Goal: Transaction & Acquisition: Book appointment/travel/reservation

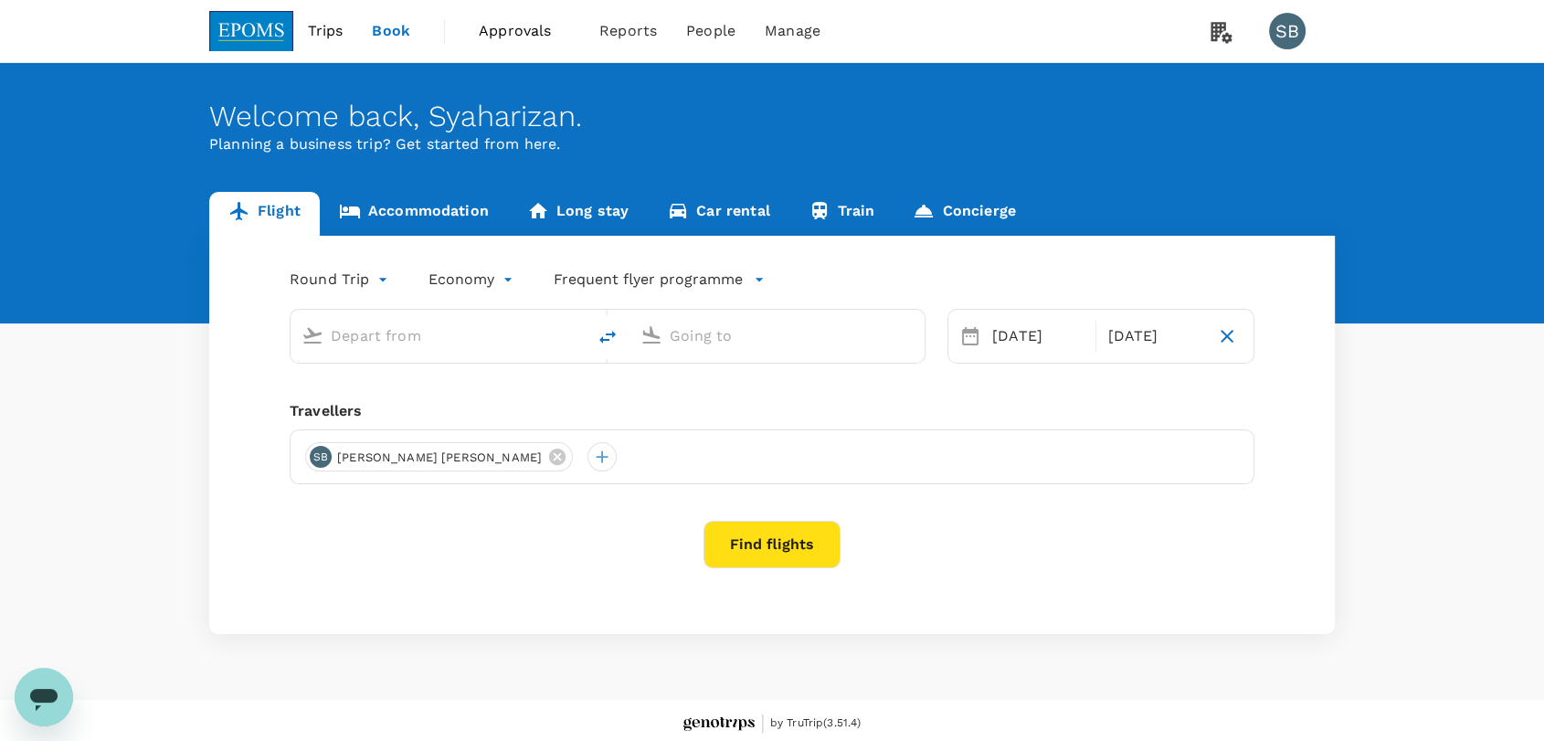
type input "Kuala Lumpur Intl ([GEOGRAPHIC_DATA])"
type input "Kota Kinabalu Intl (BKI)"
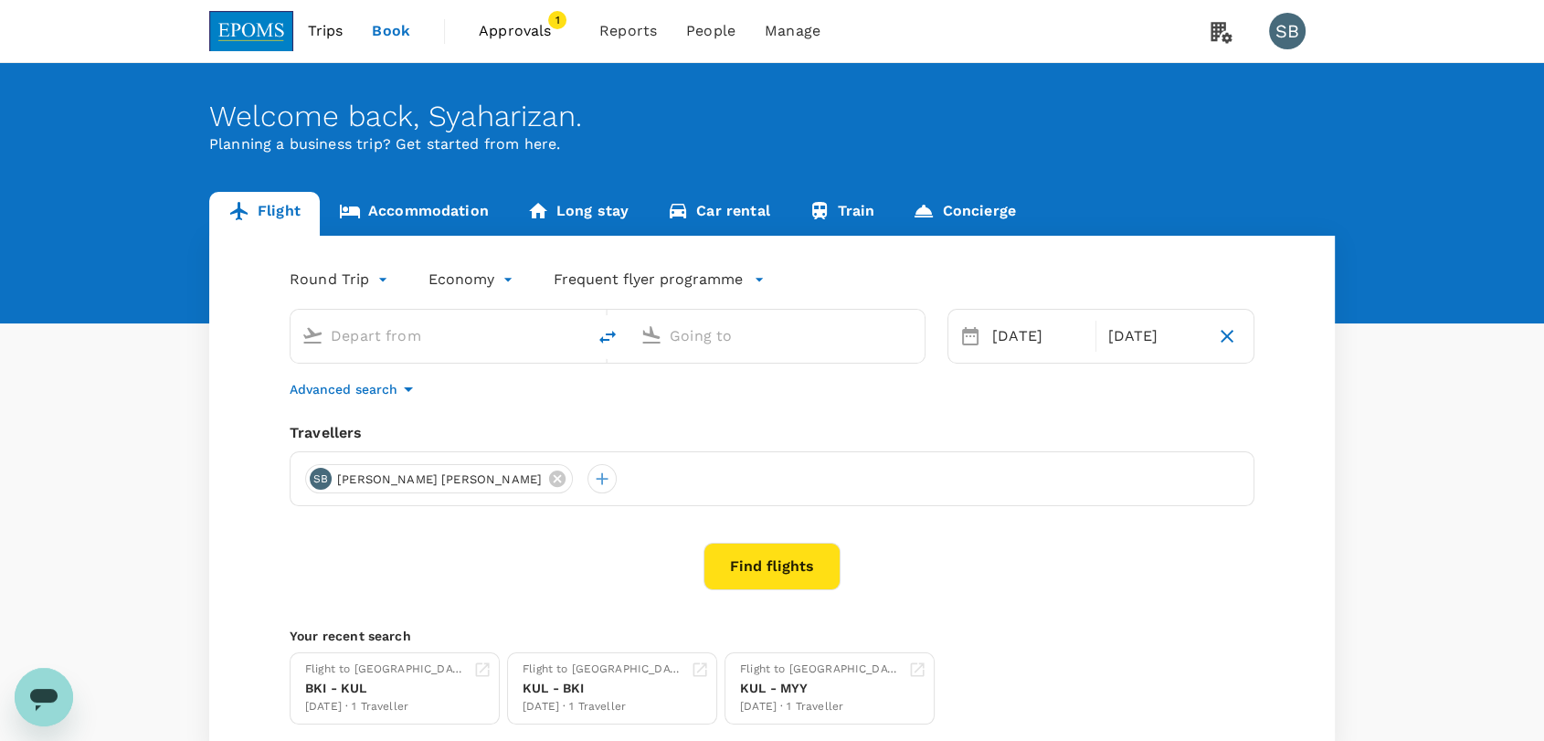
type input "Kuala Lumpur Intl ([GEOGRAPHIC_DATA])"
type input "Kota Kinabalu Intl (BKI)"
click at [454, 214] on link "Accommodation" at bounding box center [414, 214] width 188 height 44
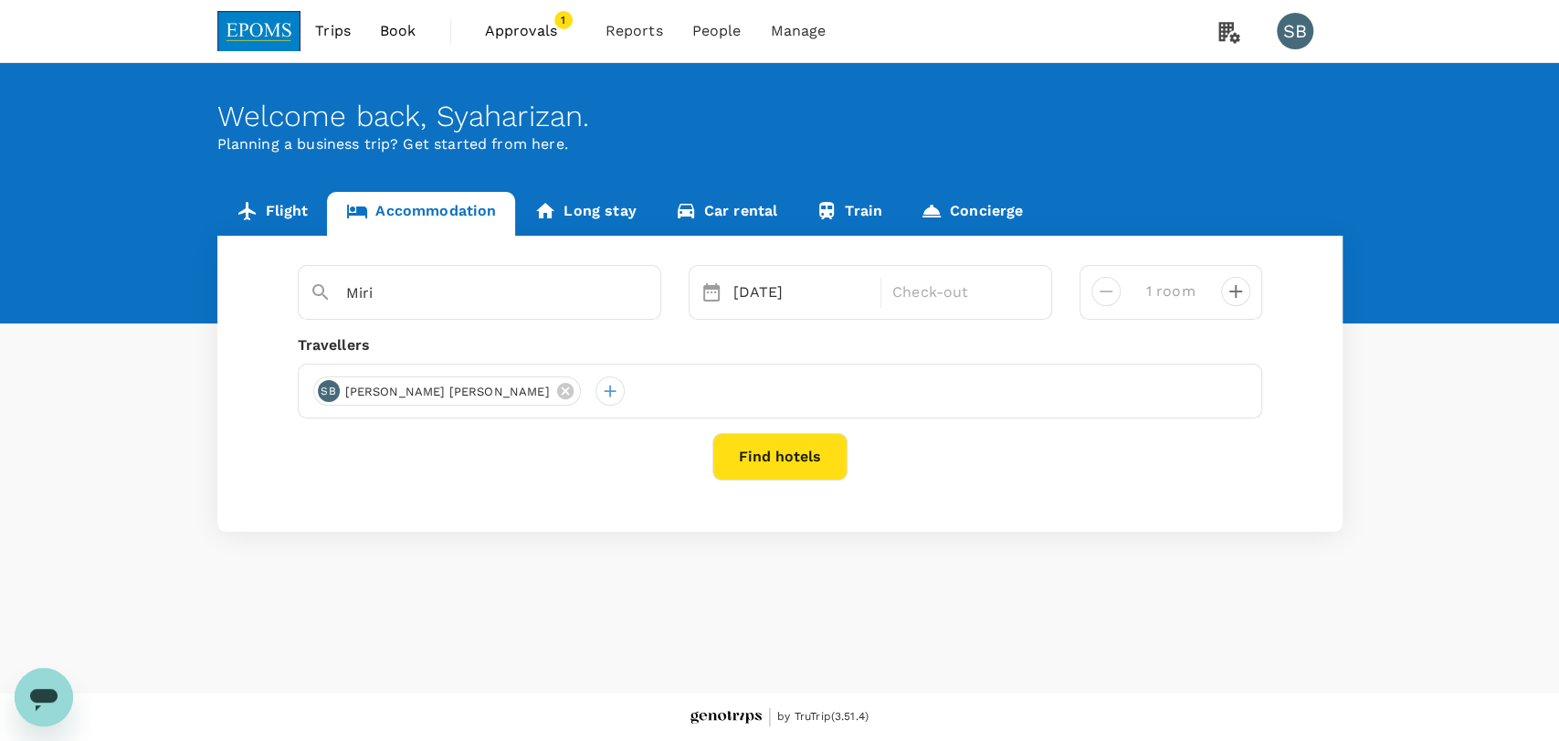
click at [555, 393] on icon at bounding box center [565, 391] width 20 height 20
click at [329, 389] on div at bounding box center [327, 390] width 29 height 29
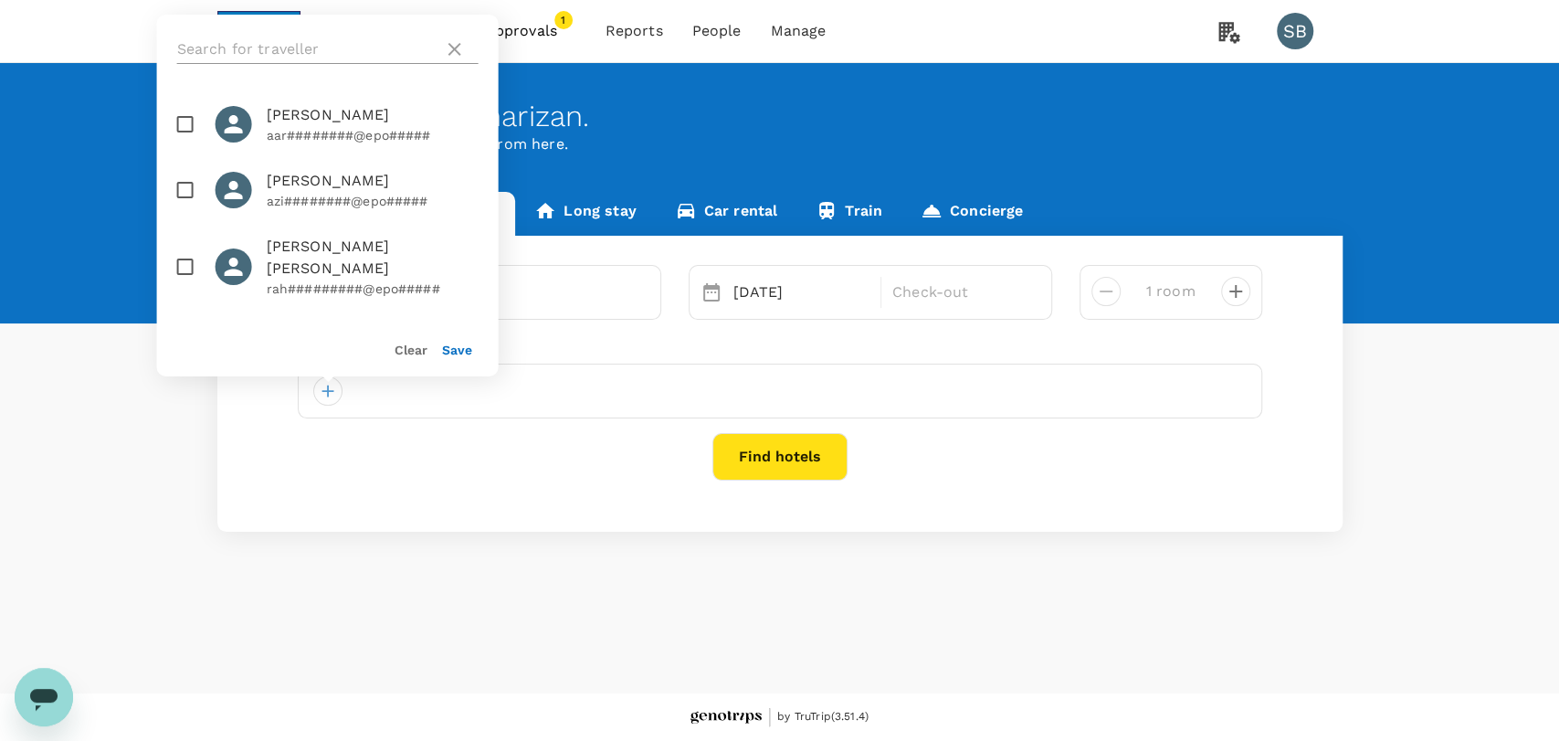
click at [268, 48] on input "text" at bounding box center [306, 49] width 259 height 29
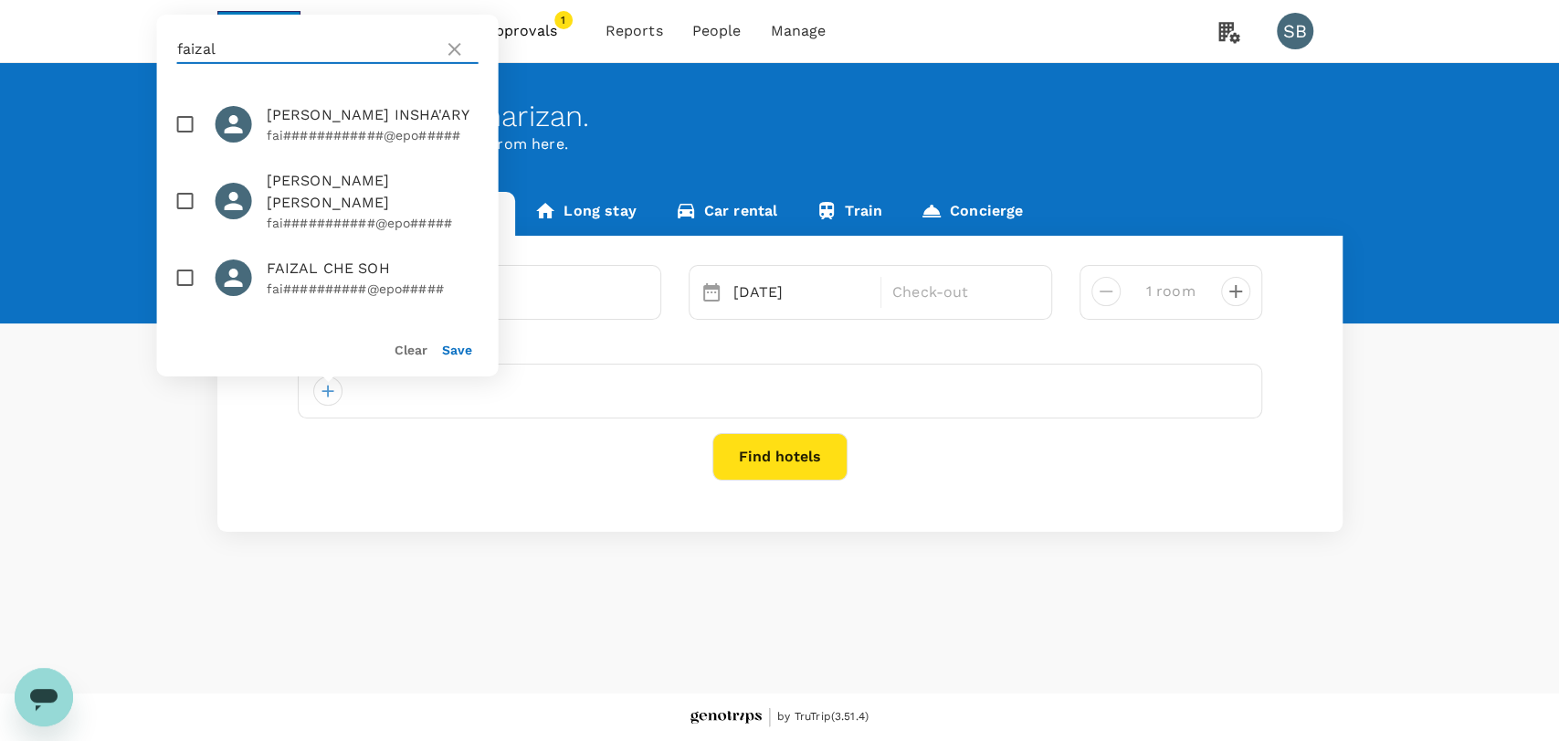
type input "faizal"
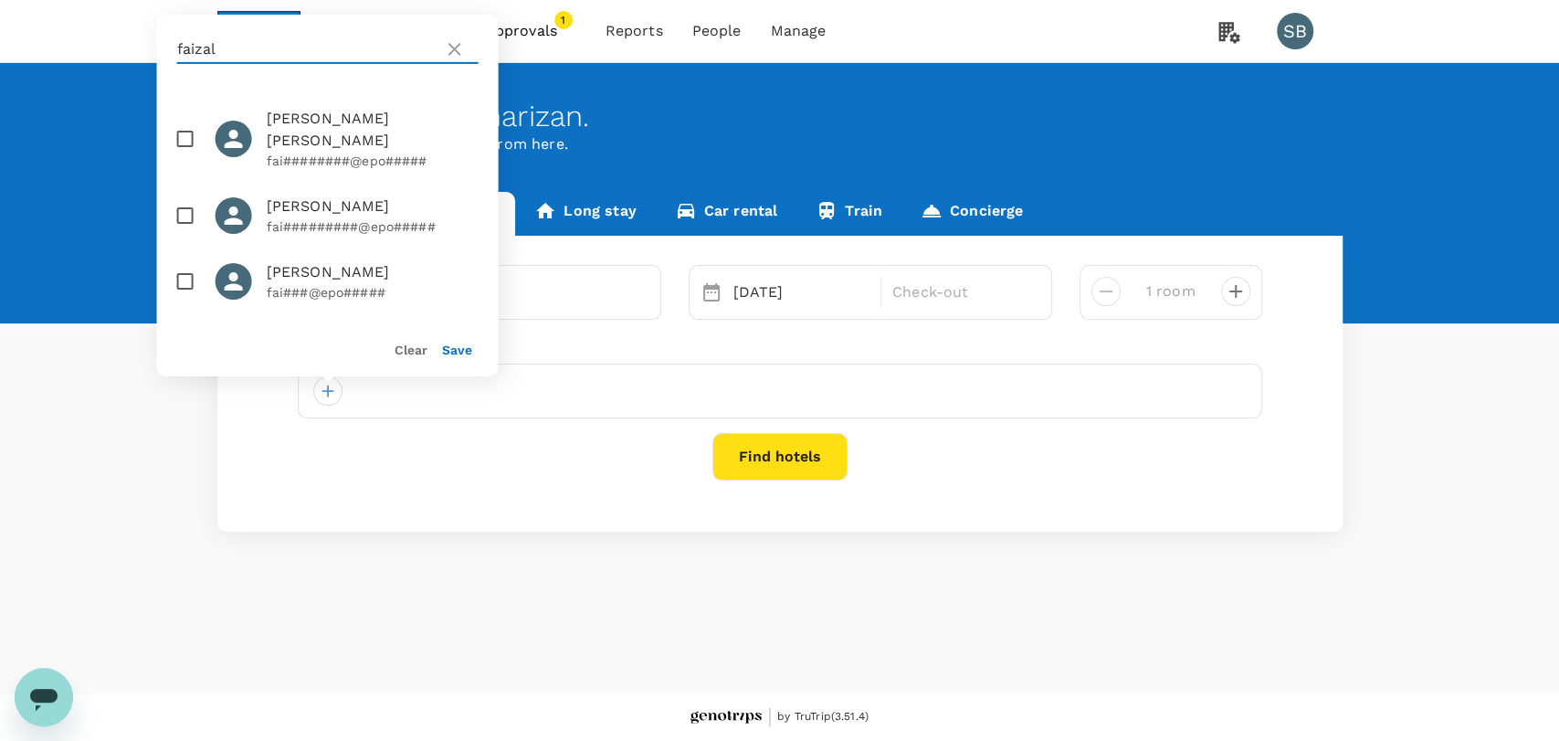
scroll to position [434, 0]
click at [186, 282] on input "checkbox" at bounding box center [185, 281] width 38 height 38
checkbox input "true"
click at [249, 41] on input "faizal" at bounding box center [306, 49] width 259 height 29
type input "f"
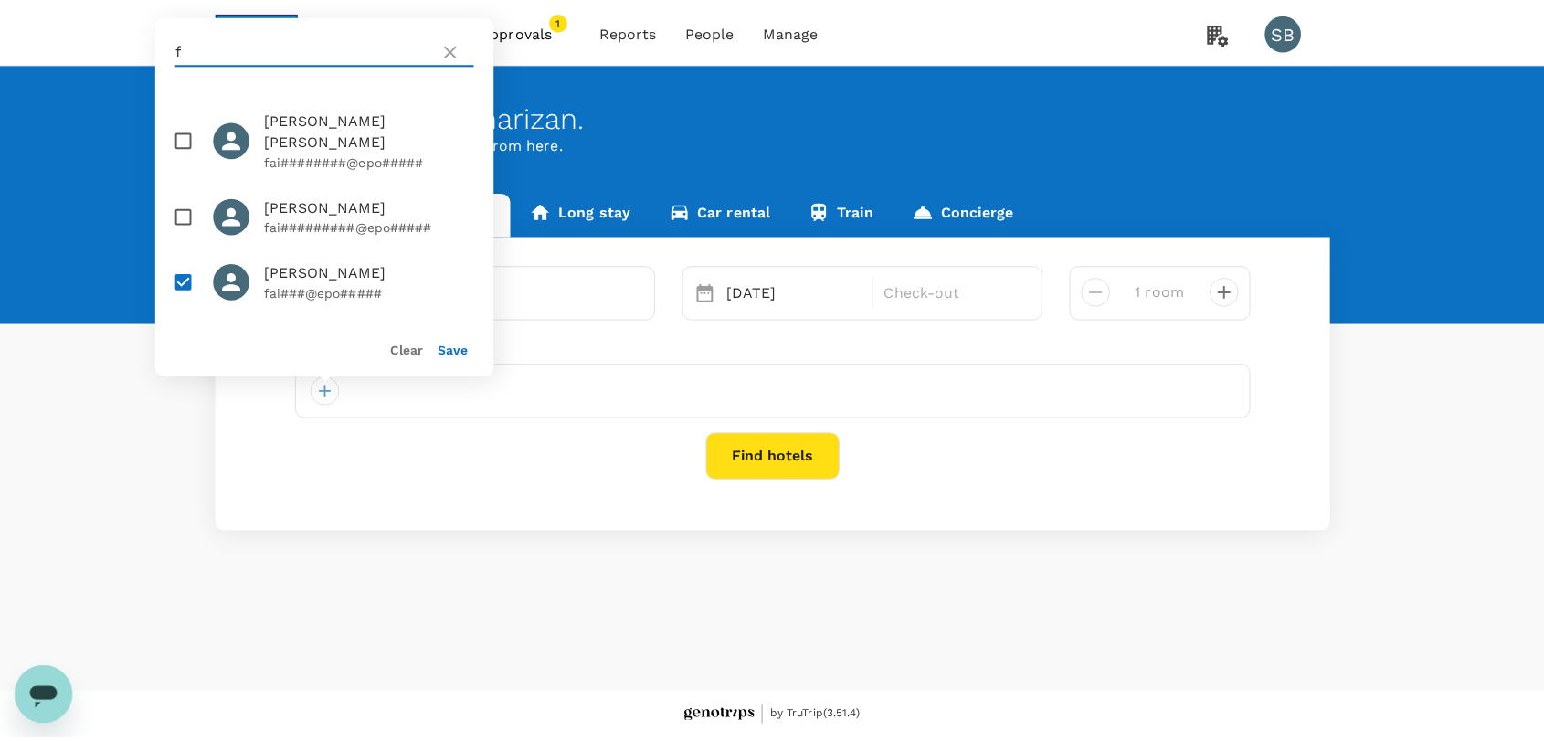
scroll to position [0, 0]
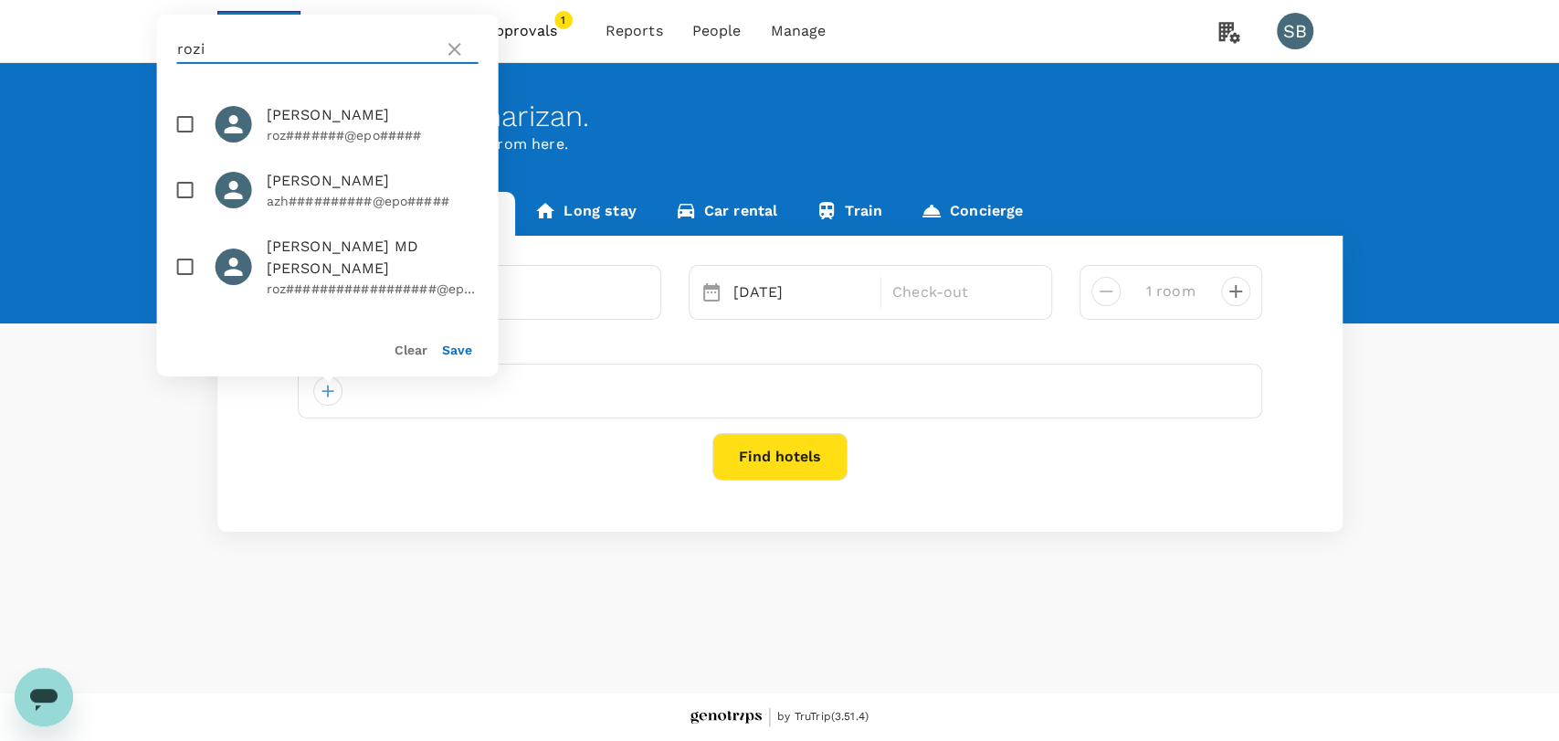
type input "rozi"
click at [184, 285] on input "checkbox" at bounding box center [185, 267] width 38 height 38
checkbox input "true"
click at [302, 48] on input "rozi" at bounding box center [306, 49] width 259 height 29
type input "r"
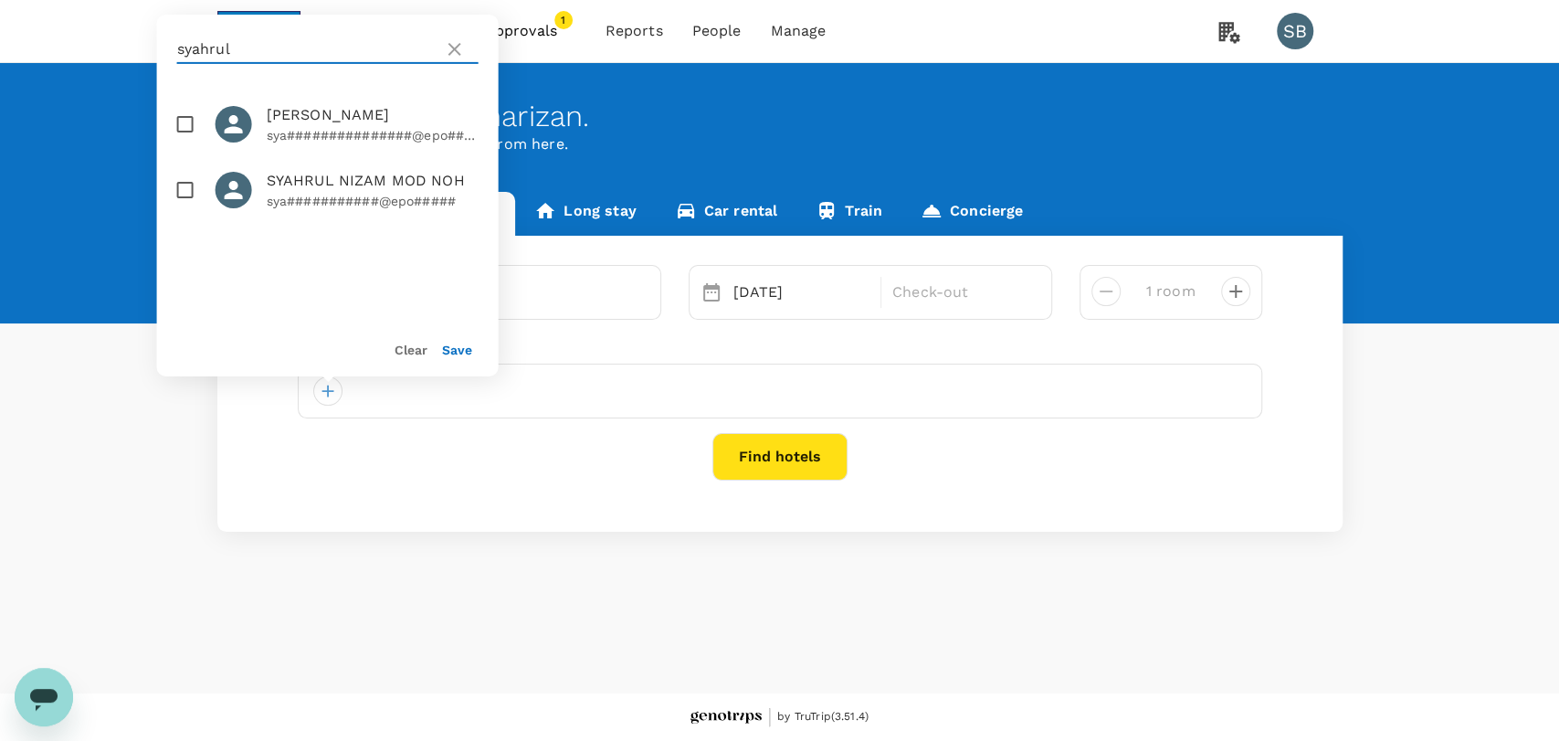
type input "syahrul"
click at [183, 209] on input "checkbox" at bounding box center [185, 190] width 38 height 38
checkbox input "true"
click at [453, 350] on button "Save" at bounding box center [457, 350] width 30 height 15
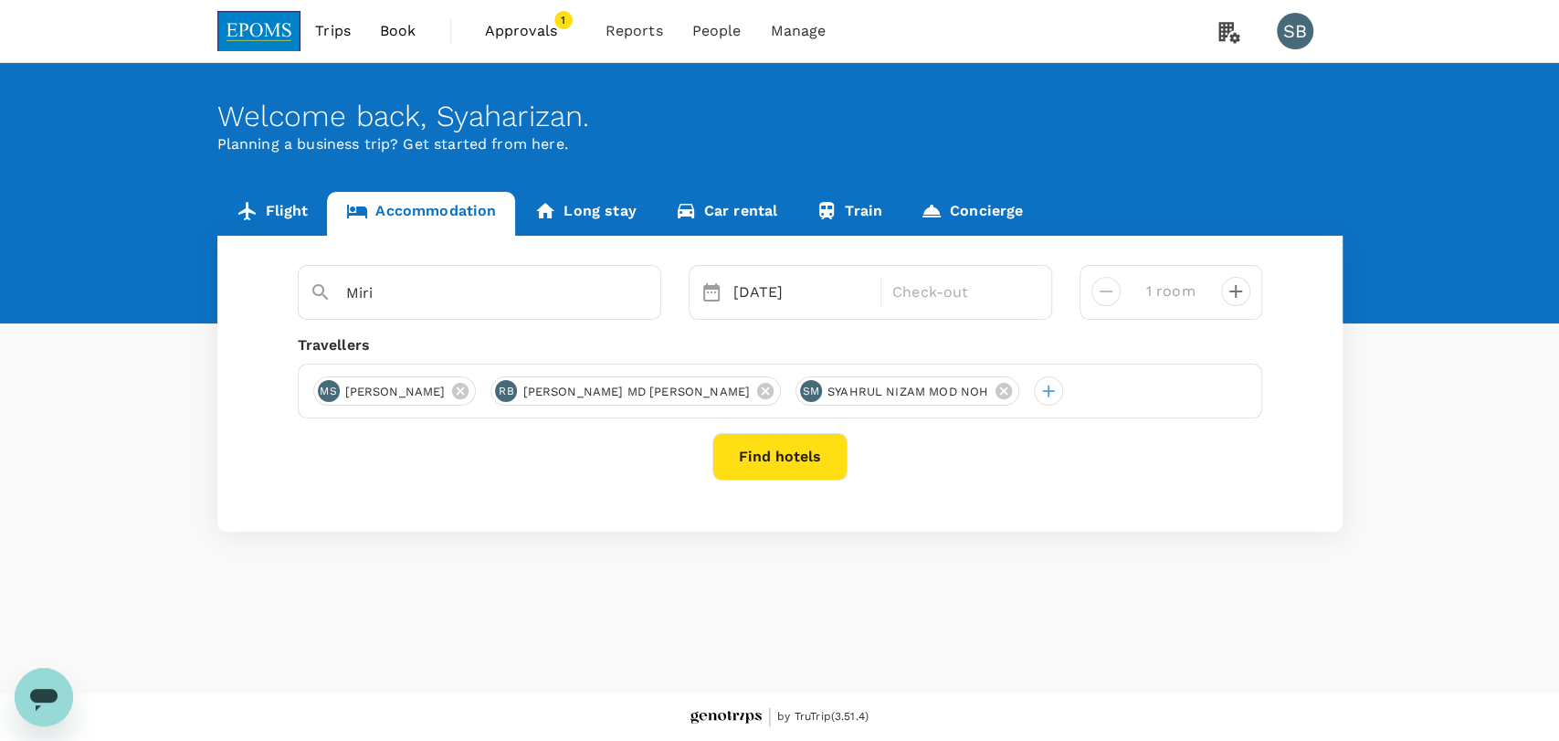
click at [1239, 296] on icon "decrease" at bounding box center [1236, 291] width 22 height 22
type input "4 rooms"
drag, startPoint x: 382, startPoint y: 302, endPoint x: 356, endPoint y: 304, distance: 25.6
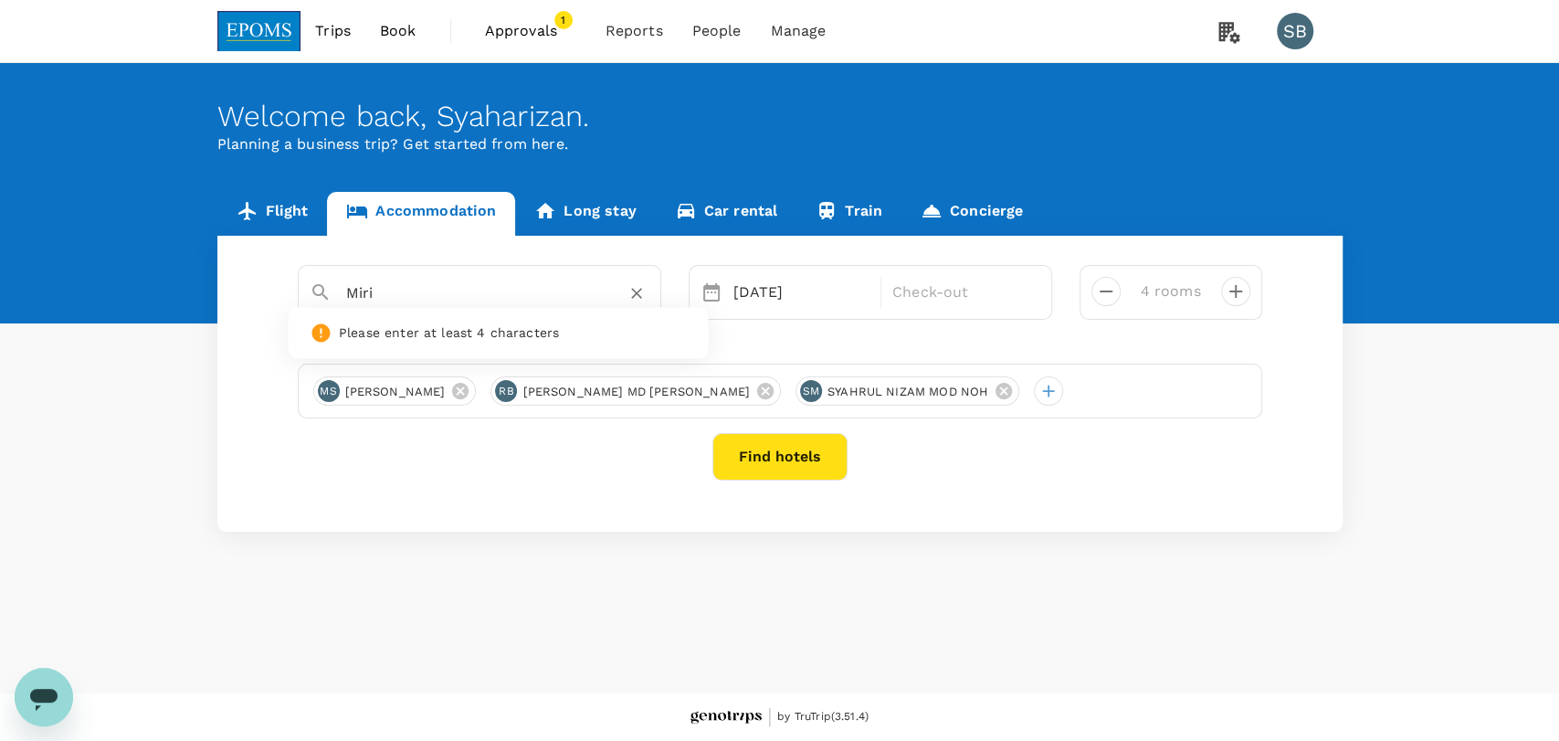
click at [314, 309] on div "Miri No options Please enter at least 4 characters" at bounding box center [480, 292] width 364 height 55
type input "Miri"
click at [811, 296] on div "[DATE]" at bounding box center [802, 292] width 152 height 37
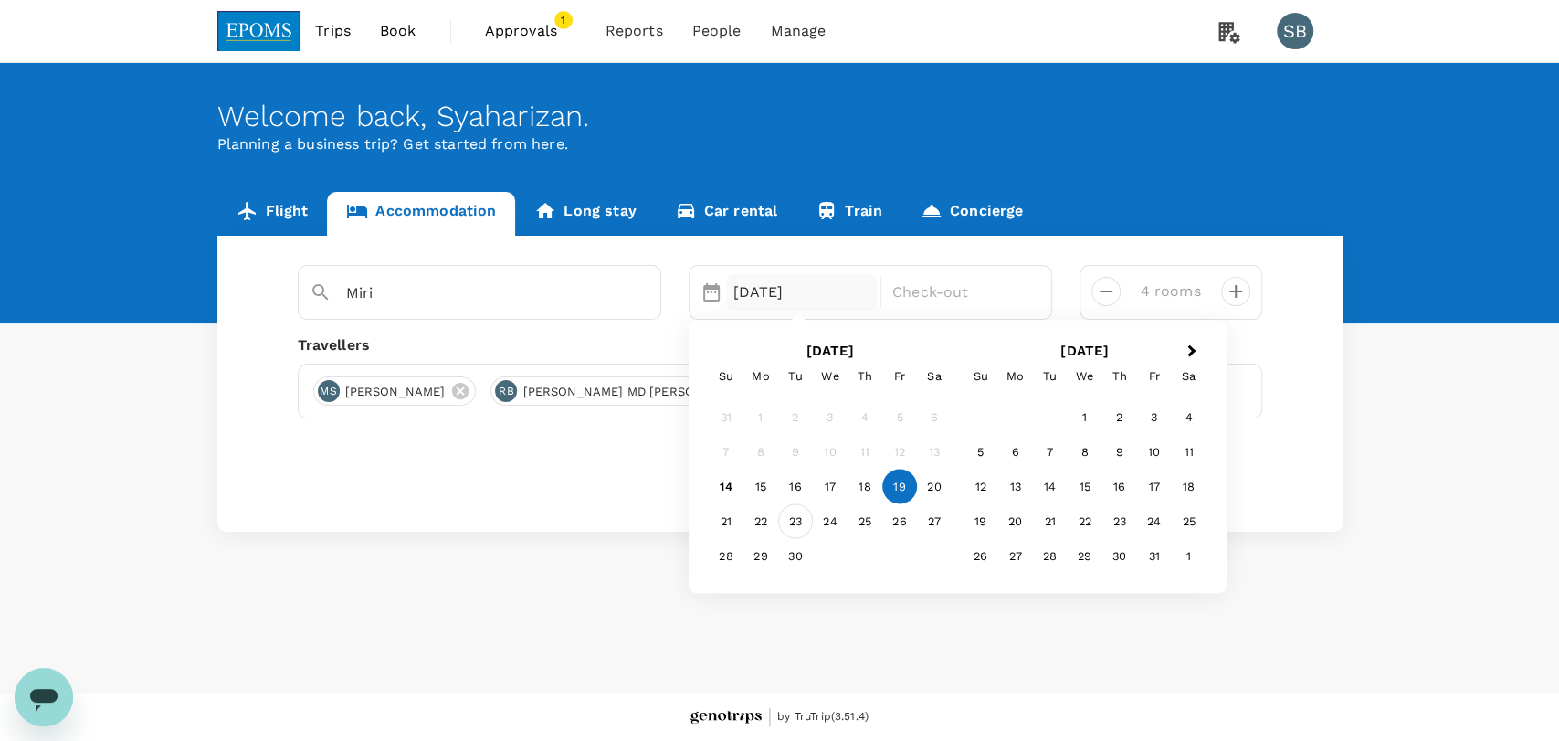
click at [789, 523] on div "23" at bounding box center [795, 520] width 35 height 35
click at [852, 520] on div "25" at bounding box center [865, 520] width 35 height 35
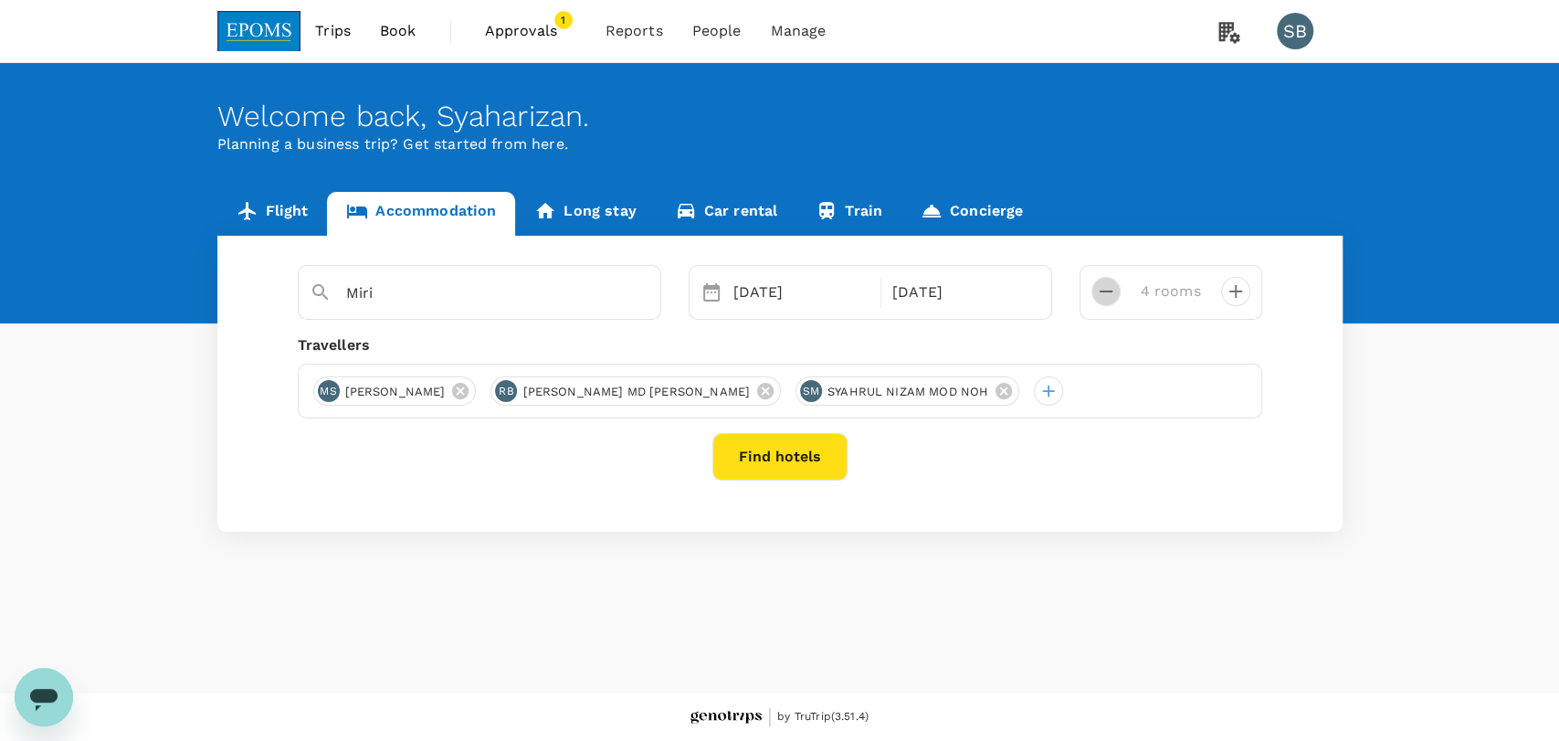
click at [1095, 297] on icon "decrease" at bounding box center [1106, 291] width 22 height 22
type input "3 rooms"
click at [817, 457] on button "Find hotels" at bounding box center [780, 457] width 135 height 48
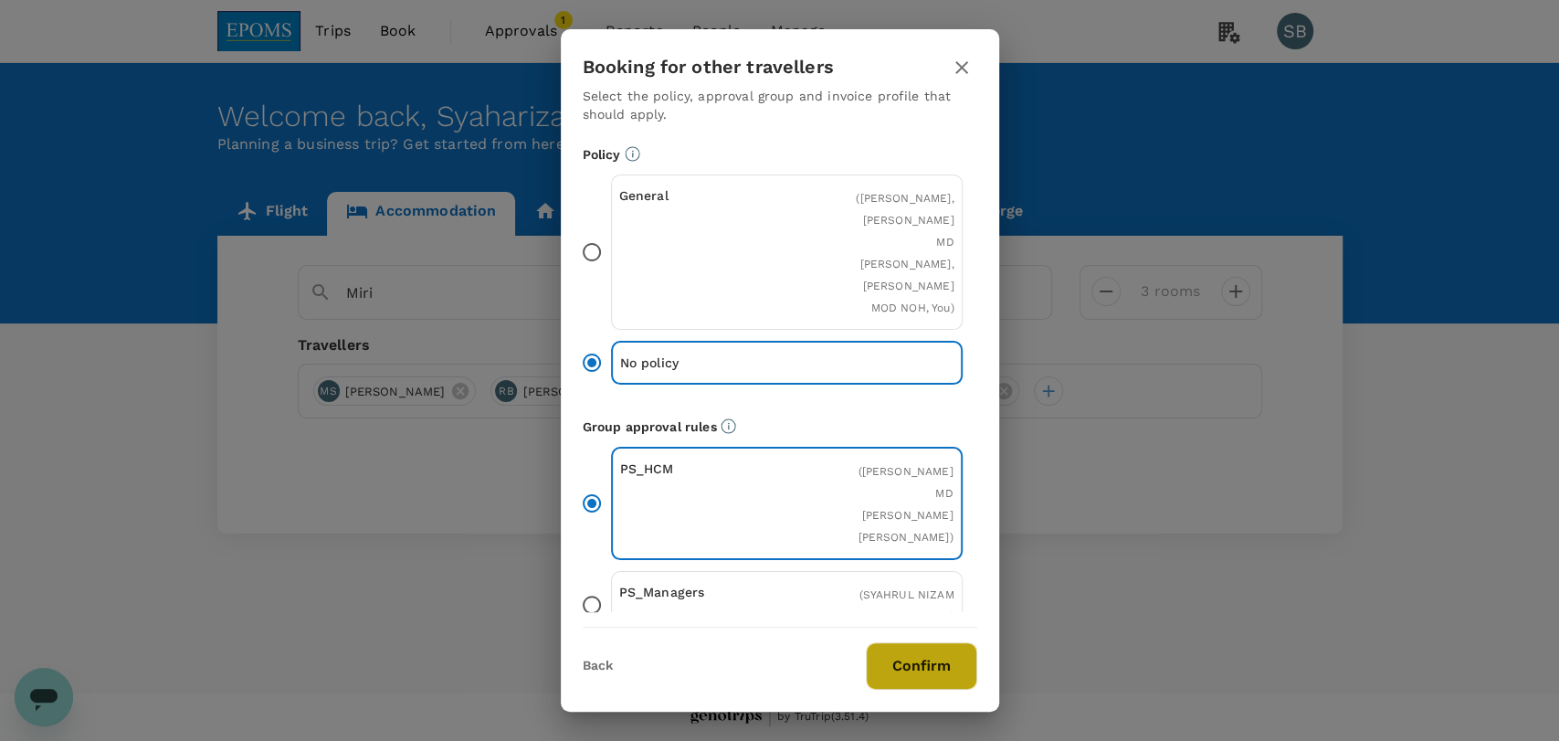
click at [914, 648] on button "Confirm" at bounding box center [921, 666] width 111 height 48
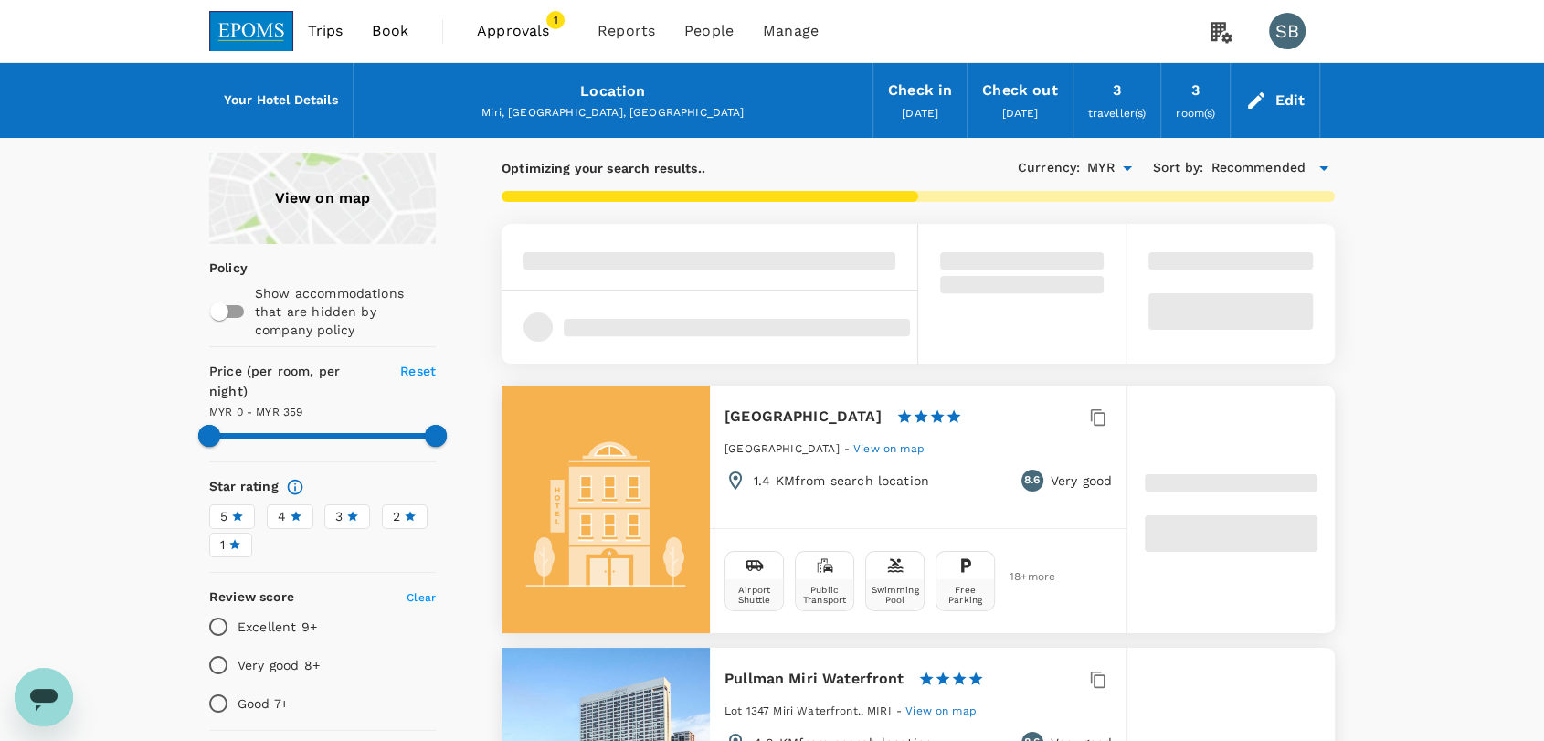
click at [523, 26] on span "Approvals" at bounding box center [522, 31] width 91 height 22
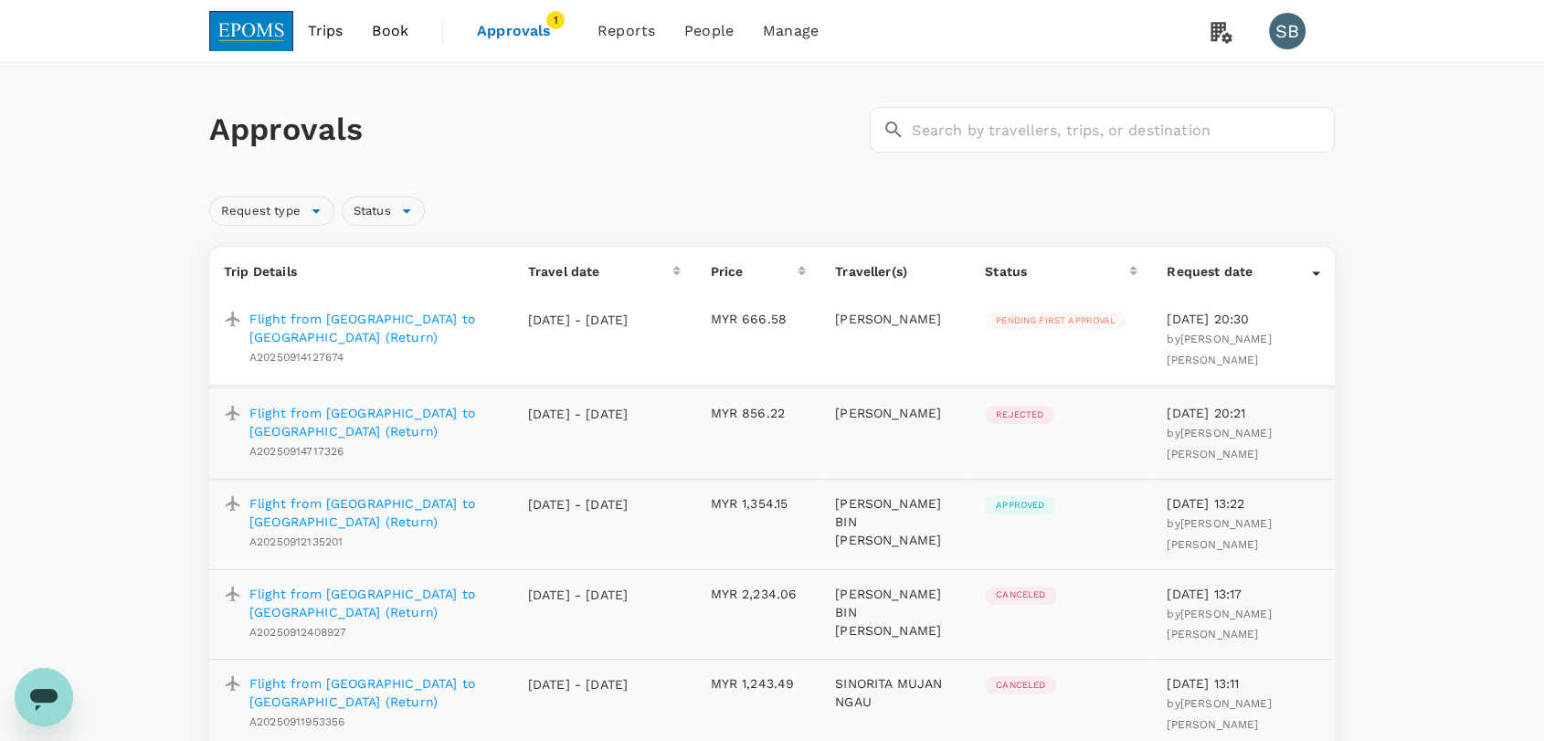
click at [281, 23] on img at bounding box center [251, 31] width 84 height 40
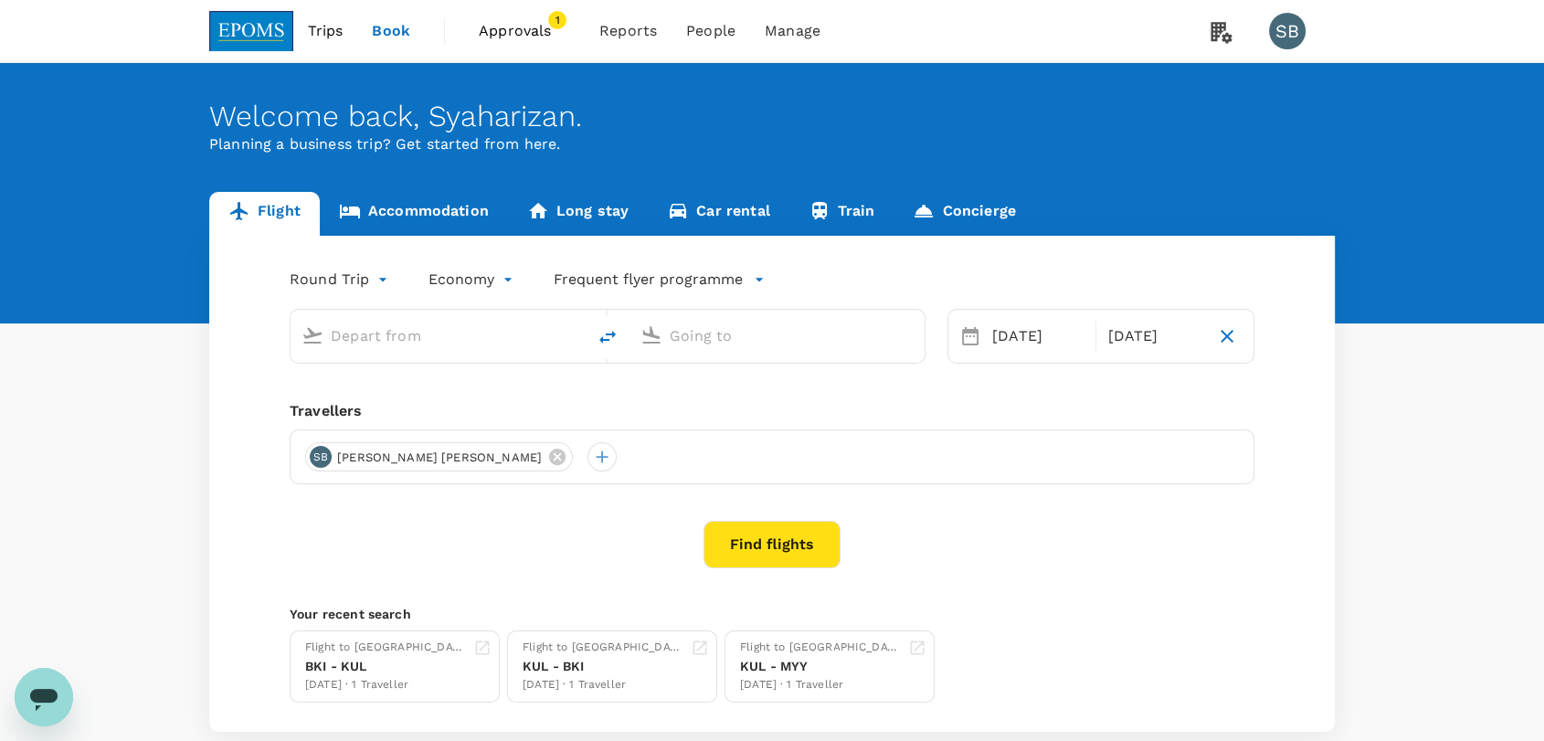
type input "Kuala Lumpur Intl ([GEOGRAPHIC_DATA])"
type input "Kota Kinabalu Intl (BKI)"
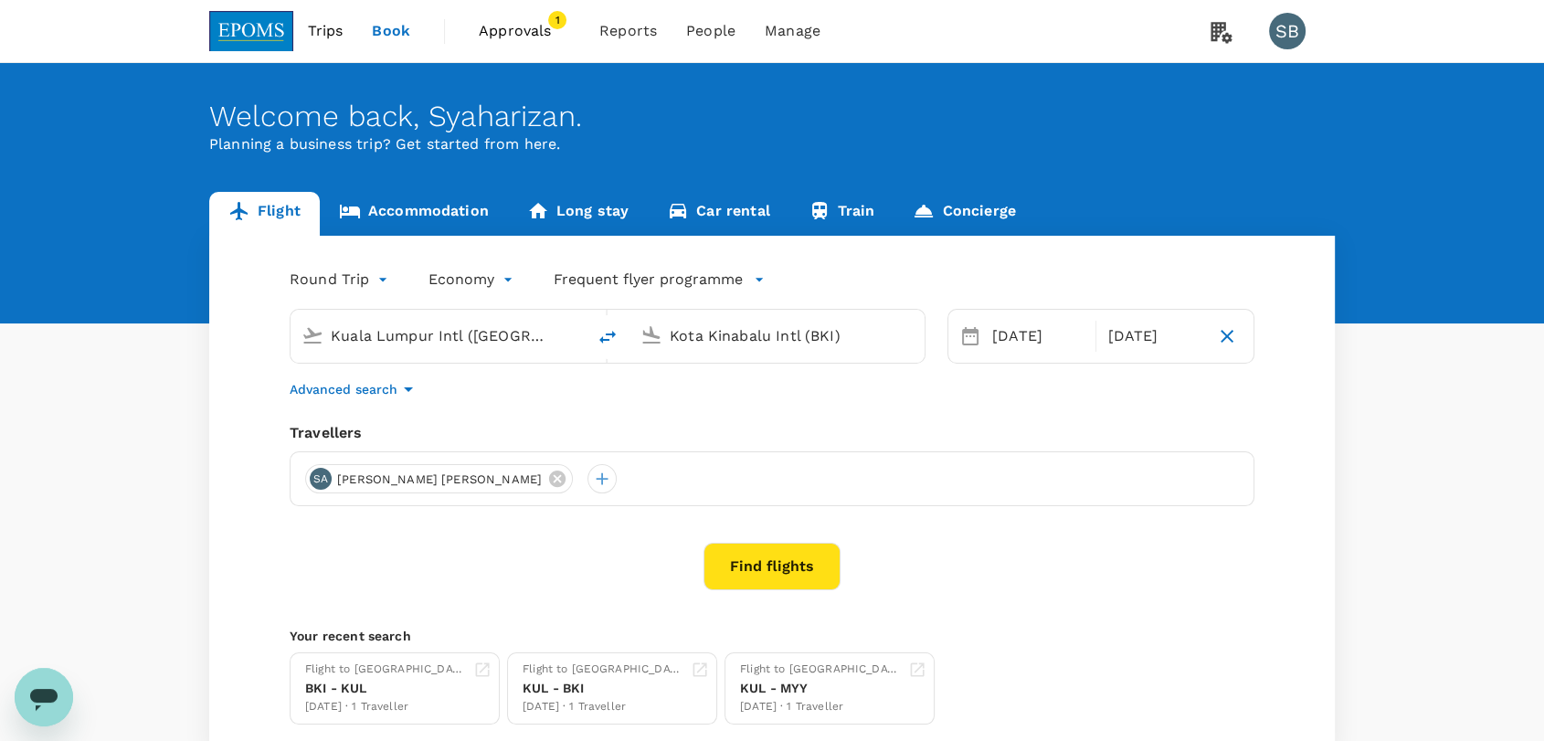
click at [395, 217] on link "Accommodation" at bounding box center [414, 214] width 188 height 44
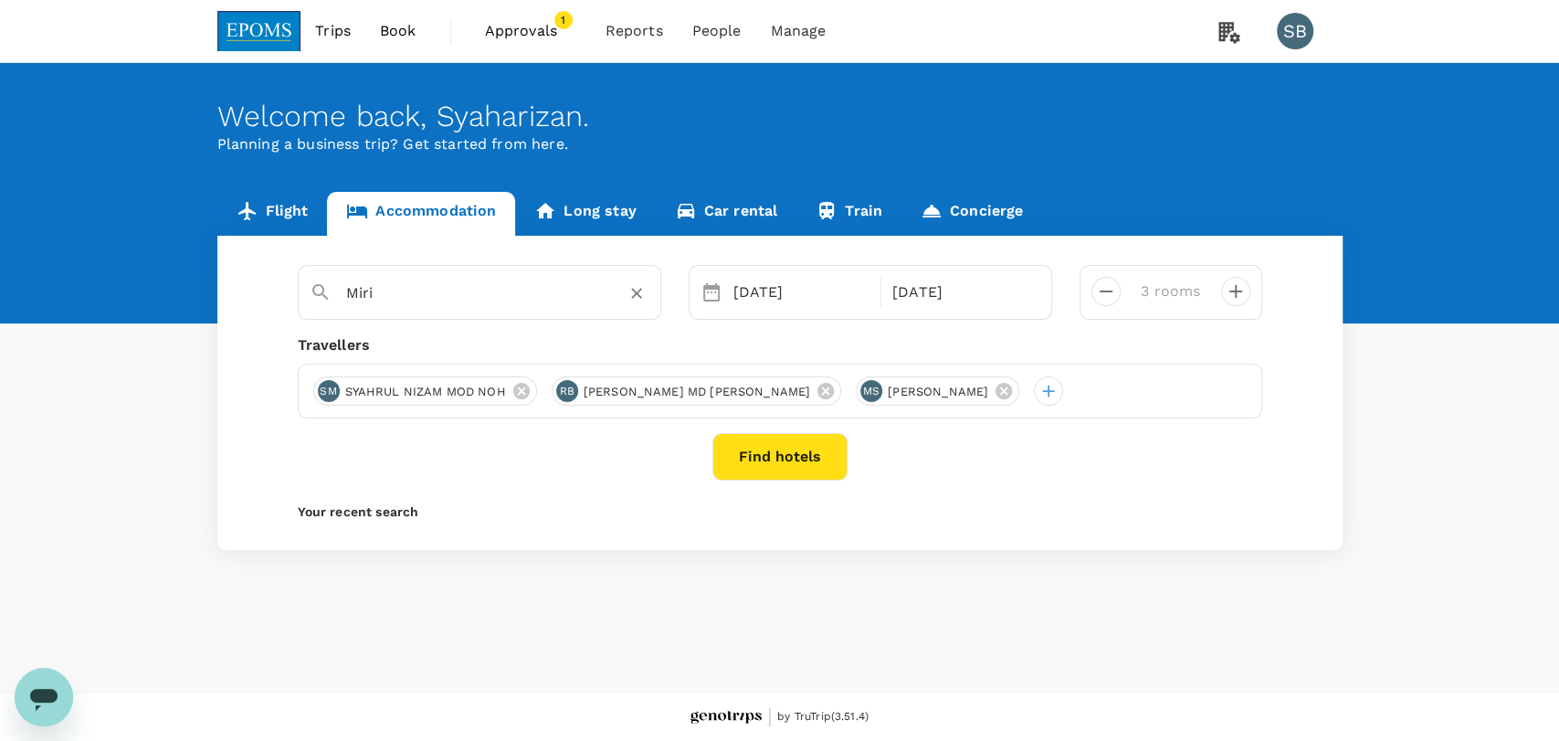
click at [417, 294] on input "Miri" at bounding box center [472, 293] width 252 height 28
click at [429, 350] on div "D [GEOGRAPHIC_DATA][PERSON_NAME]" at bounding box center [493, 352] width 322 height 19
type input "D [GEOGRAPHIC_DATA][PERSON_NAME]"
click at [790, 470] on button "Find hotels" at bounding box center [780, 457] width 135 height 48
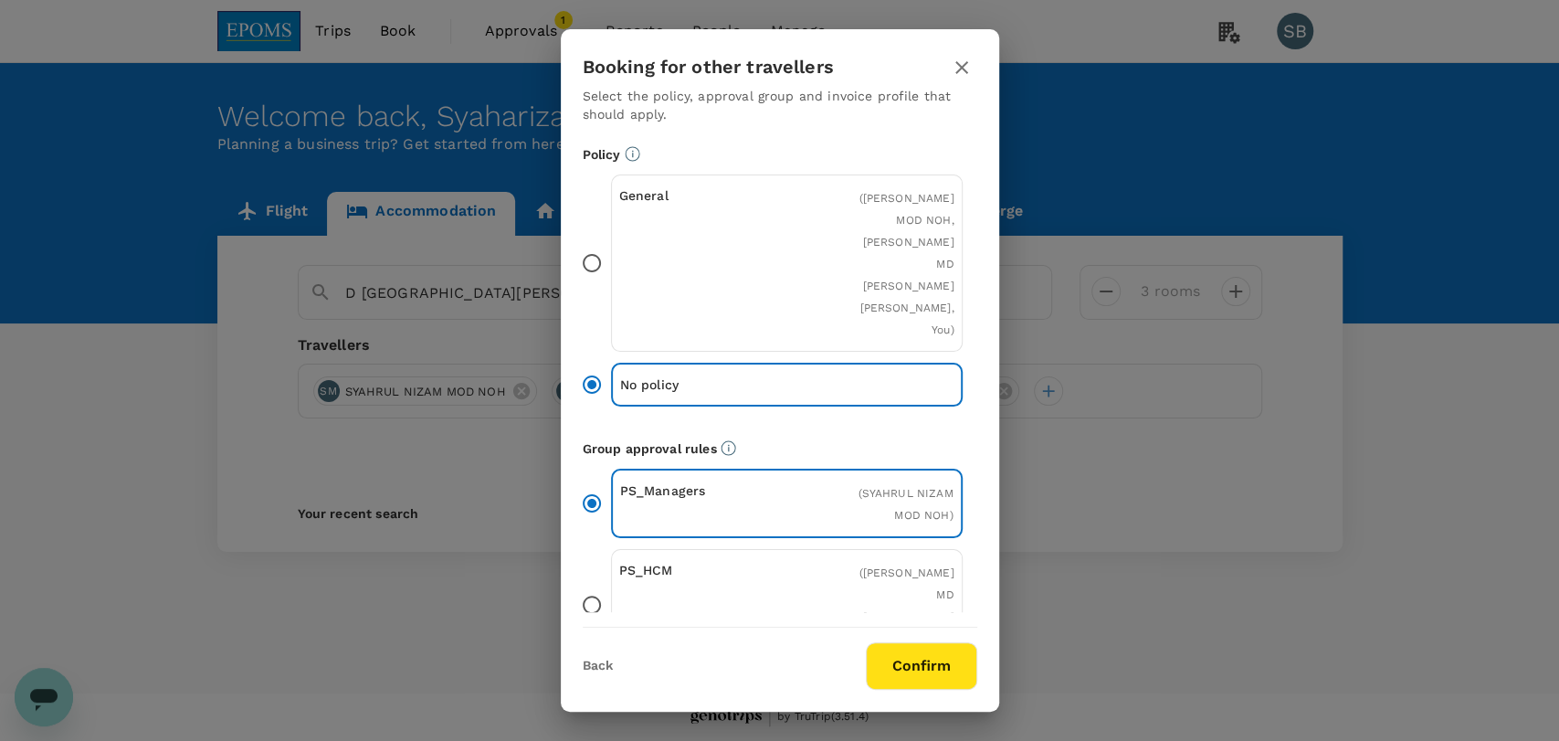
click at [930, 658] on button "Confirm" at bounding box center [921, 666] width 111 height 48
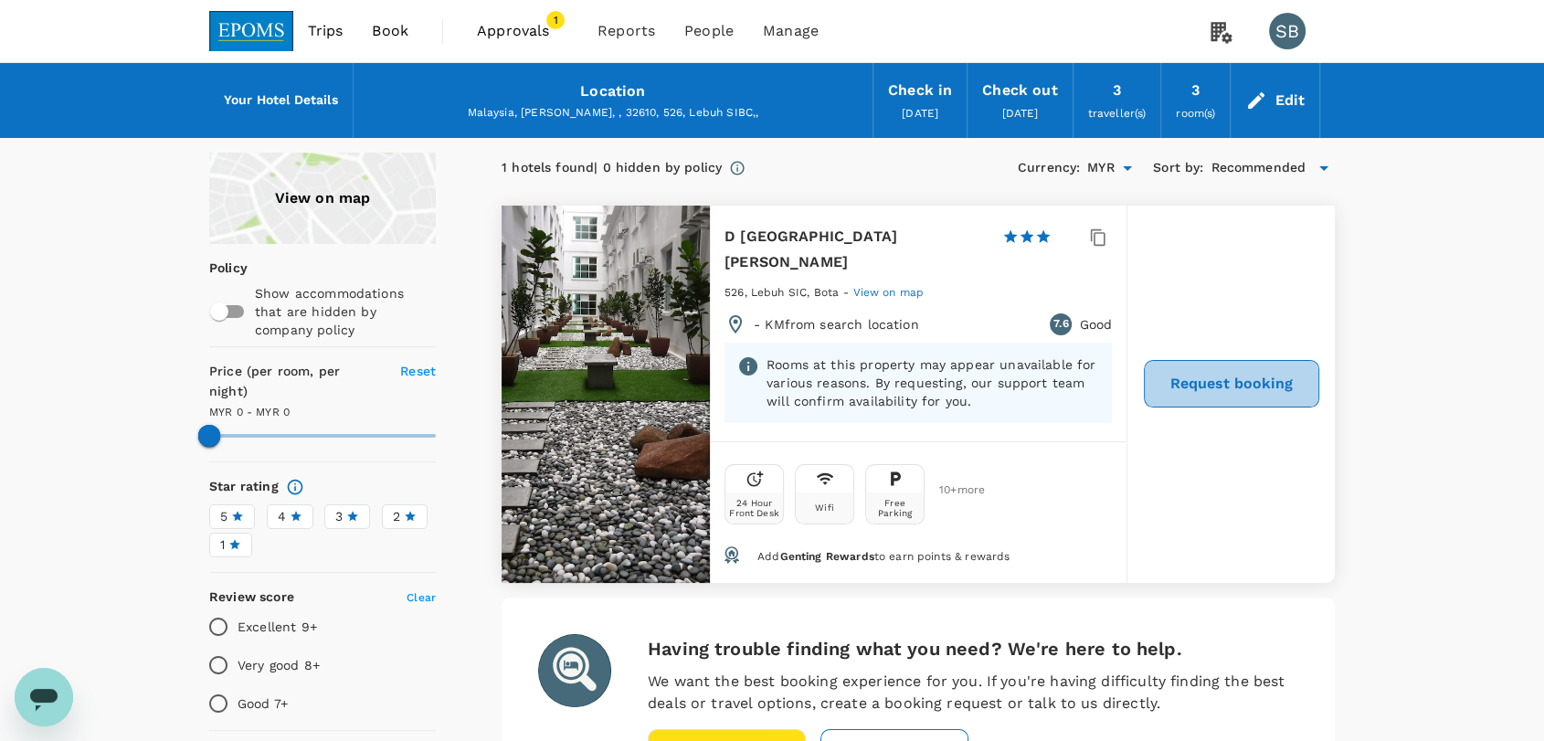
click at [1190, 360] on button "Request booking" at bounding box center [1231, 384] width 175 height 48
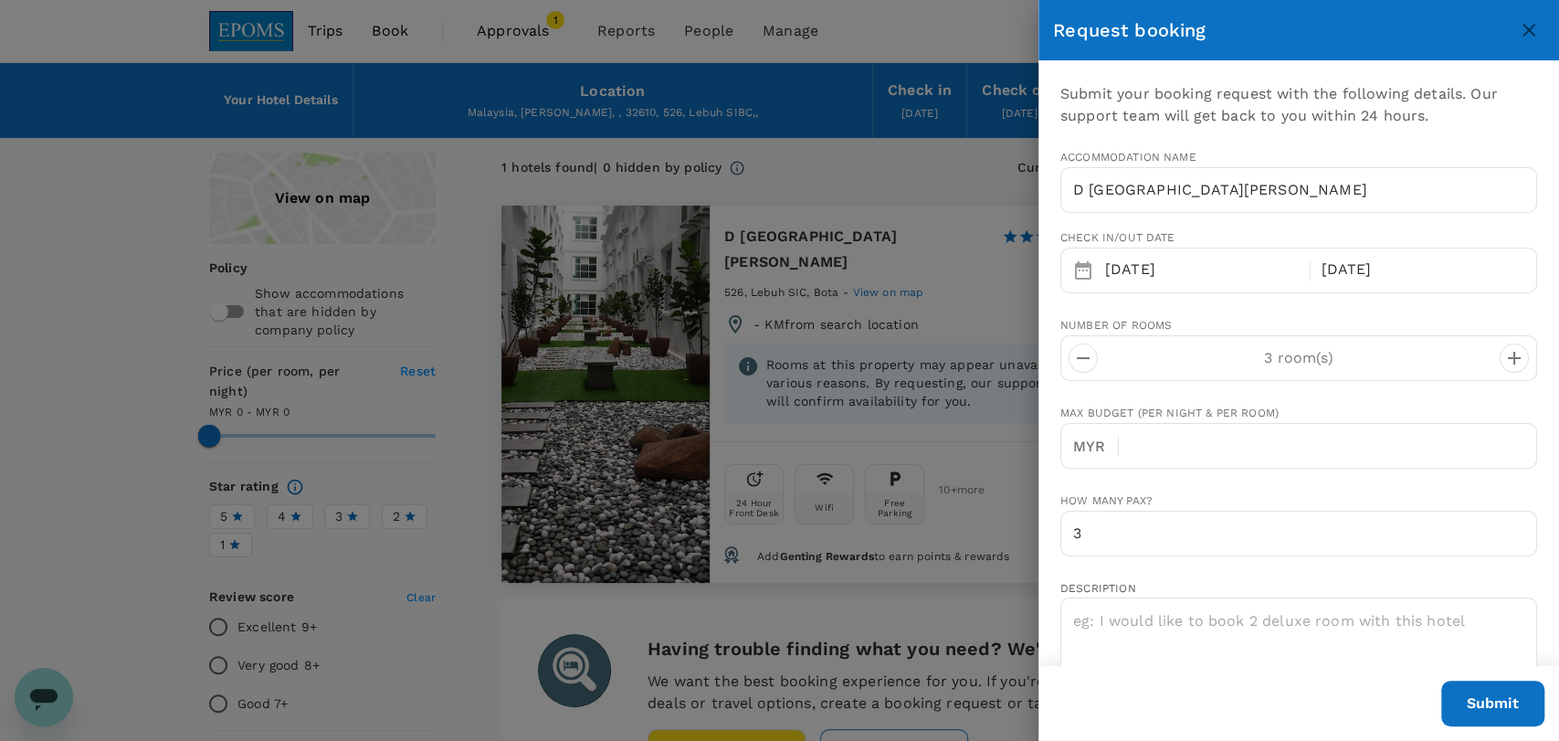
type input "[EMAIL_ADDRESS][DOMAIN_NAME]"
type input "60"
type input "132278411"
click at [1290, 431] on input "text" at bounding box center [1336, 446] width 404 height 46
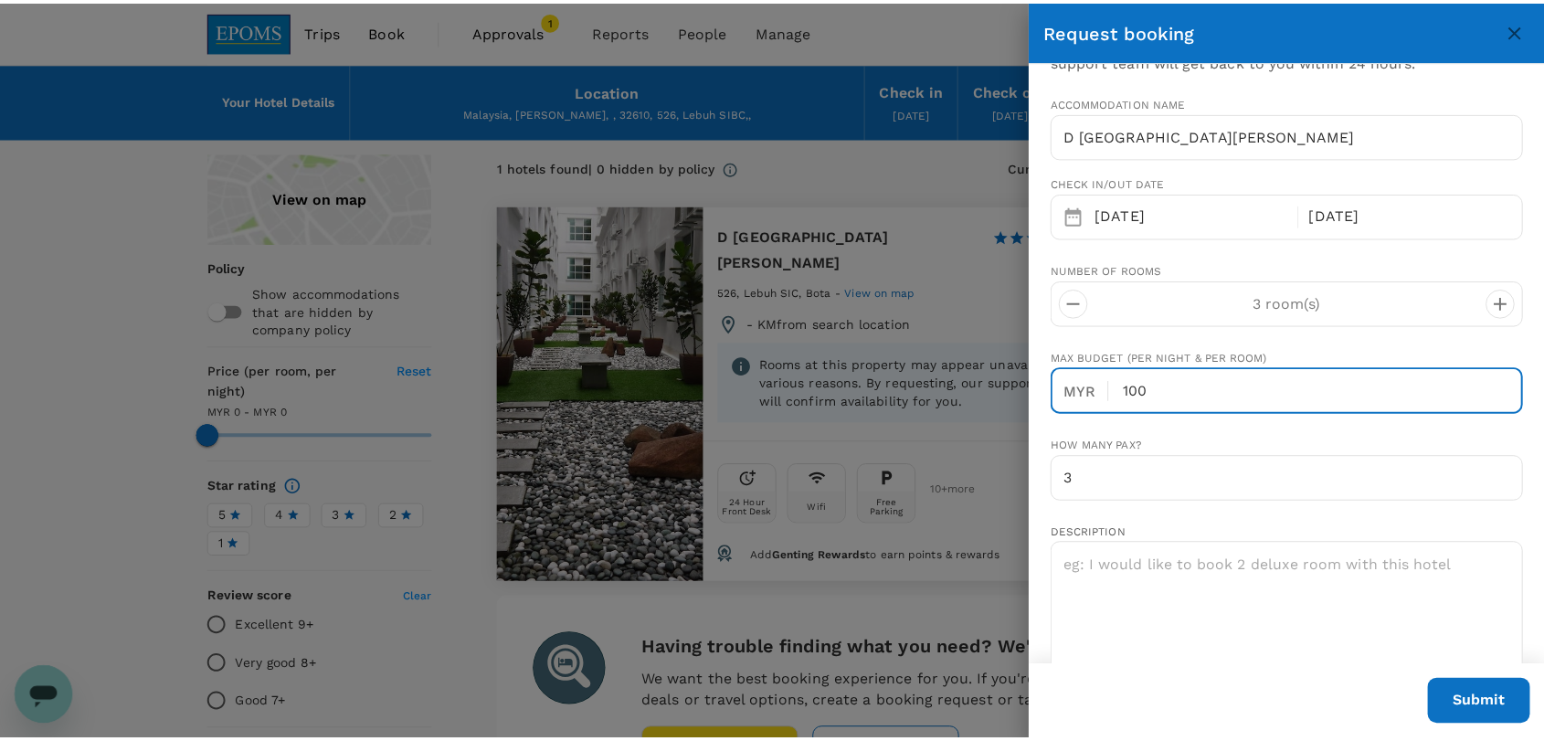
scroll to position [203, 0]
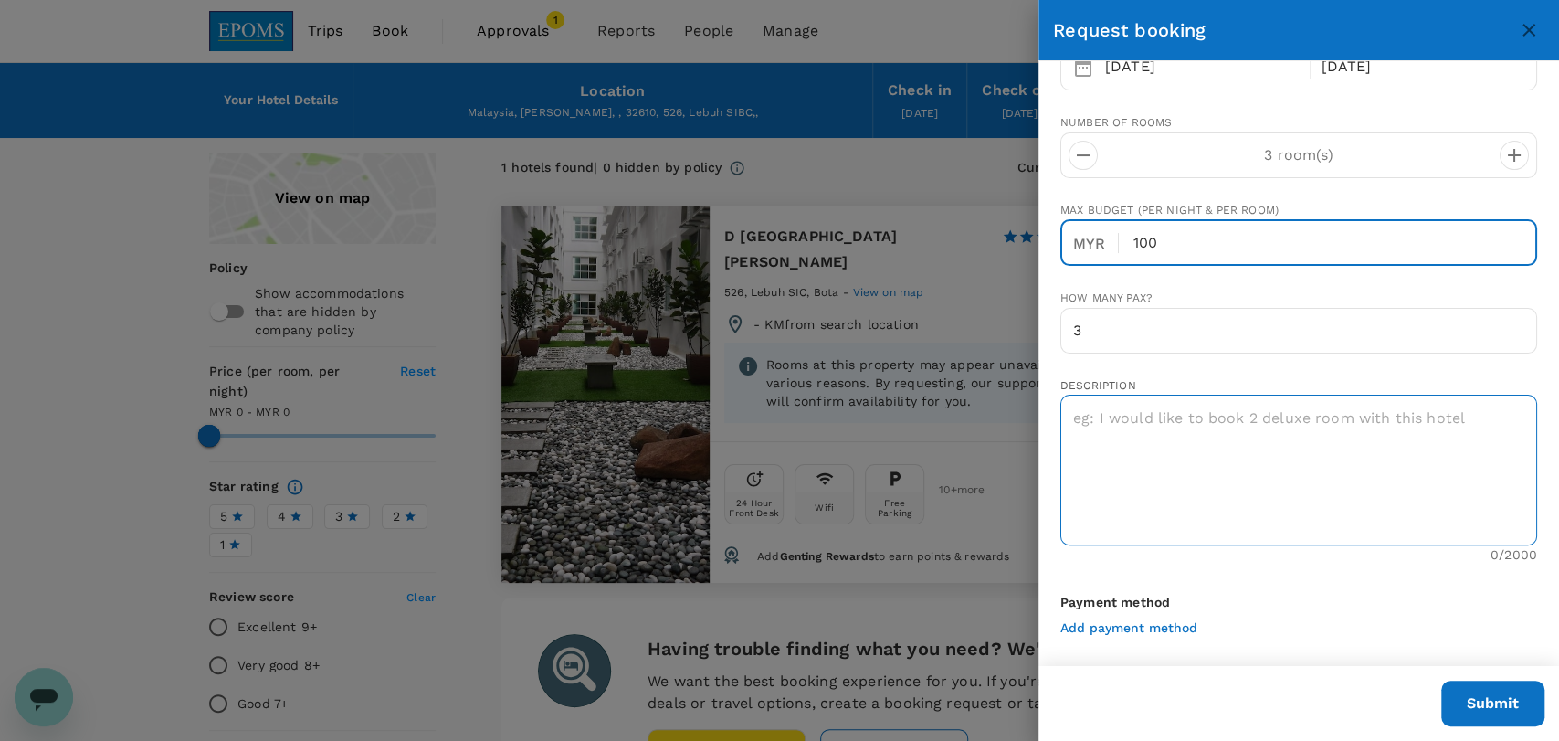
type input "100"
click at [1289, 428] on textarea at bounding box center [1299, 470] width 477 height 151
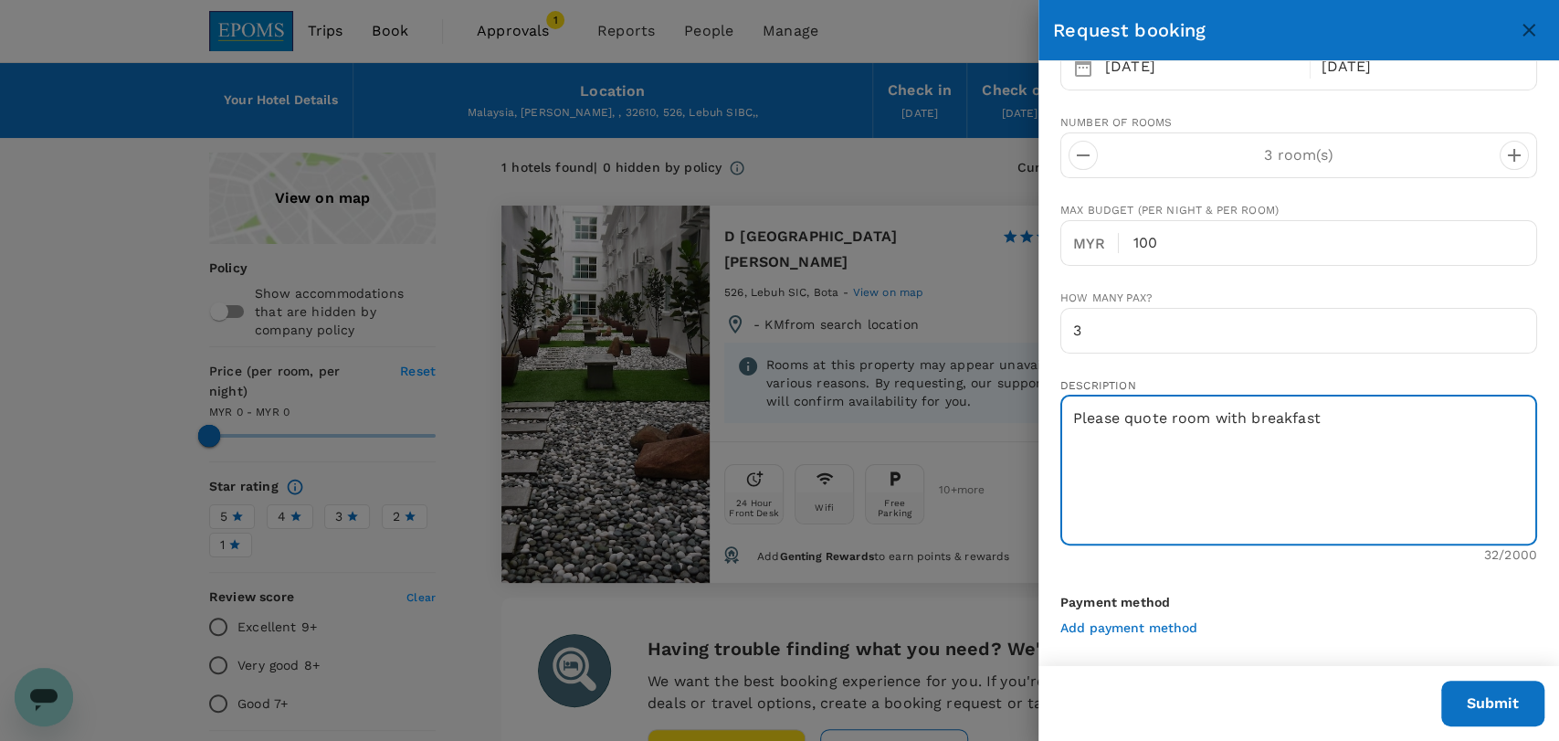
type textarea "Please quote room with breakfast"
click at [1505, 712] on button "Submit" at bounding box center [1493, 704] width 103 height 46
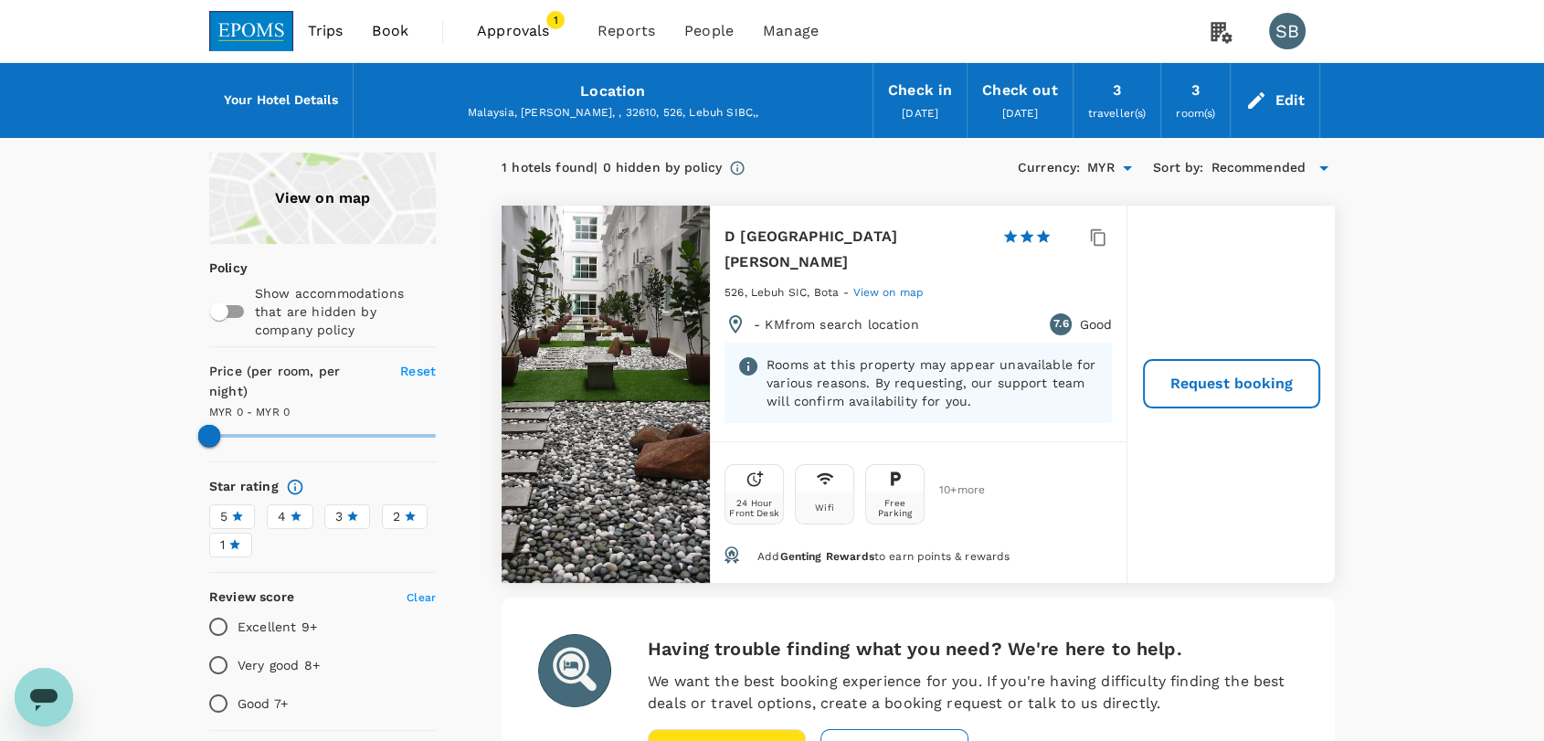
click at [245, 30] on img at bounding box center [251, 31] width 84 height 40
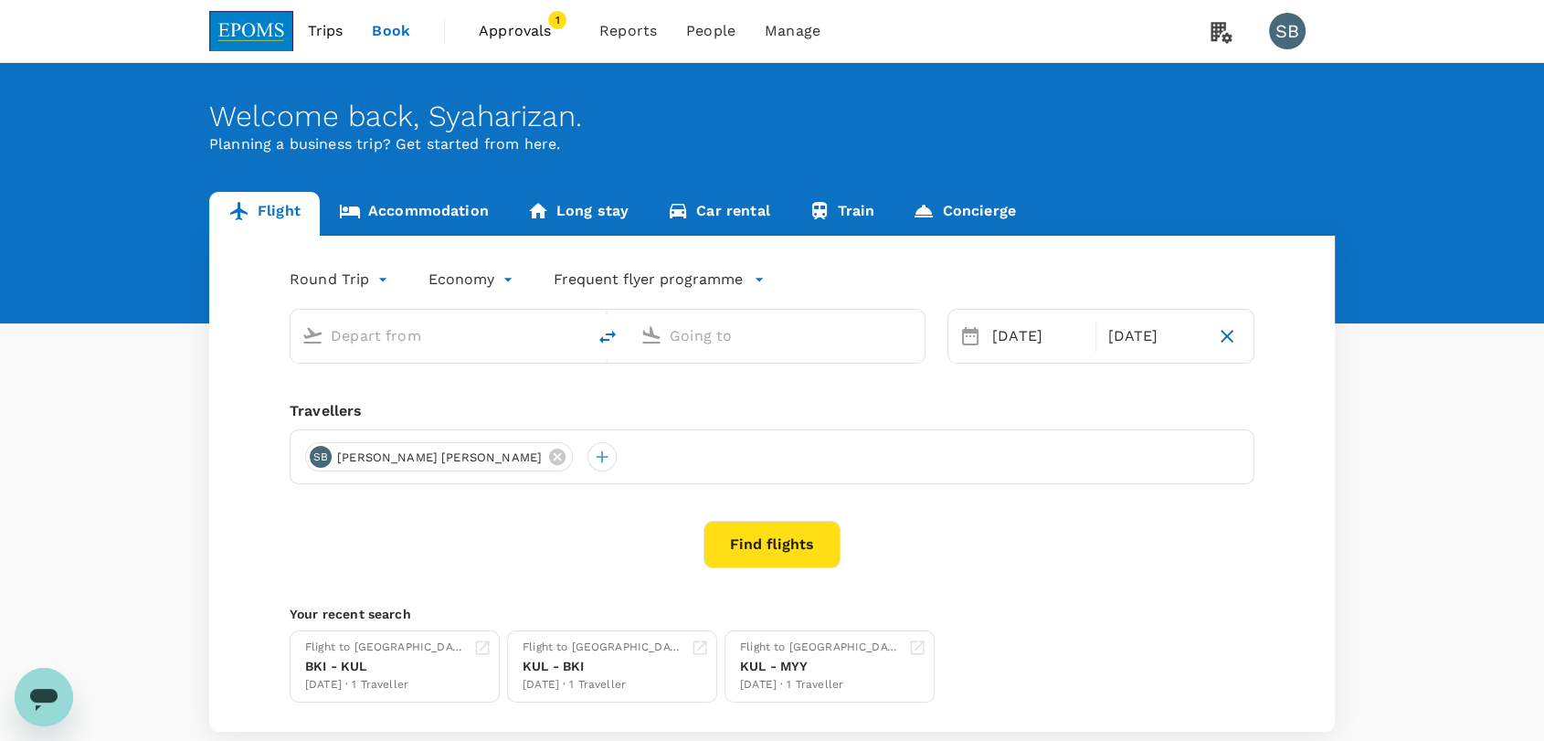
type input "Kuala Lumpur Intl ([GEOGRAPHIC_DATA])"
type input "Kota Kinabalu Intl (BKI)"
type input "Kuala Lumpur Intl ([GEOGRAPHIC_DATA])"
type input "Kota Kinabalu Intl (BKI)"
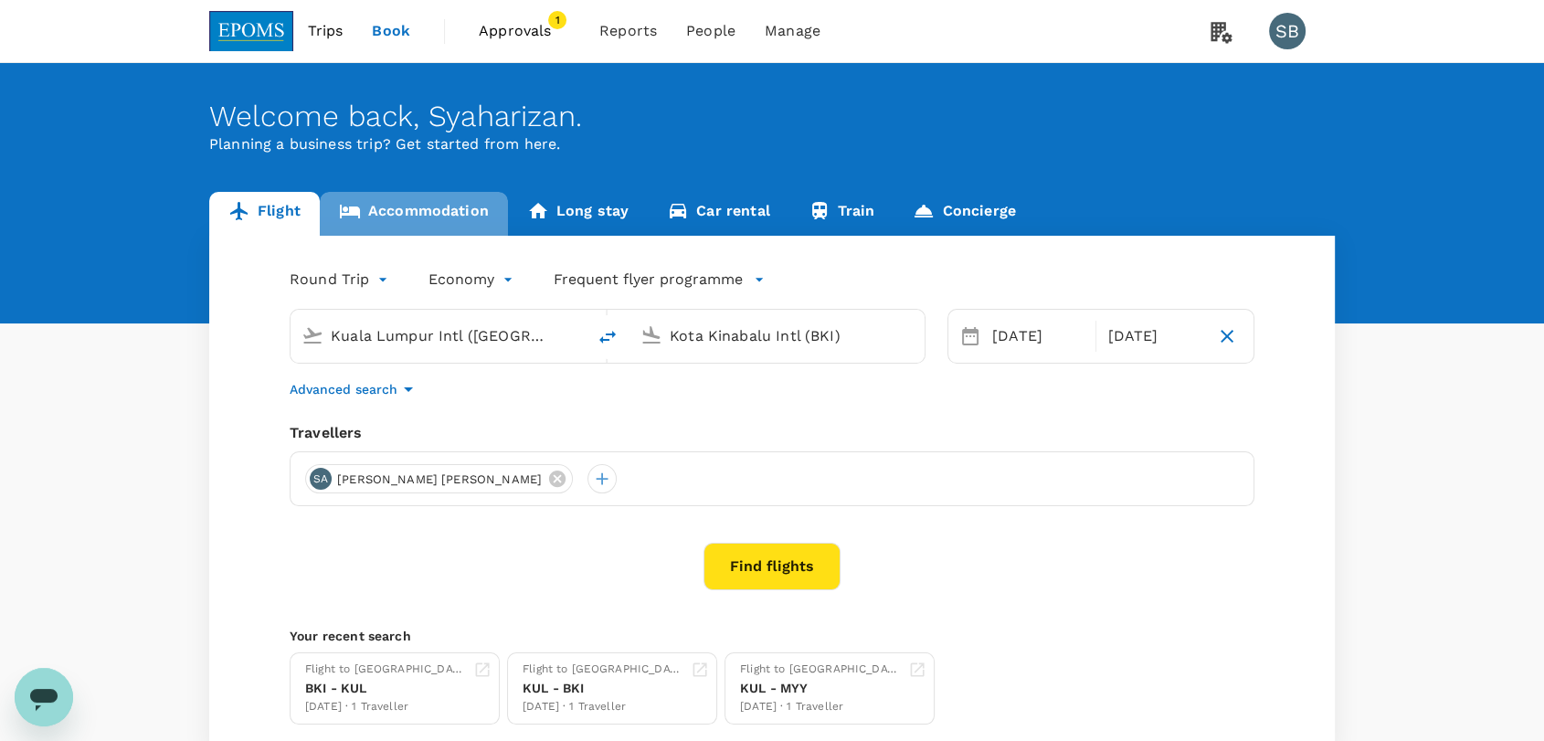
click at [443, 210] on link "Accommodation" at bounding box center [414, 214] width 188 height 44
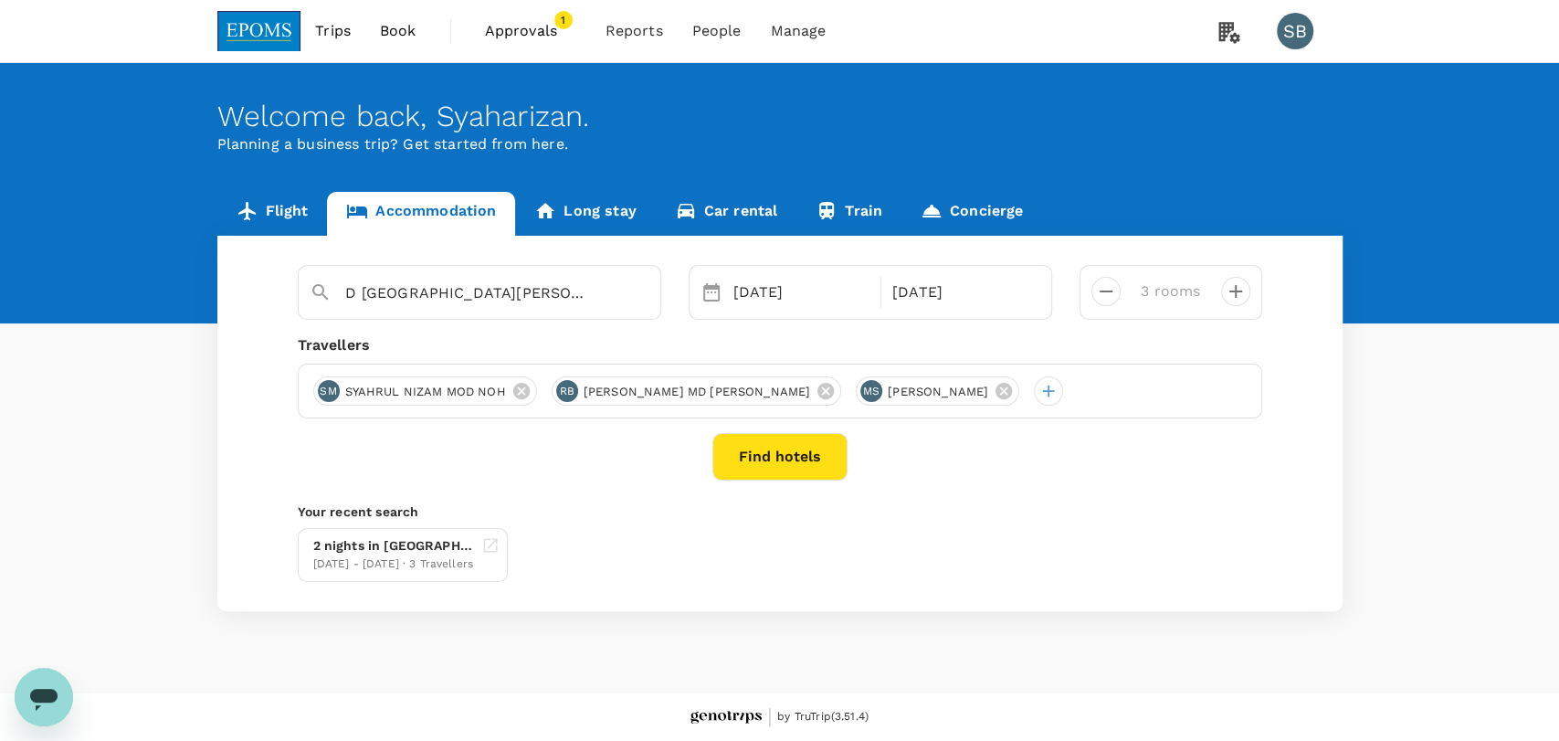
click at [799, 457] on button "Find hotels" at bounding box center [780, 457] width 135 height 48
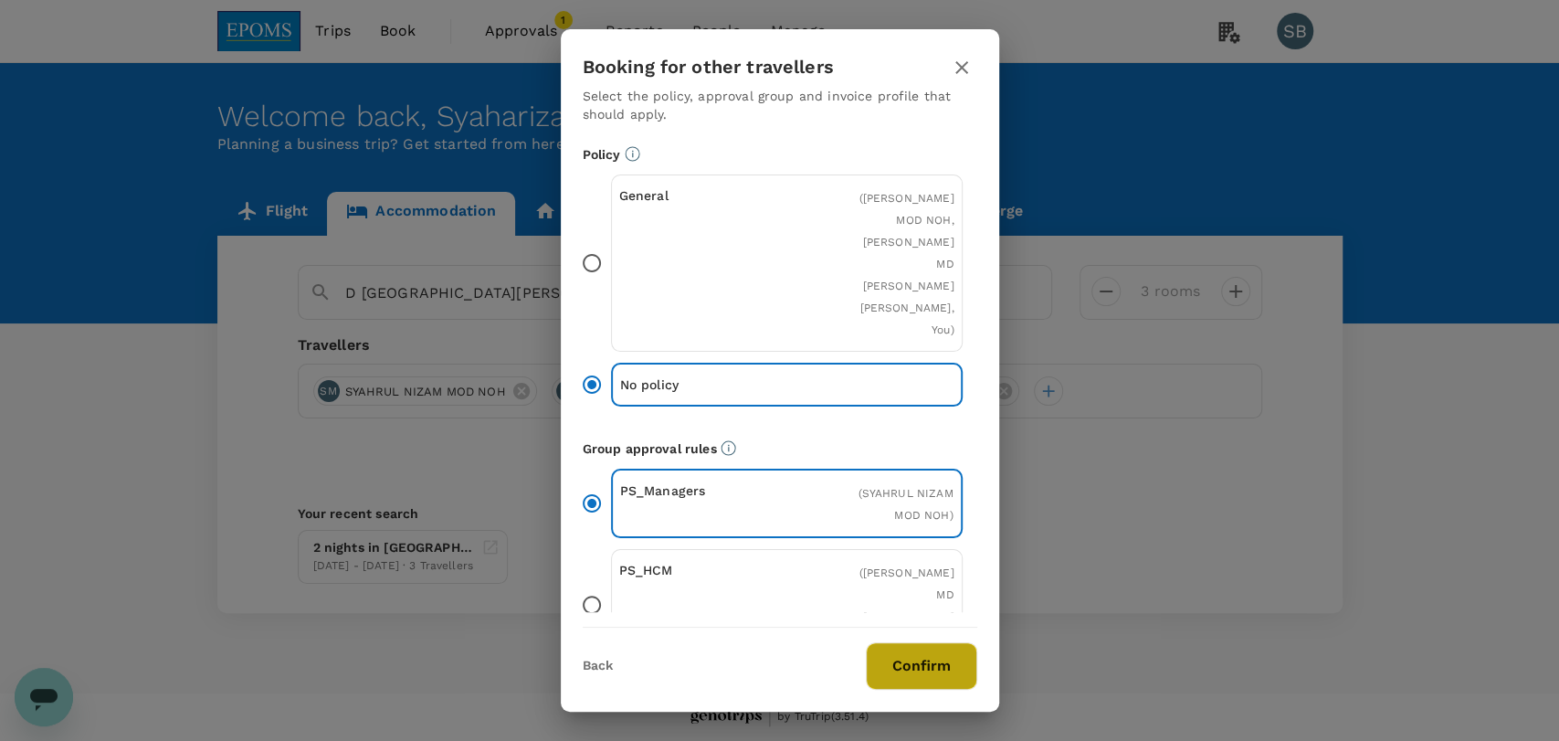
click at [900, 670] on button "Confirm" at bounding box center [921, 666] width 111 height 48
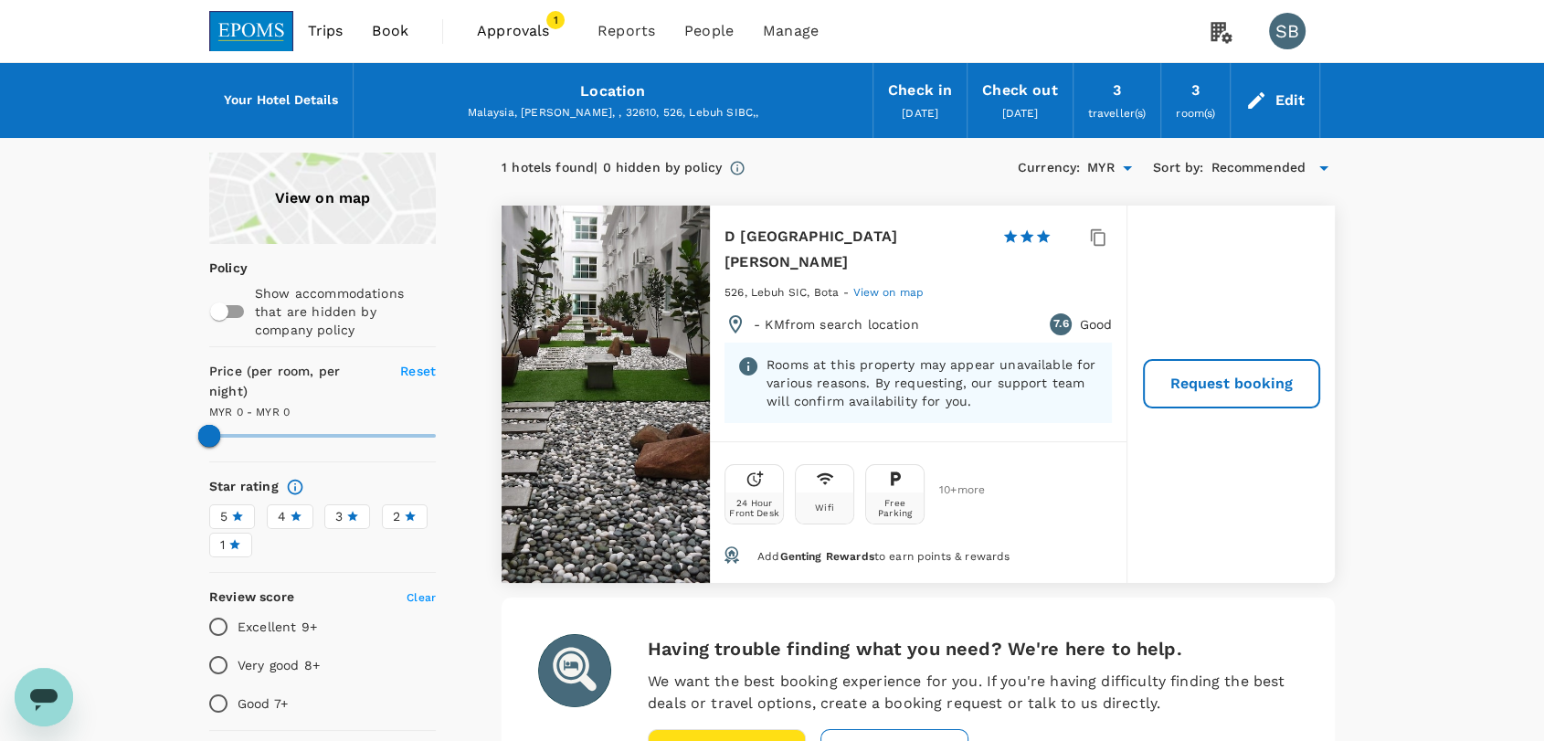
click at [1299, 110] on div "Edit" at bounding box center [1289, 101] width 30 height 26
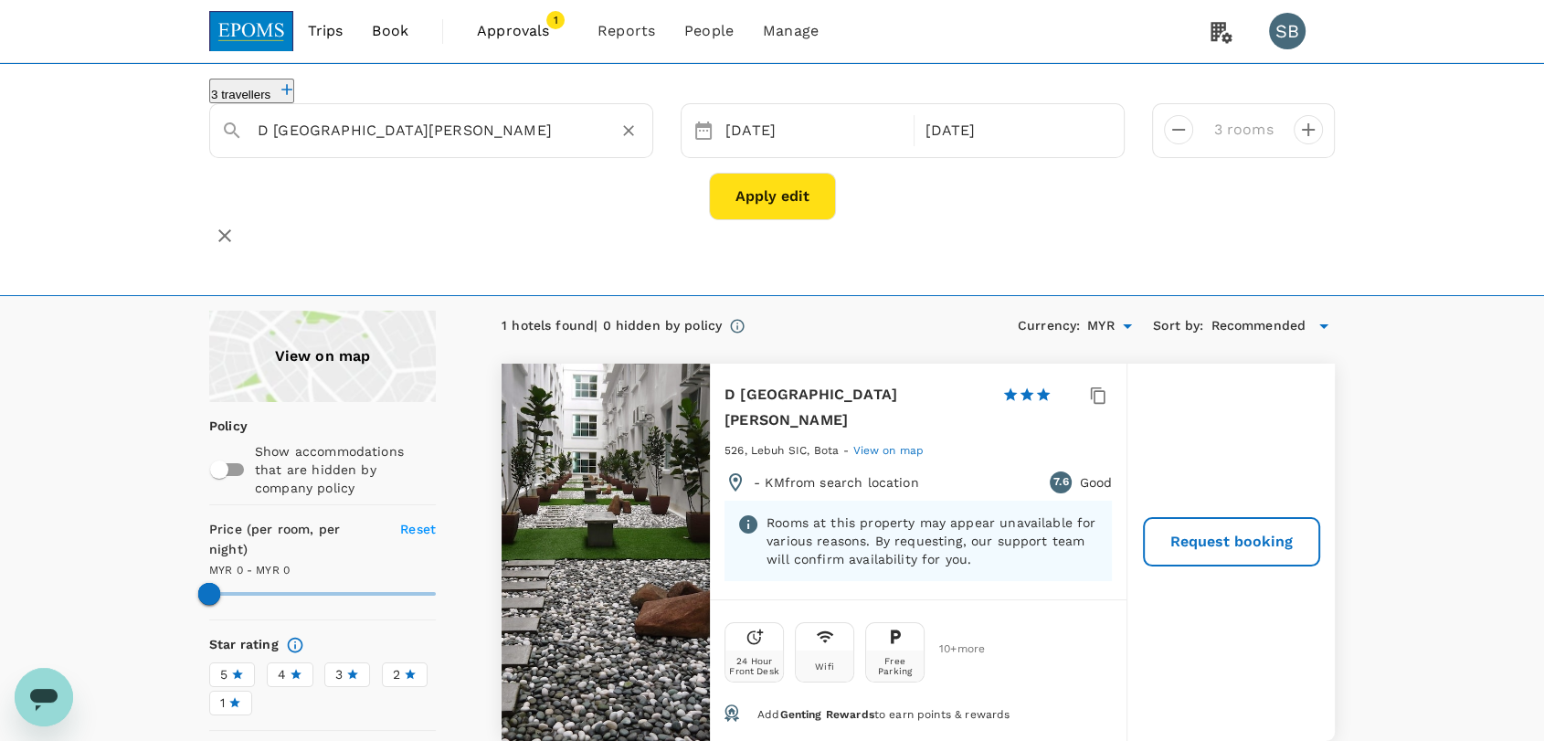
drag, startPoint x: 623, startPoint y: 137, endPoint x: 588, endPoint y: 141, distance: 34.9
click at [621, 138] on icon "Clear" at bounding box center [628, 131] width 18 height 18
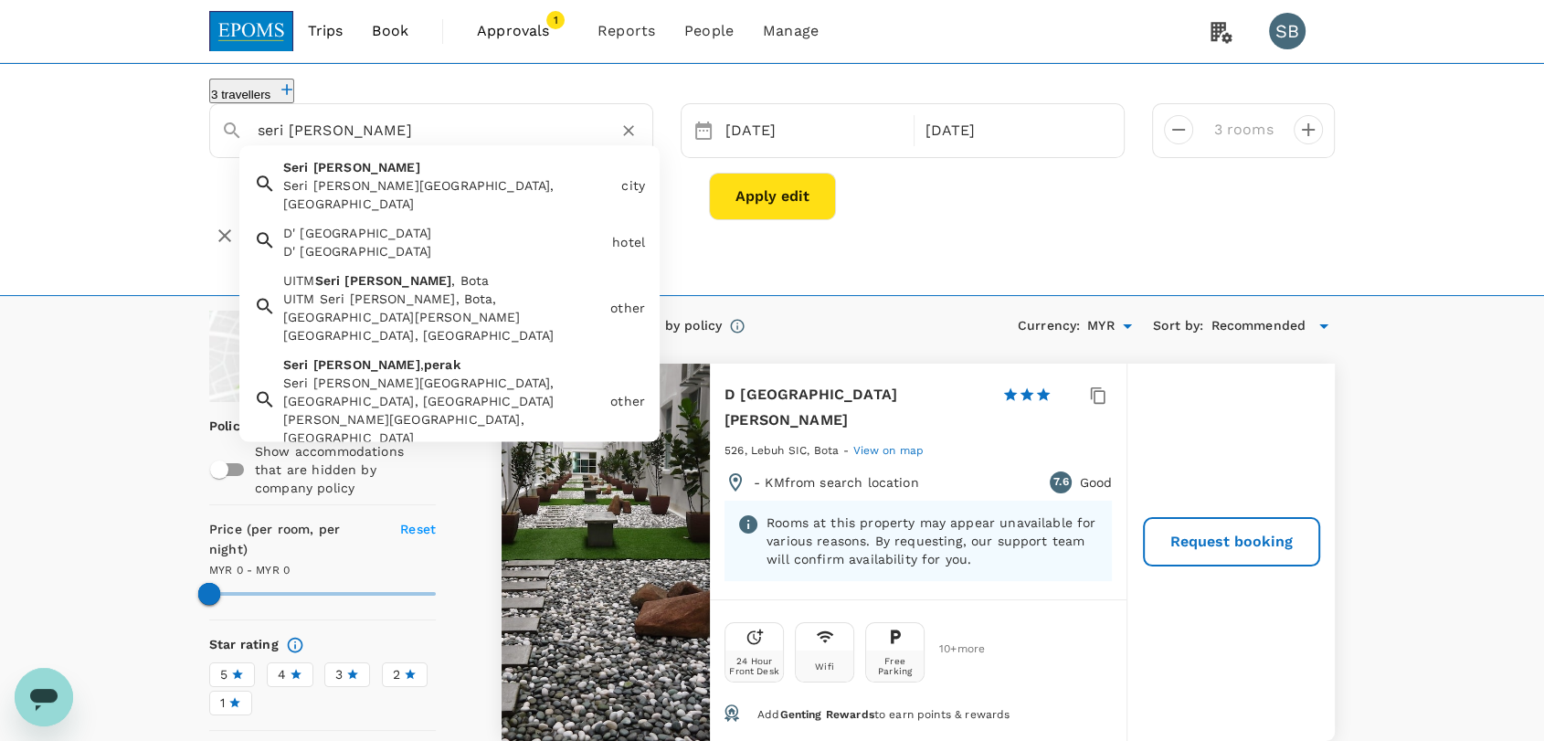
click at [334, 174] on span "[PERSON_NAME]" at bounding box center [366, 167] width 107 height 15
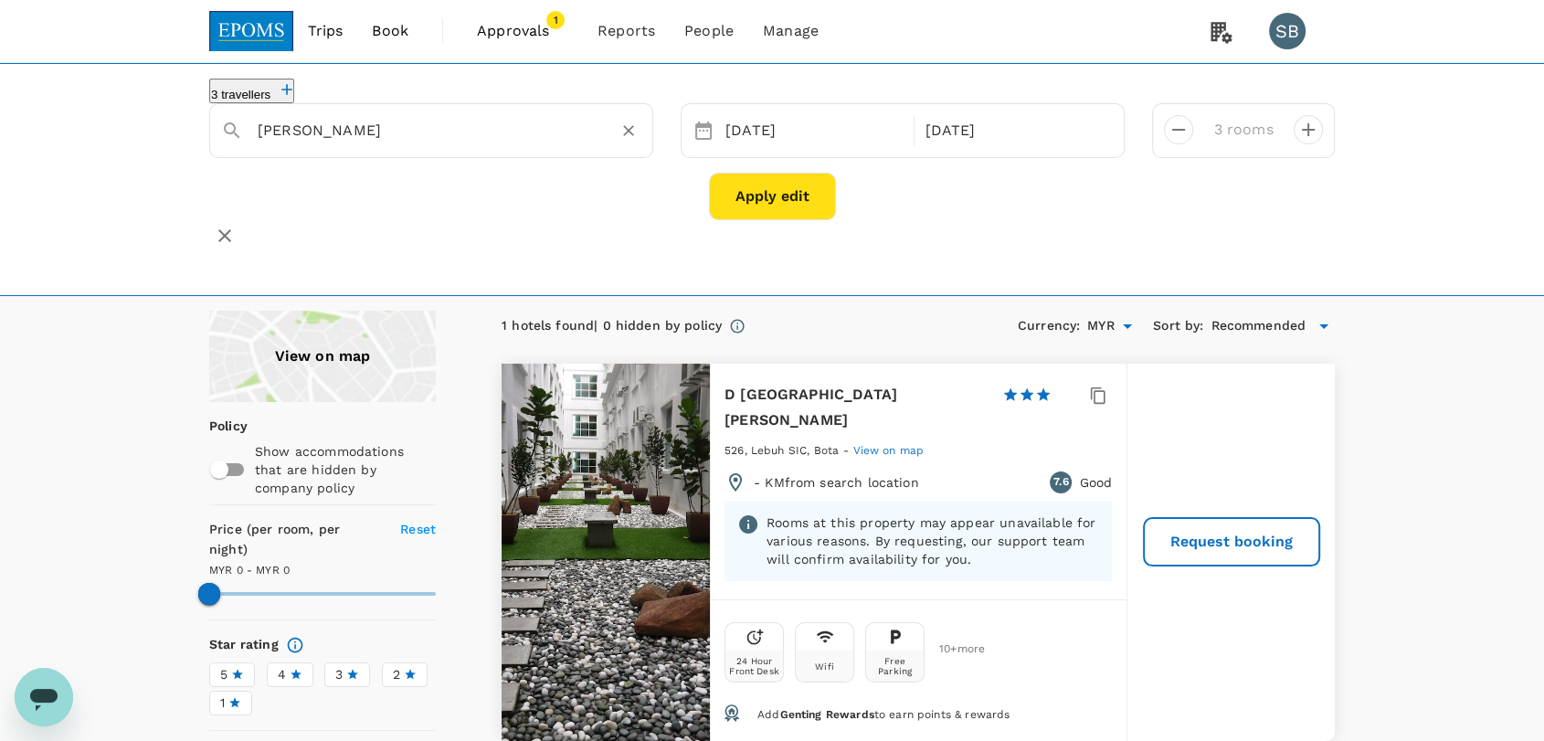
type input "[PERSON_NAME]"
click at [791, 218] on button "Apply edit" at bounding box center [772, 197] width 127 height 48
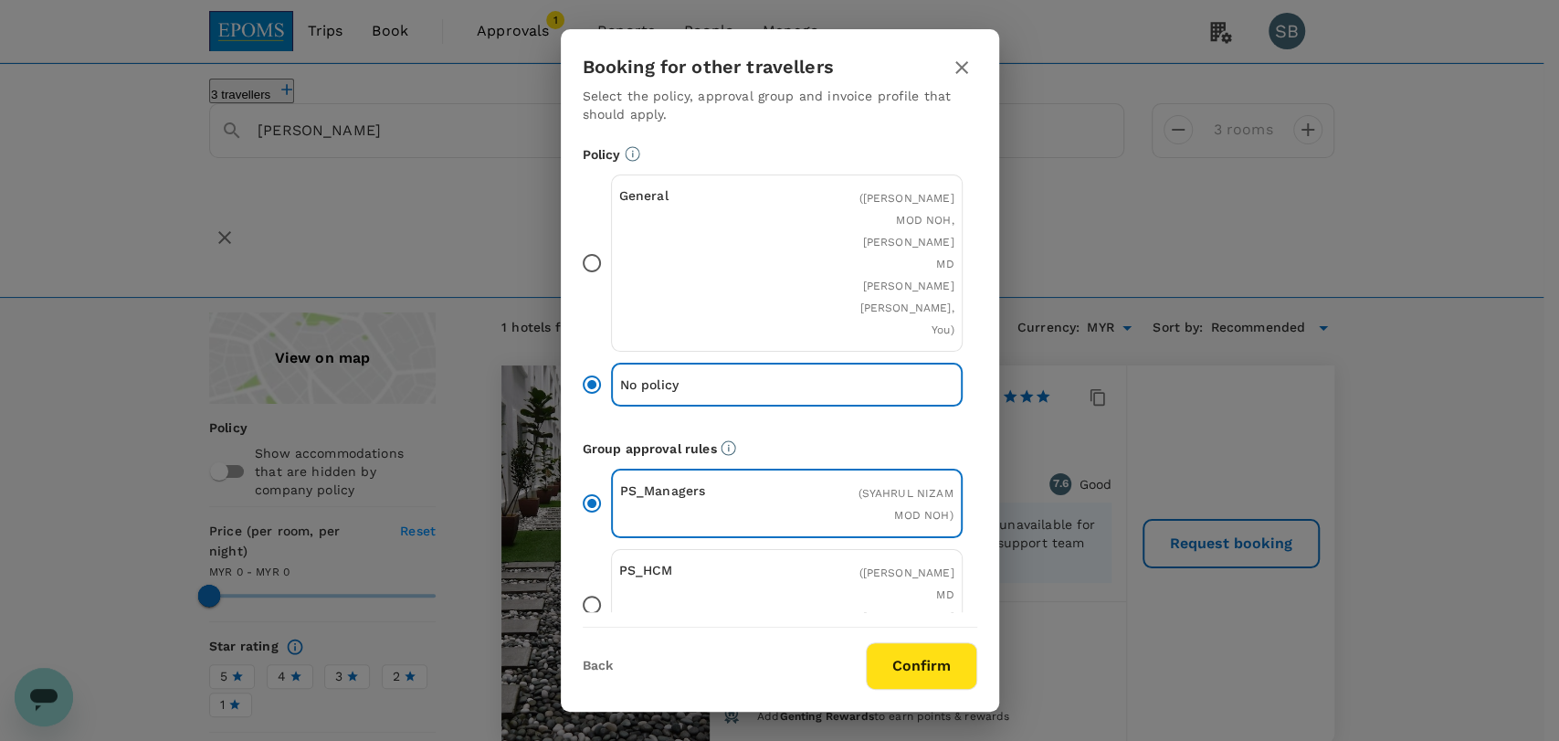
click at [908, 665] on button "Confirm" at bounding box center [921, 666] width 111 height 48
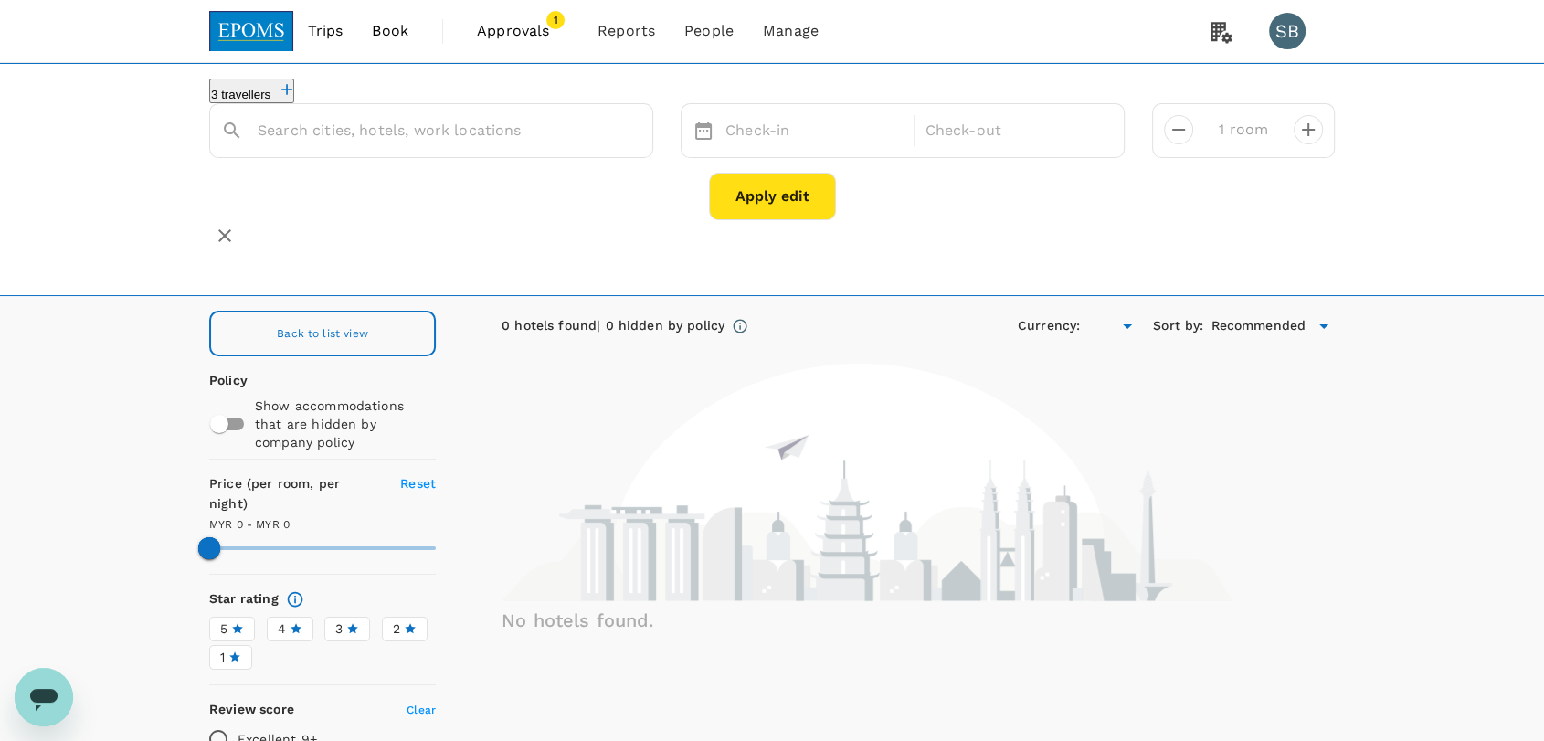
type input "3 rooms"
type input "MYR"
type input "[PERSON_NAME]"
drag, startPoint x: 626, startPoint y: 138, endPoint x: 502, endPoint y: 163, distance: 125.8
click at [619, 140] on icon "Clear" at bounding box center [628, 131] width 18 height 18
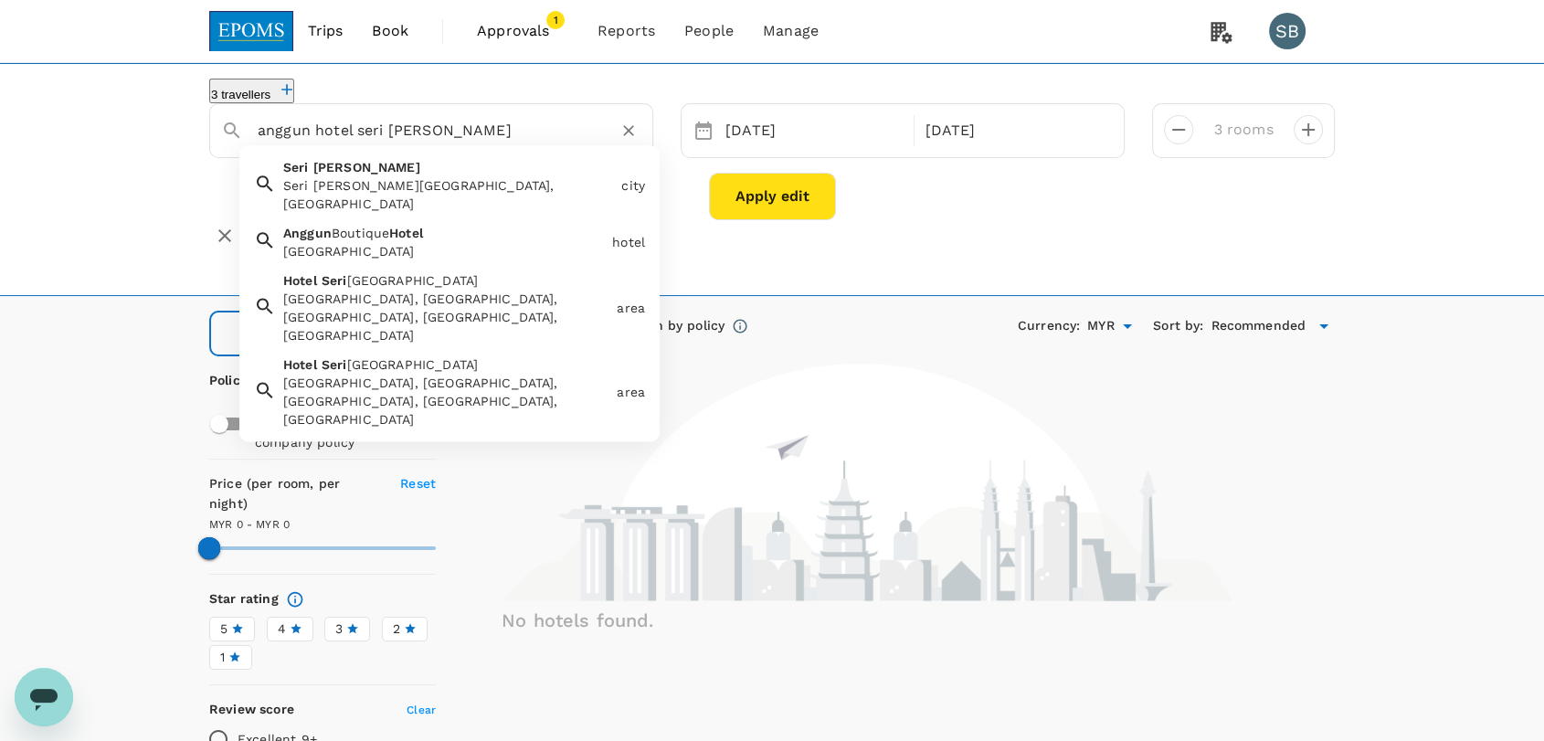
click at [481, 230] on div "[GEOGRAPHIC_DATA]" at bounding box center [440, 239] width 329 height 44
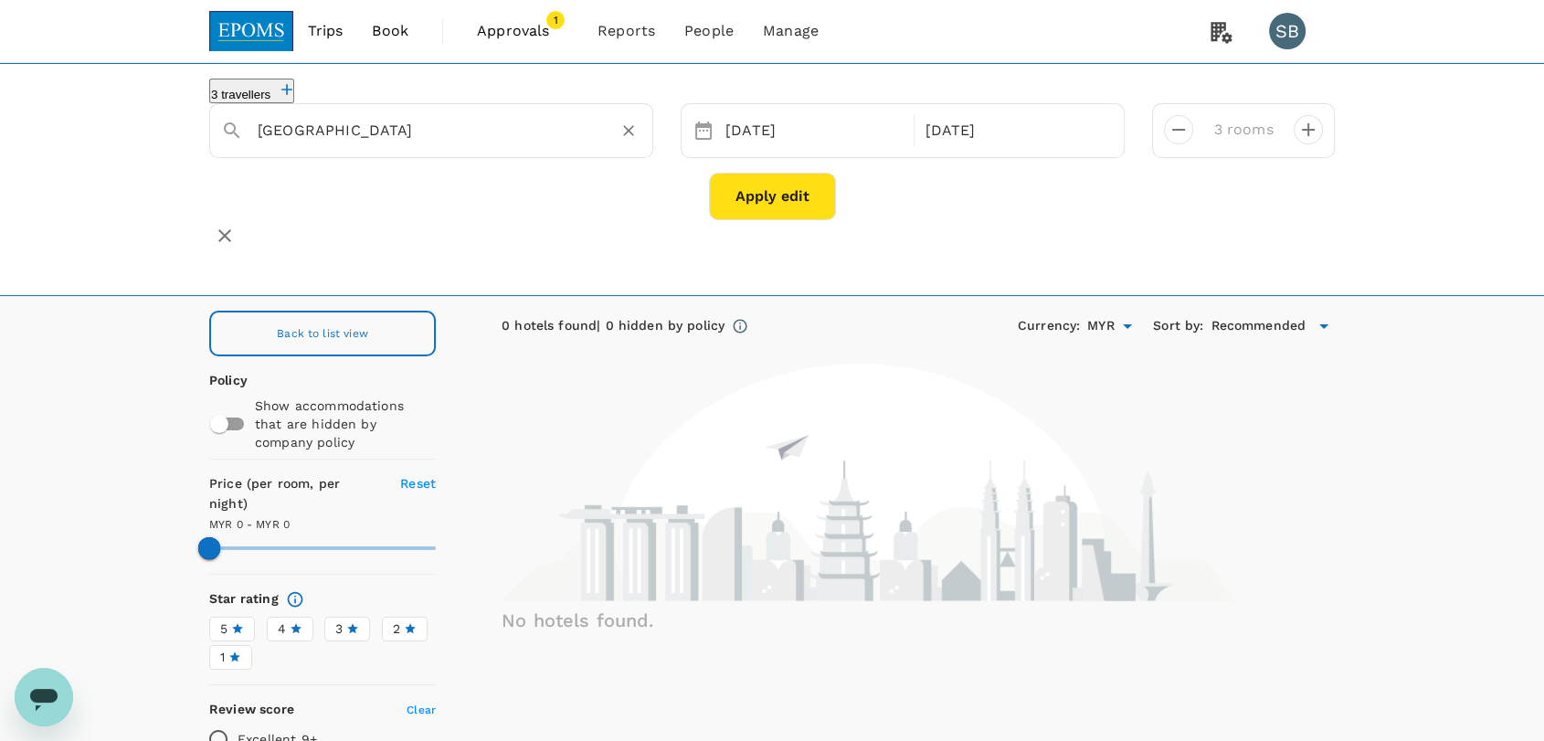
type input "[GEOGRAPHIC_DATA]"
click at [775, 217] on button "Apply edit" at bounding box center [772, 197] width 127 height 48
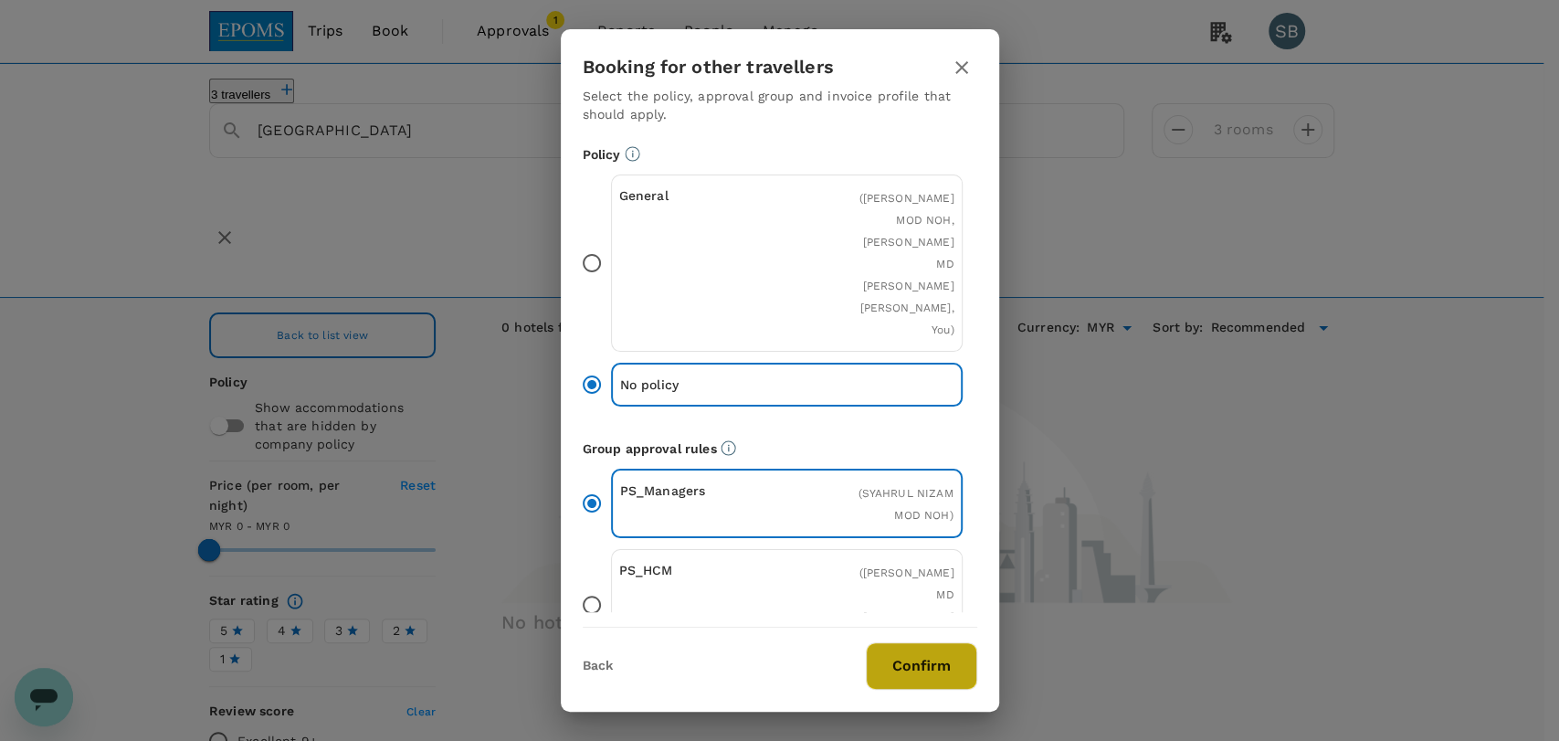
click at [921, 673] on button "Confirm" at bounding box center [921, 666] width 111 height 48
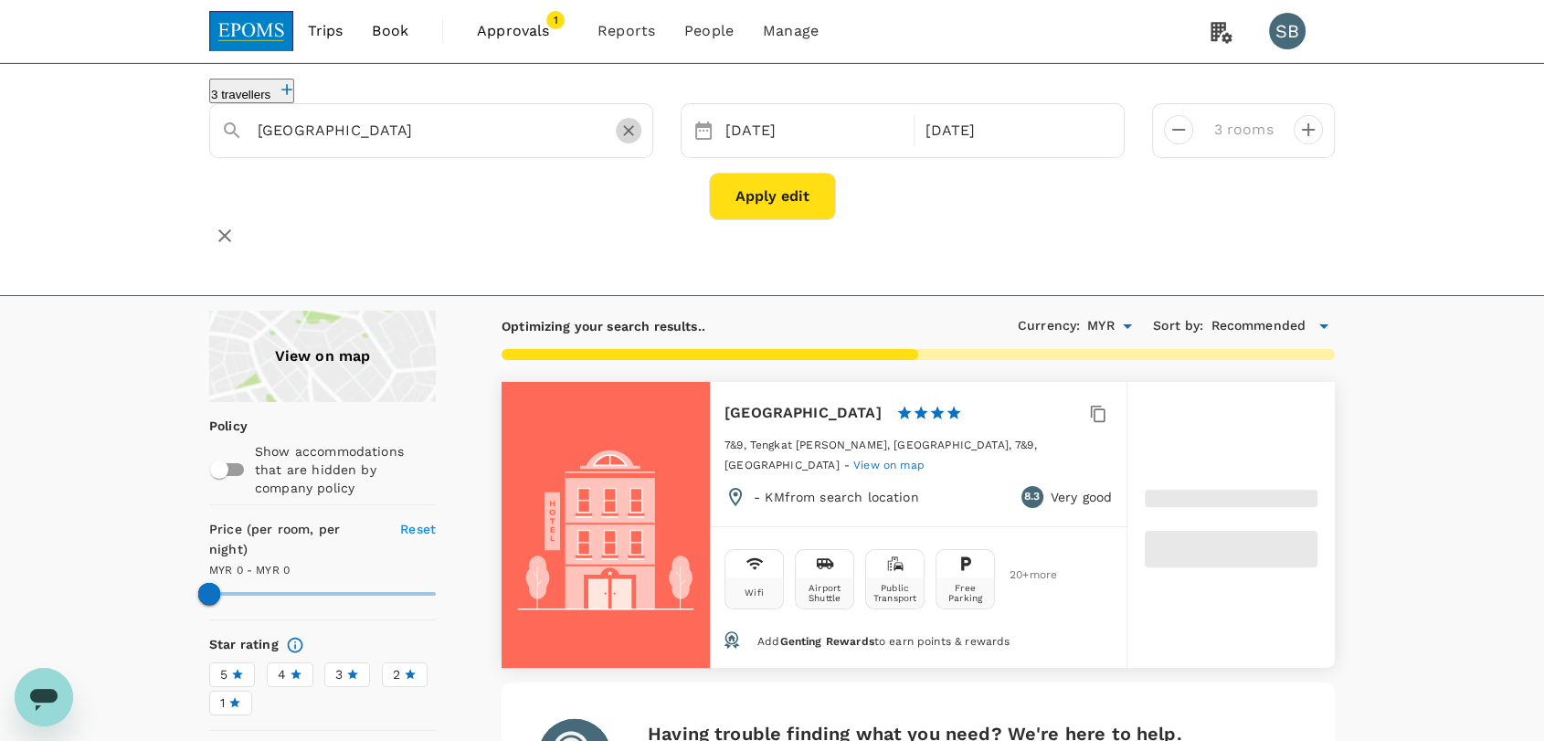
click at [627, 139] on icon "Clear" at bounding box center [628, 131] width 18 height 18
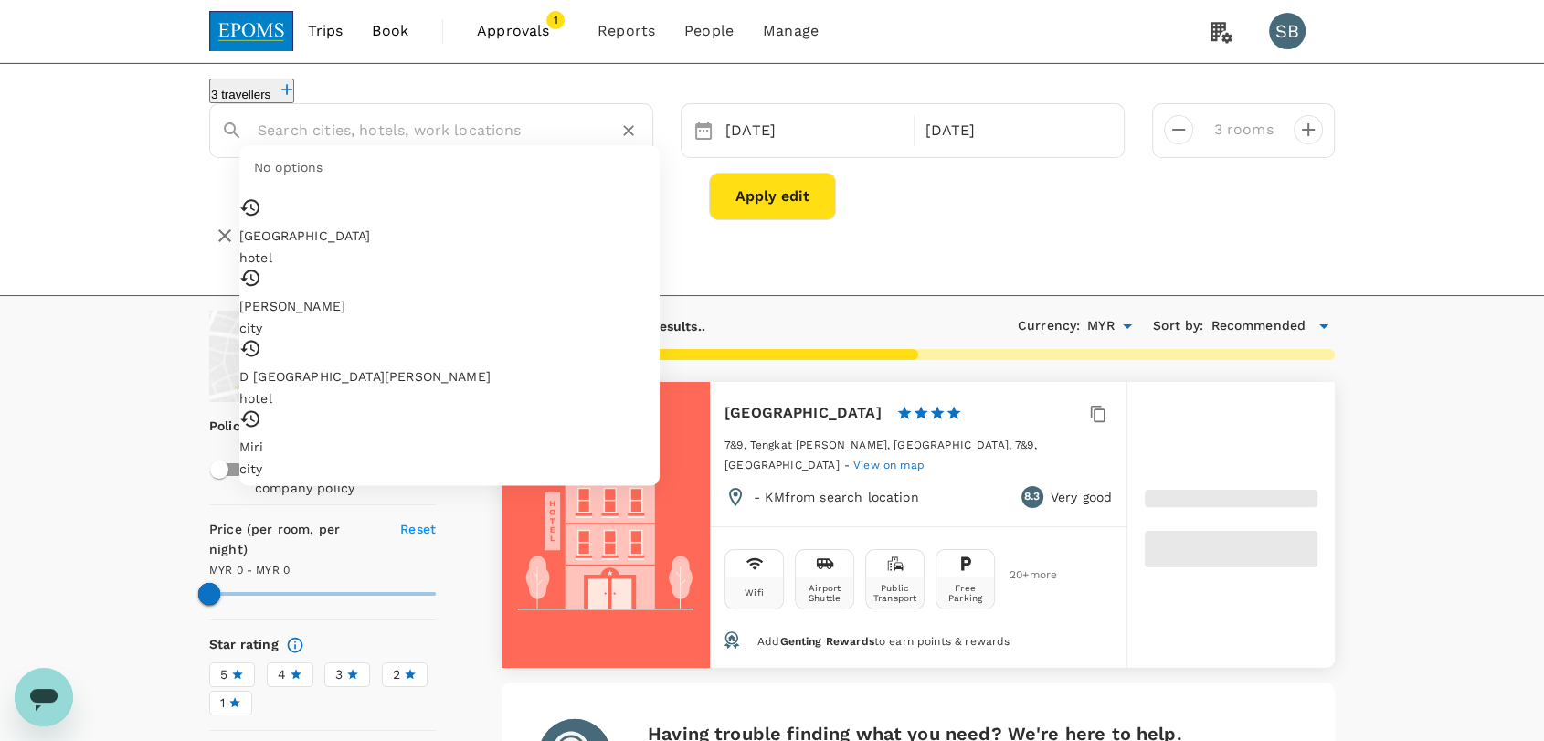
click at [424, 144] on input "text" at bounding box center [424, 130] width 333 height 28
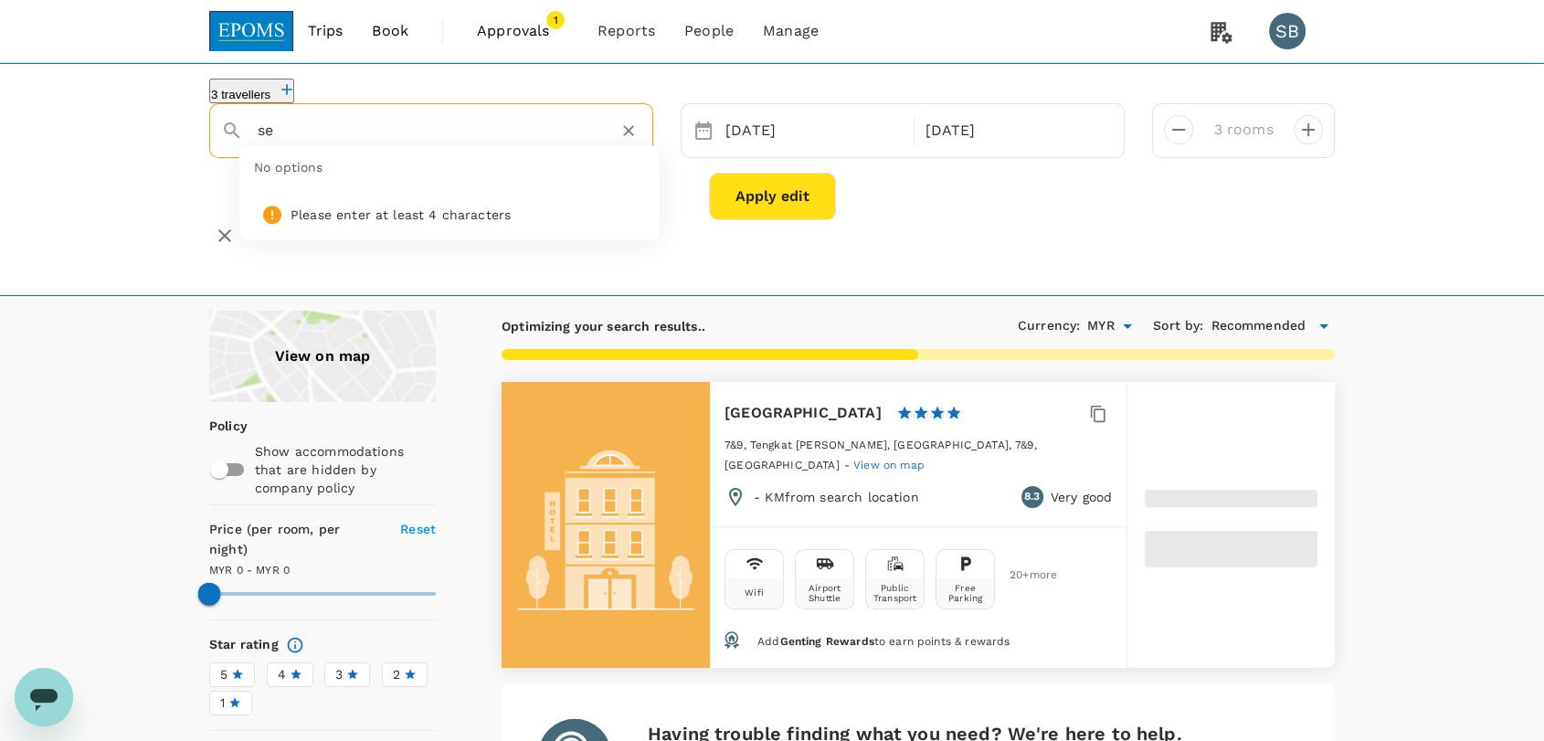
type input "s"
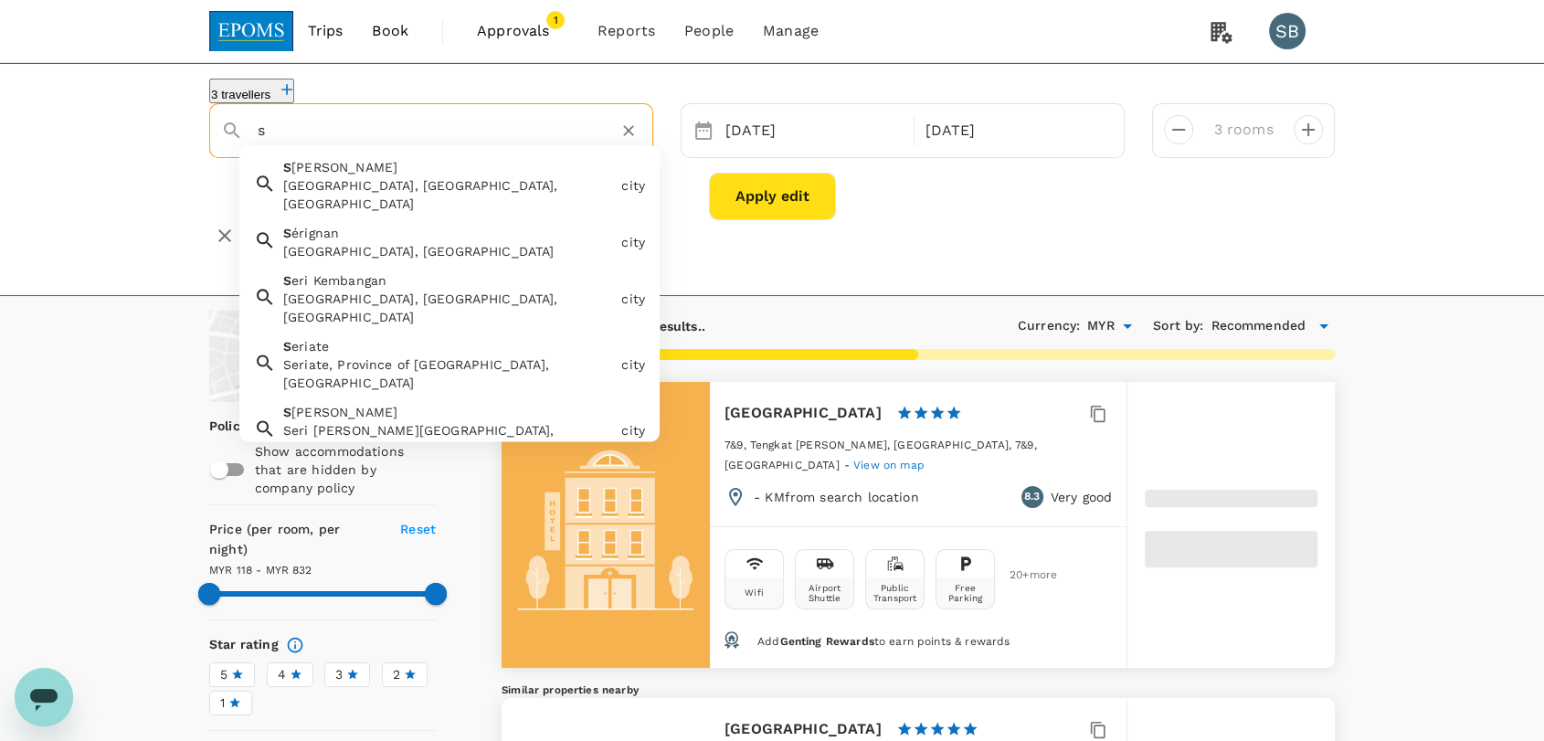
type input "831.99"
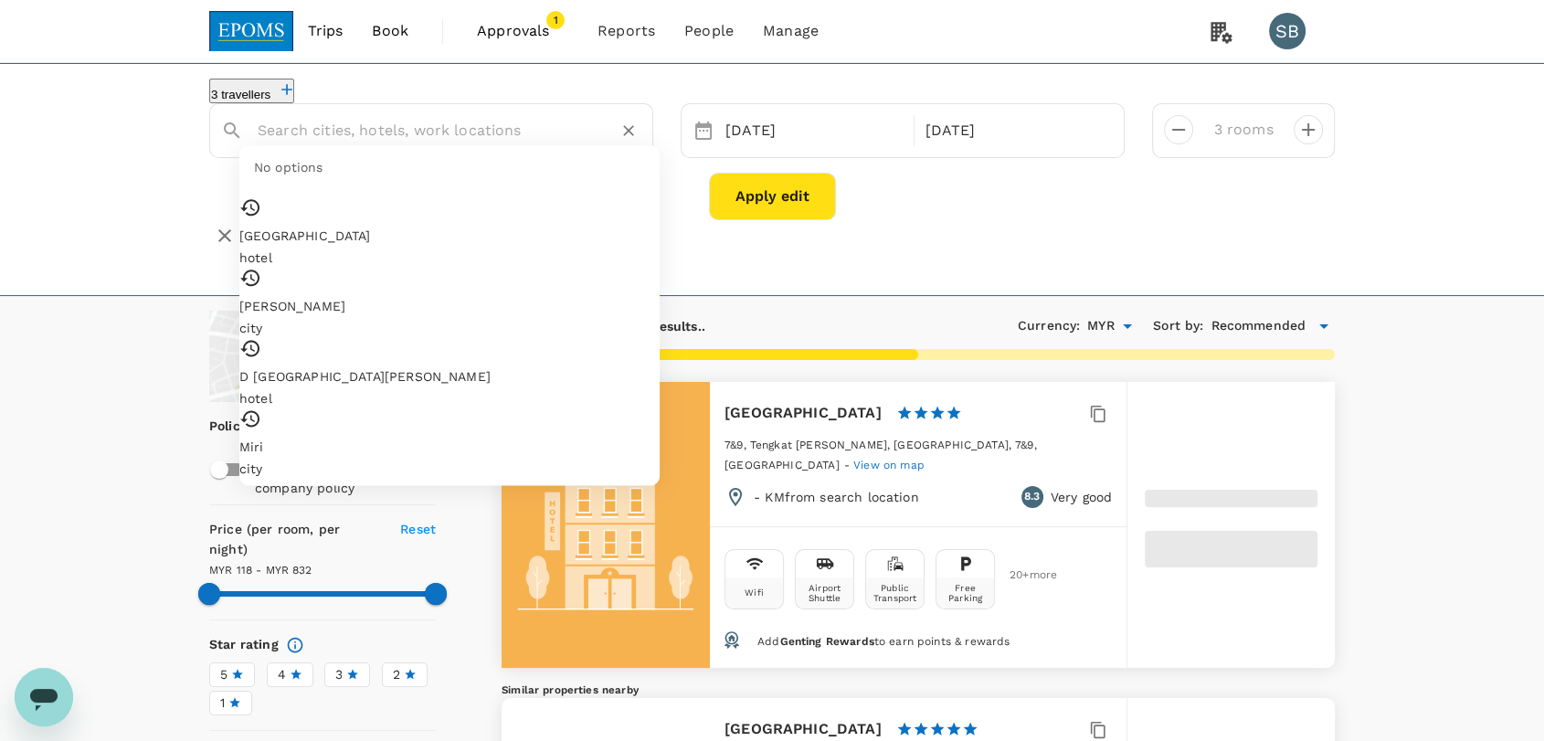
type input "831.99"
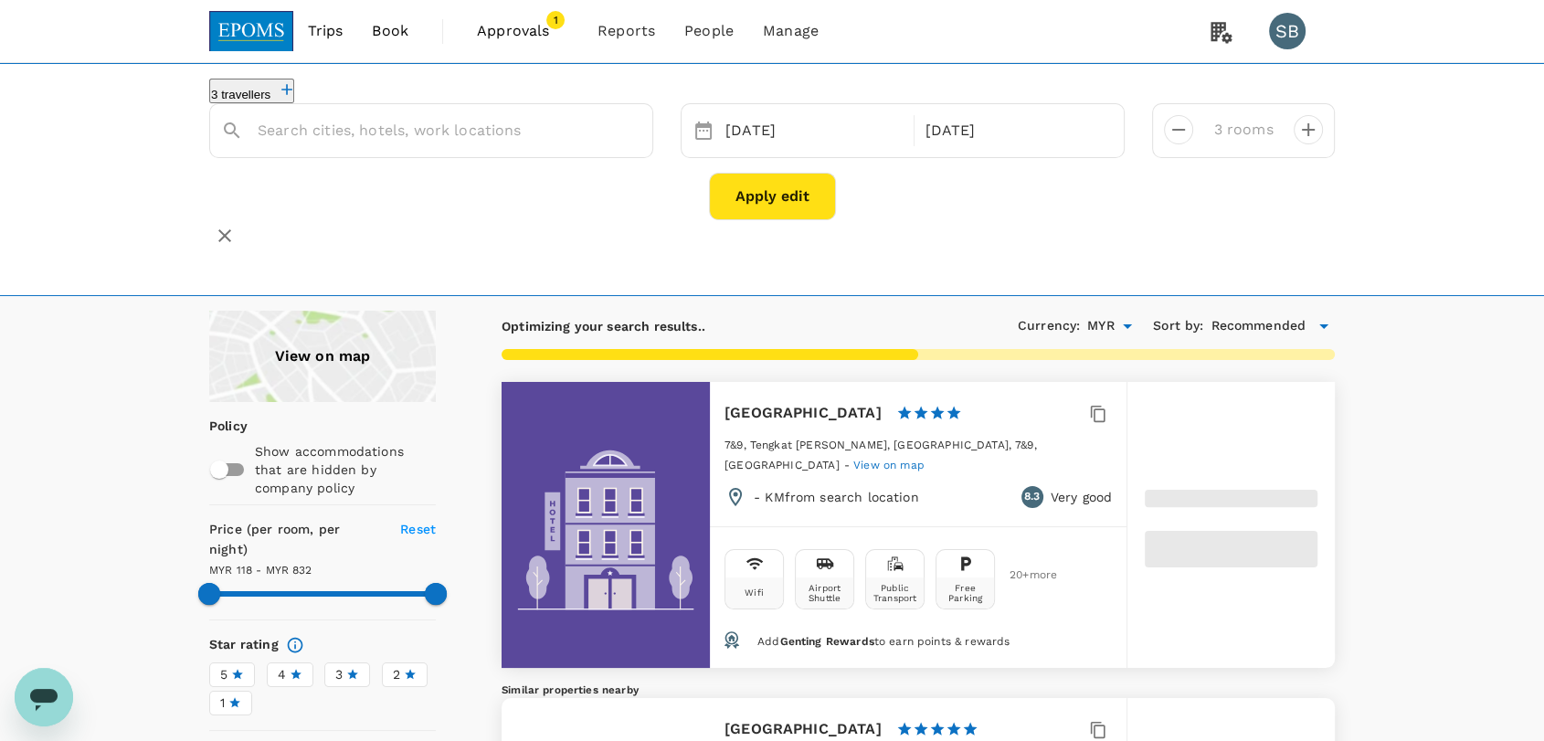
type input "117.97"
type input "831.97"
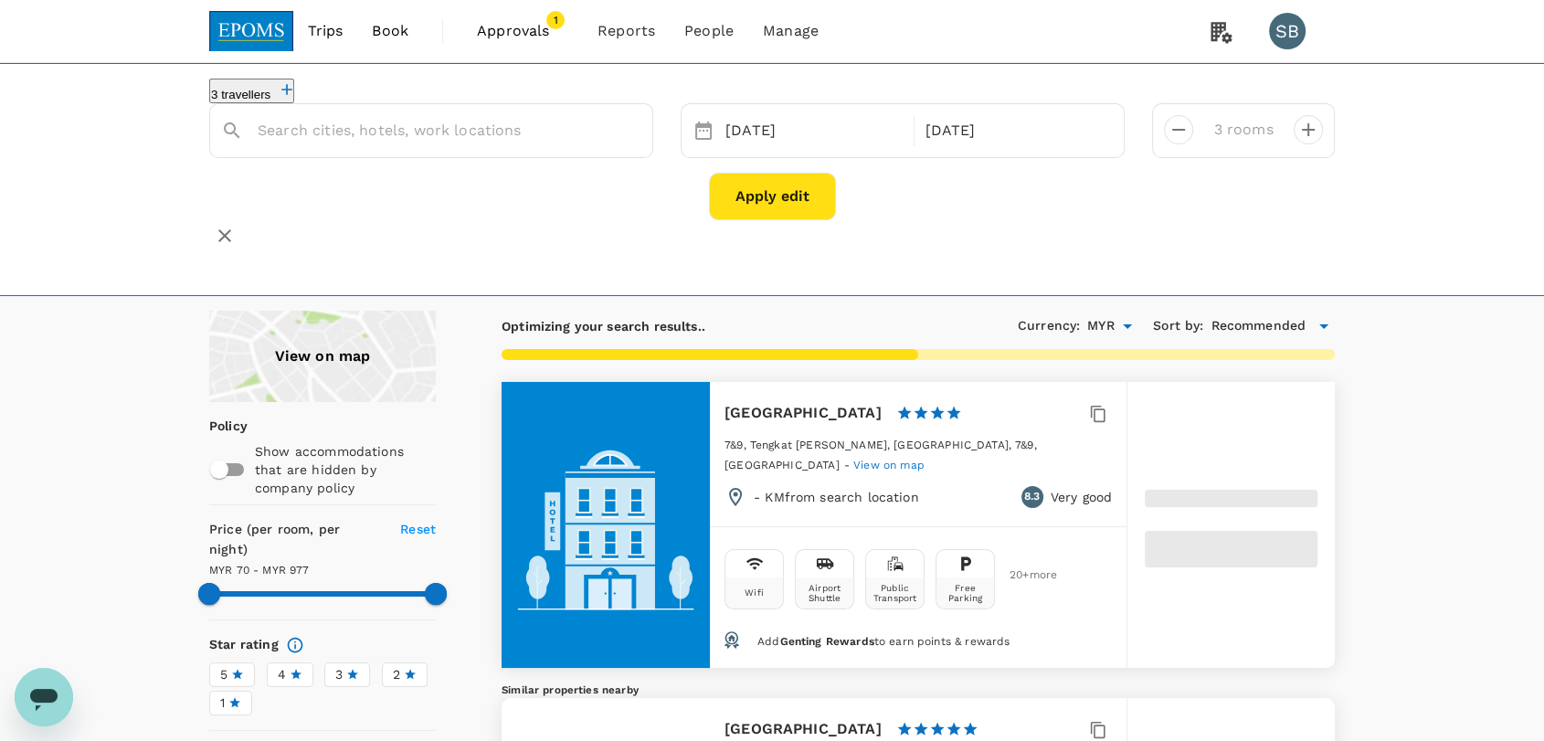
type input "69.97"
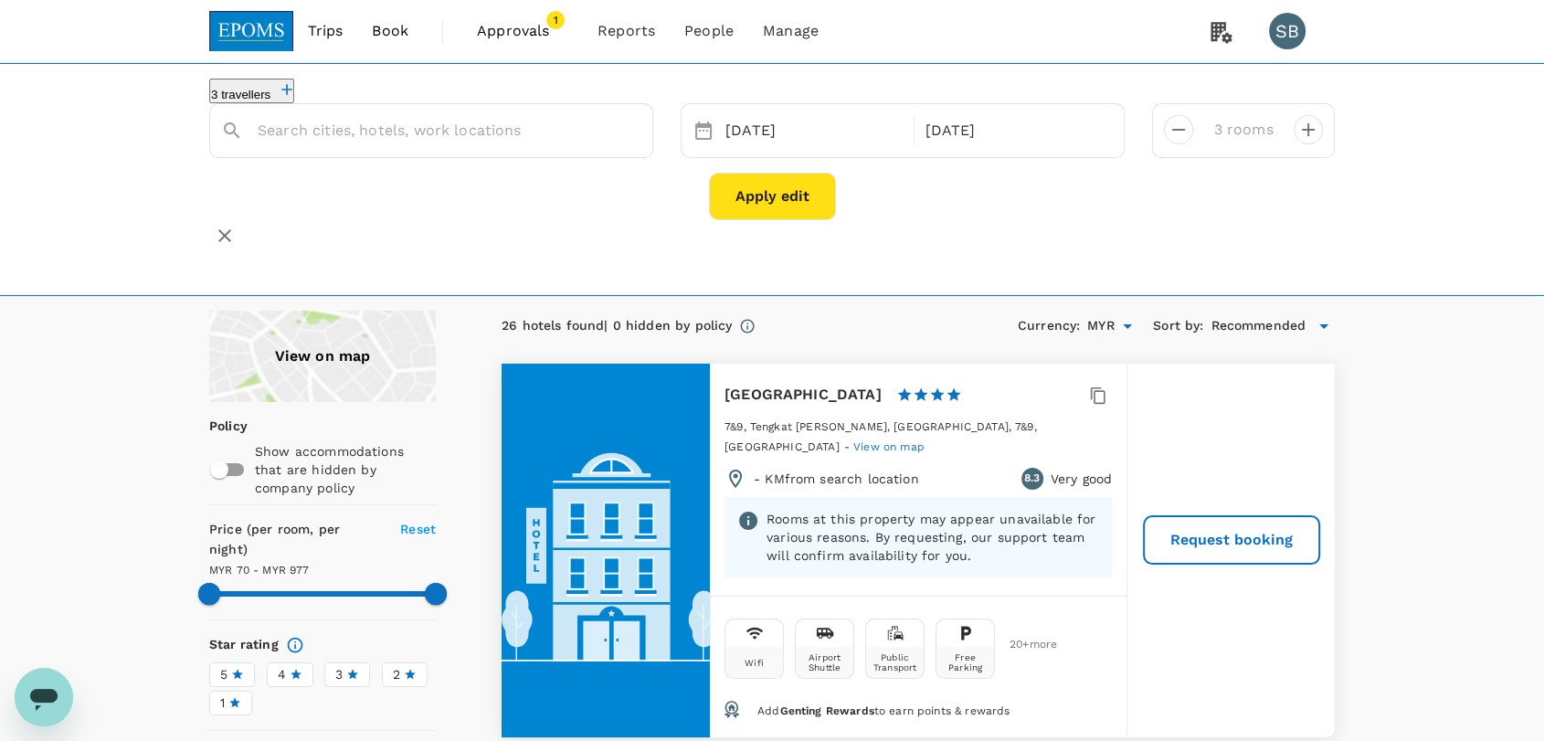
type input "976.97"
click at [465, 190] on div "Hotel Kristal" at bounding box center [444, 185] width 322 height 18
type input "Hotel Kristal"
click at [763, 206] on button "Apply edit" at bounding box center [772, 197] width 127 height 48
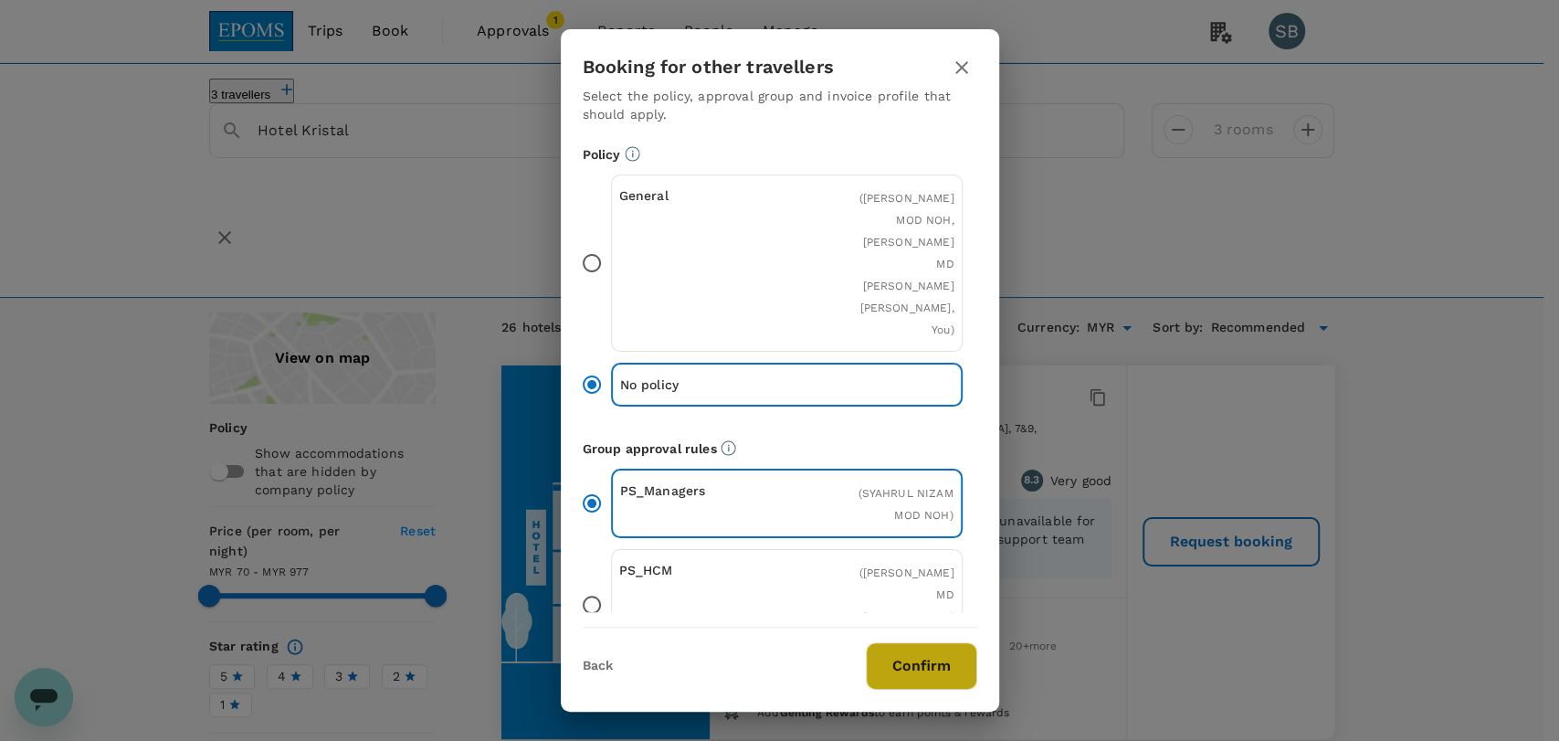
click at [942, 671] on button "Confirm" at bounding box center [921, 666] width 111 height 48
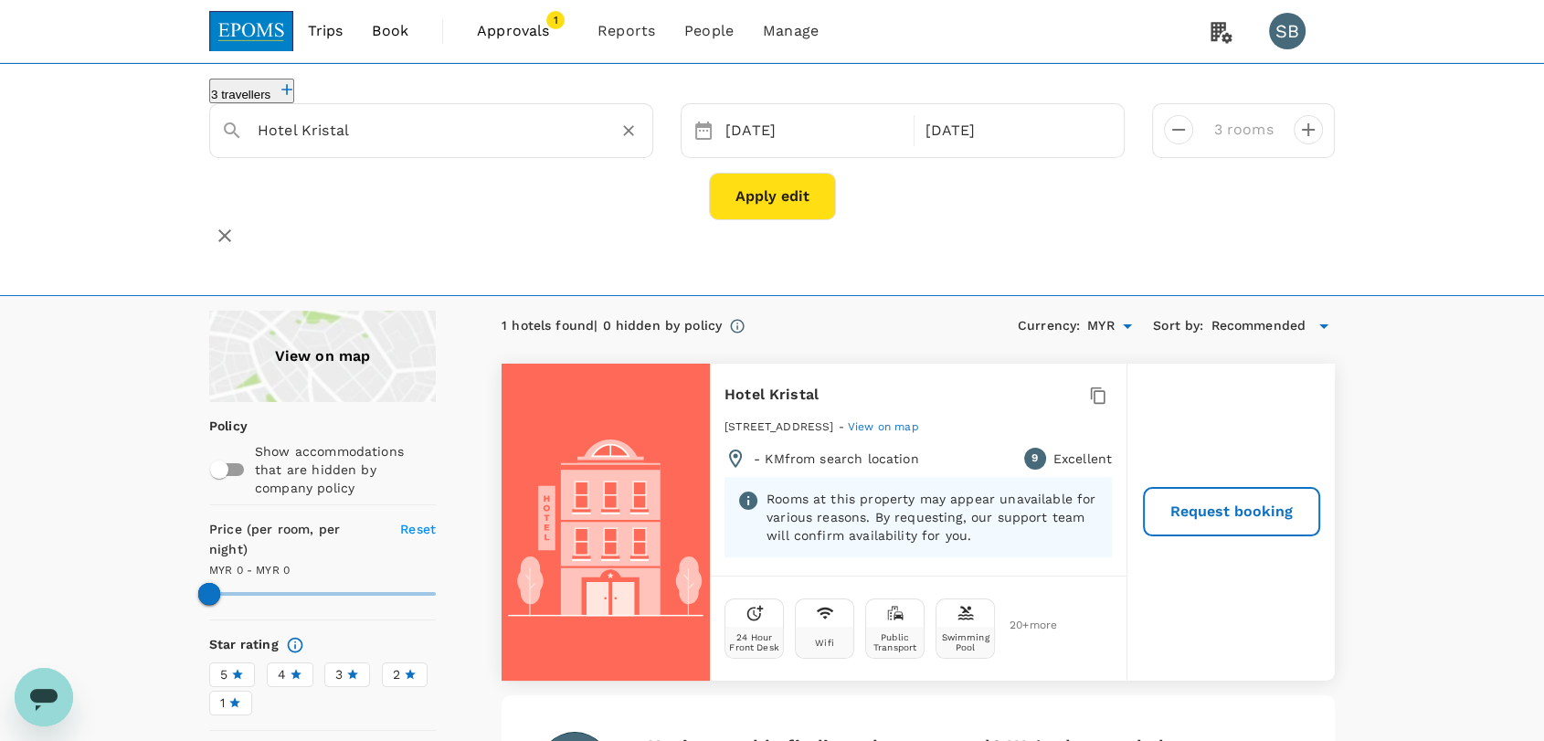
click at [473, 125] on div "Hotel Kristal" at bounding box center [442, 123] width 398 height 44
type input "Hotel Kristalc"
click at [625, 140] on icon "Clear" at bounding box center [628, 131] width 18 height 18
click at [470, 193] on div "Citrine Hotel" at bounding box center [444, 185] width 322 height 18
type input "Citrine Hotel"
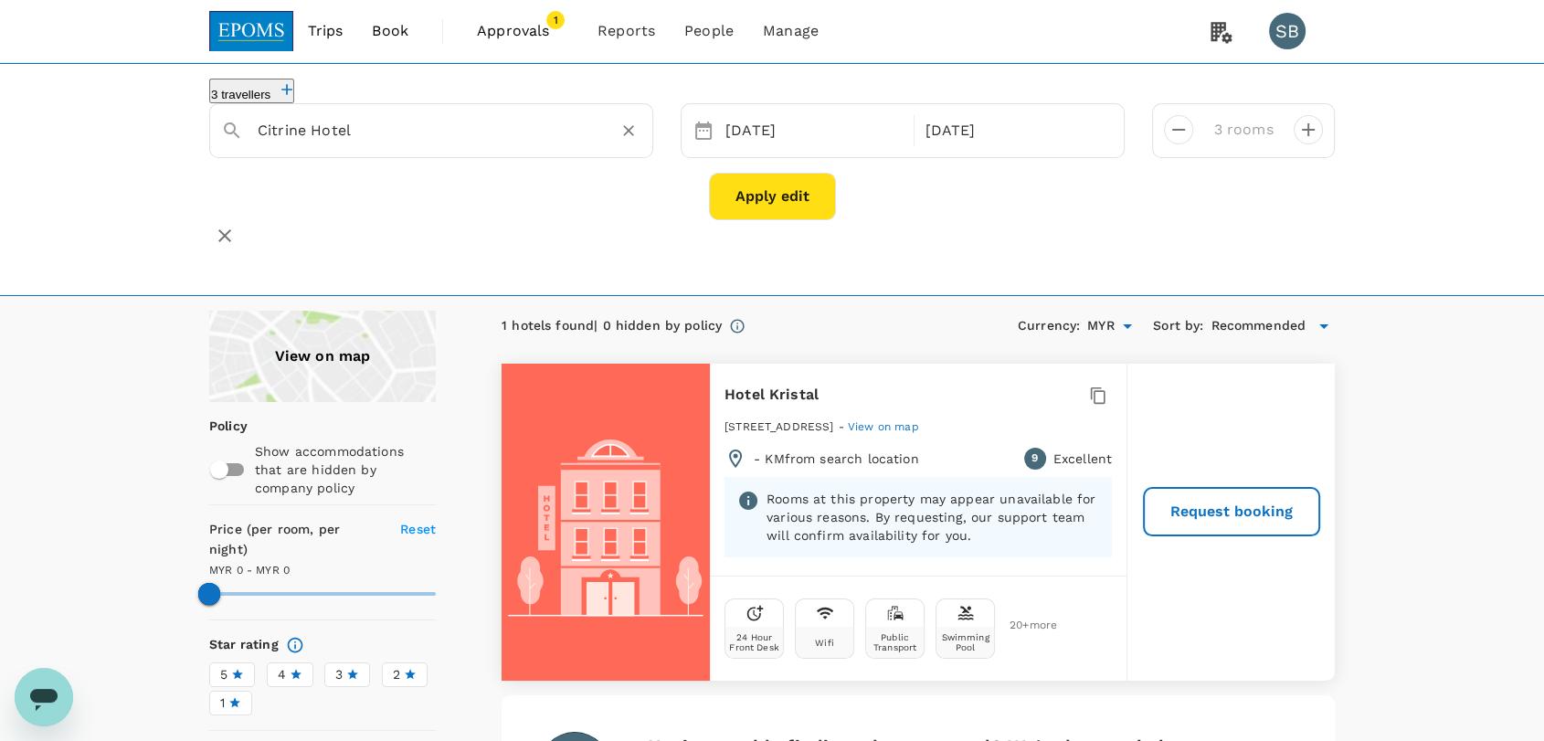
click at [789, 195] on button "Apply edit" at bounding box center [772, 197] width 127 height 48
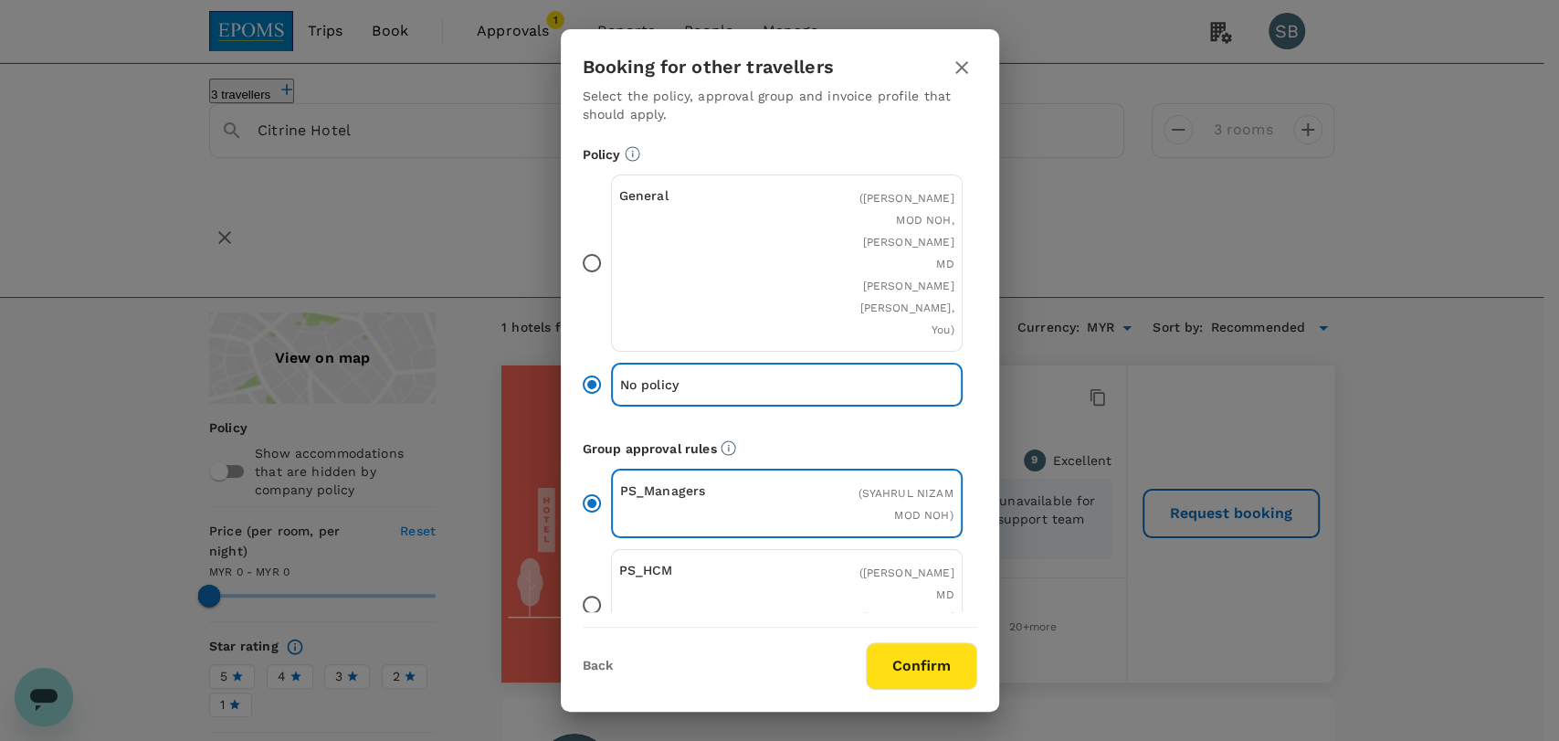
click at [882, 645] on button "Confirm" at bounding box center [921, 666] width 111 height 48
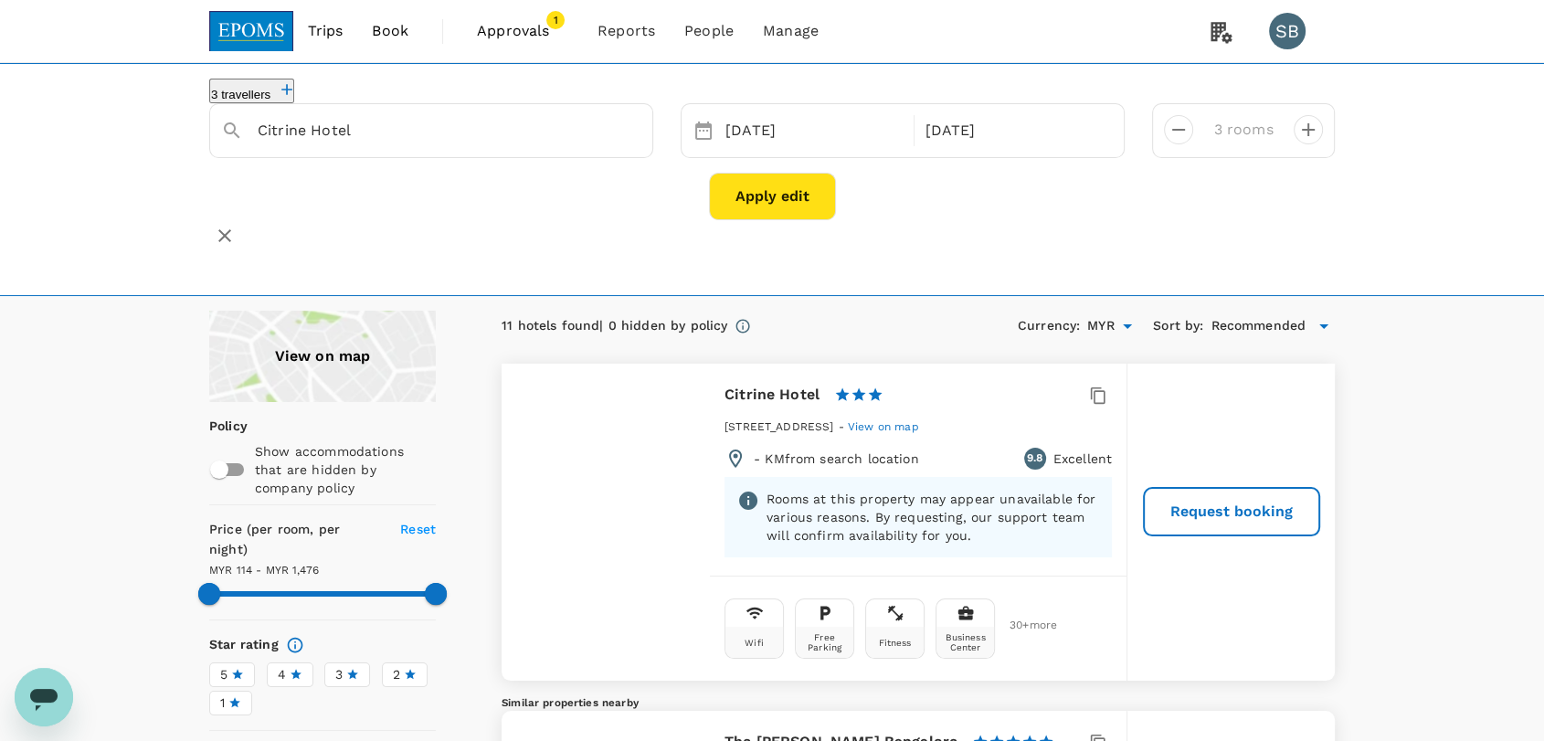
type input "1475.34"
click at [634, 143] on div at bounding box center [629, 131] width 26 height 26
click at [621, 140] on icon "Clear" at bounding box center [628, 131] width 18 height 18
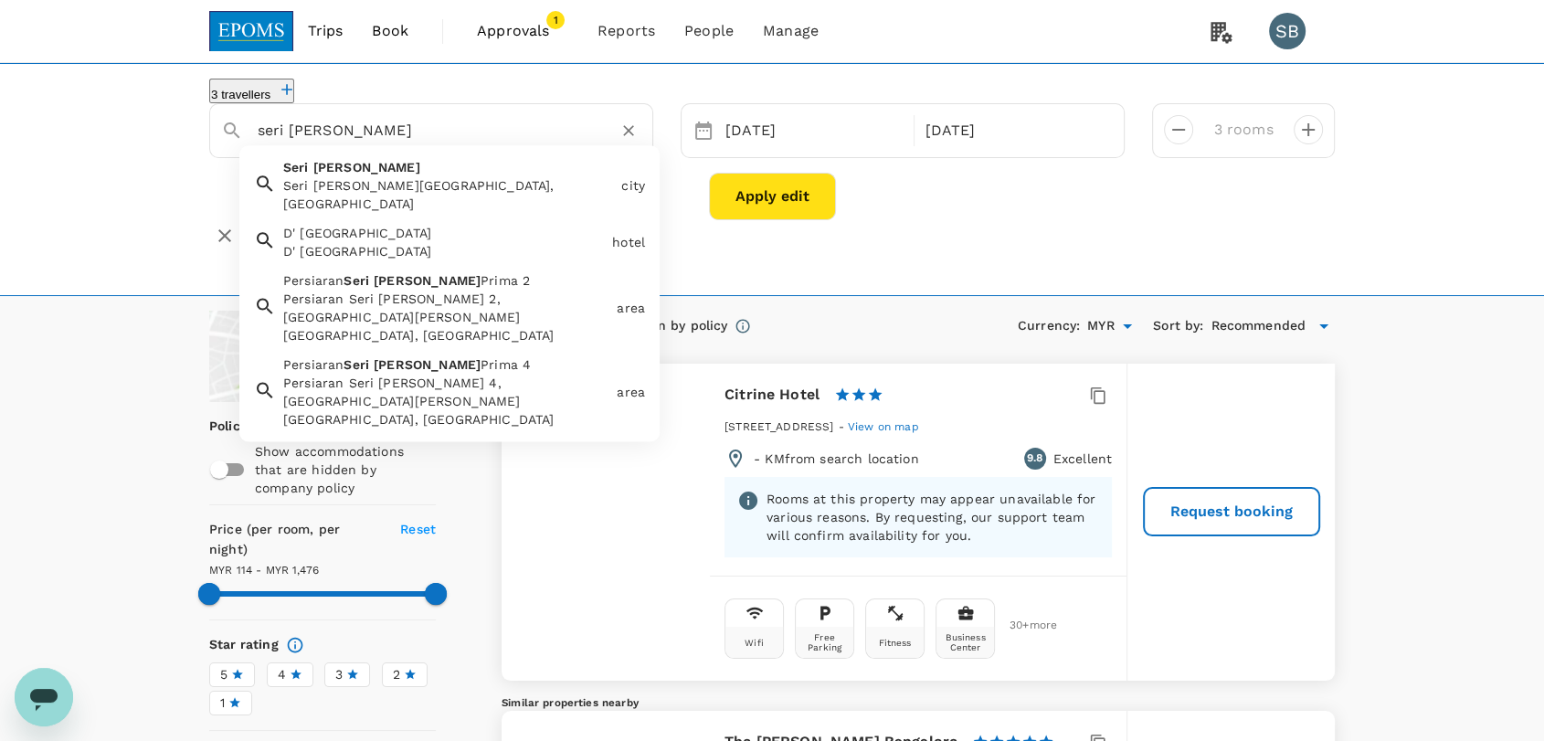
click at [463, 232] on div "D' [GEOGRAPHIC_DATA]" at bounding box center [440, 239] width 329 height 44
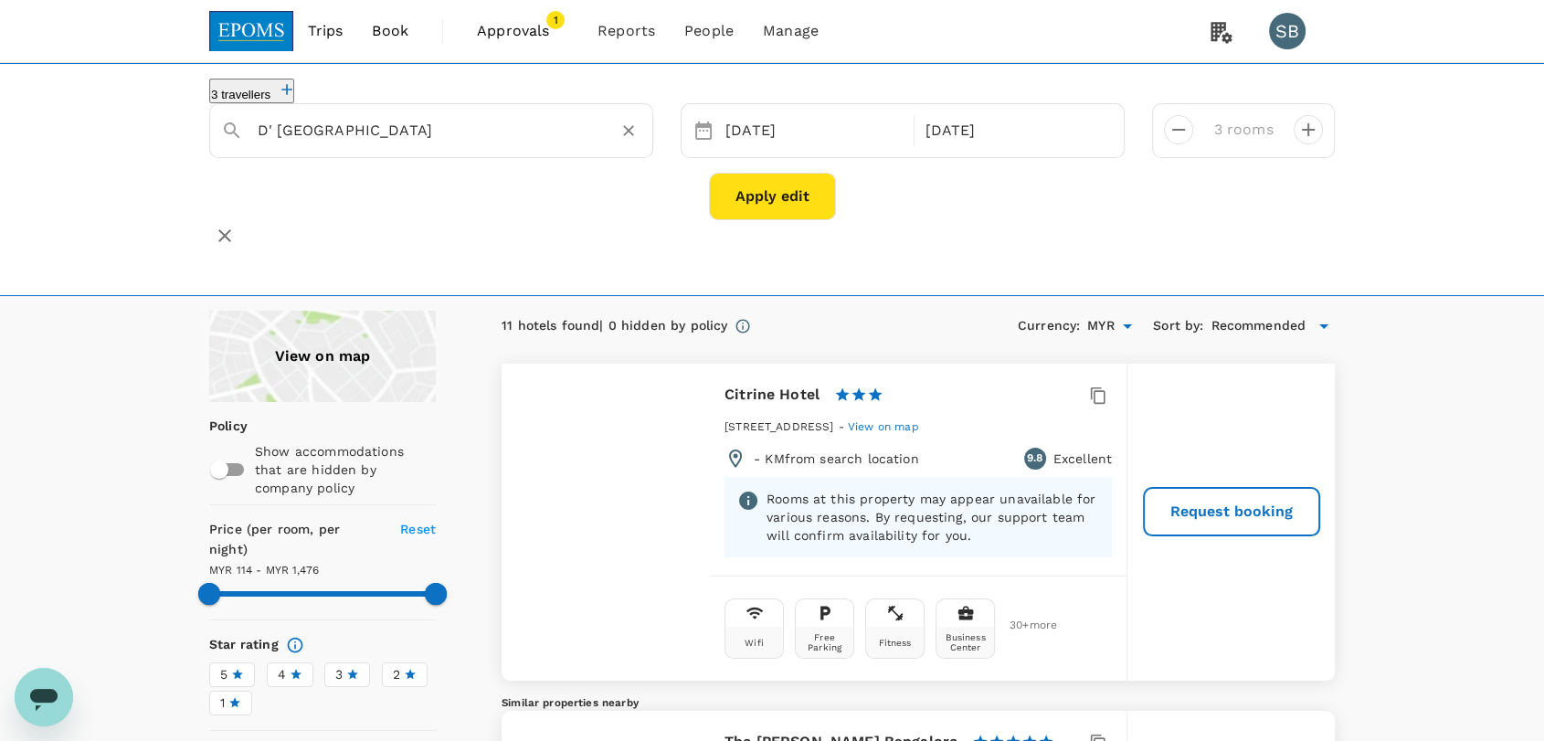
type input "D' [GEOGRAPHIC_DATA]"
click at [744, 209] on button "Apply edit" at bounding box center [772, 197] width 127 height 48
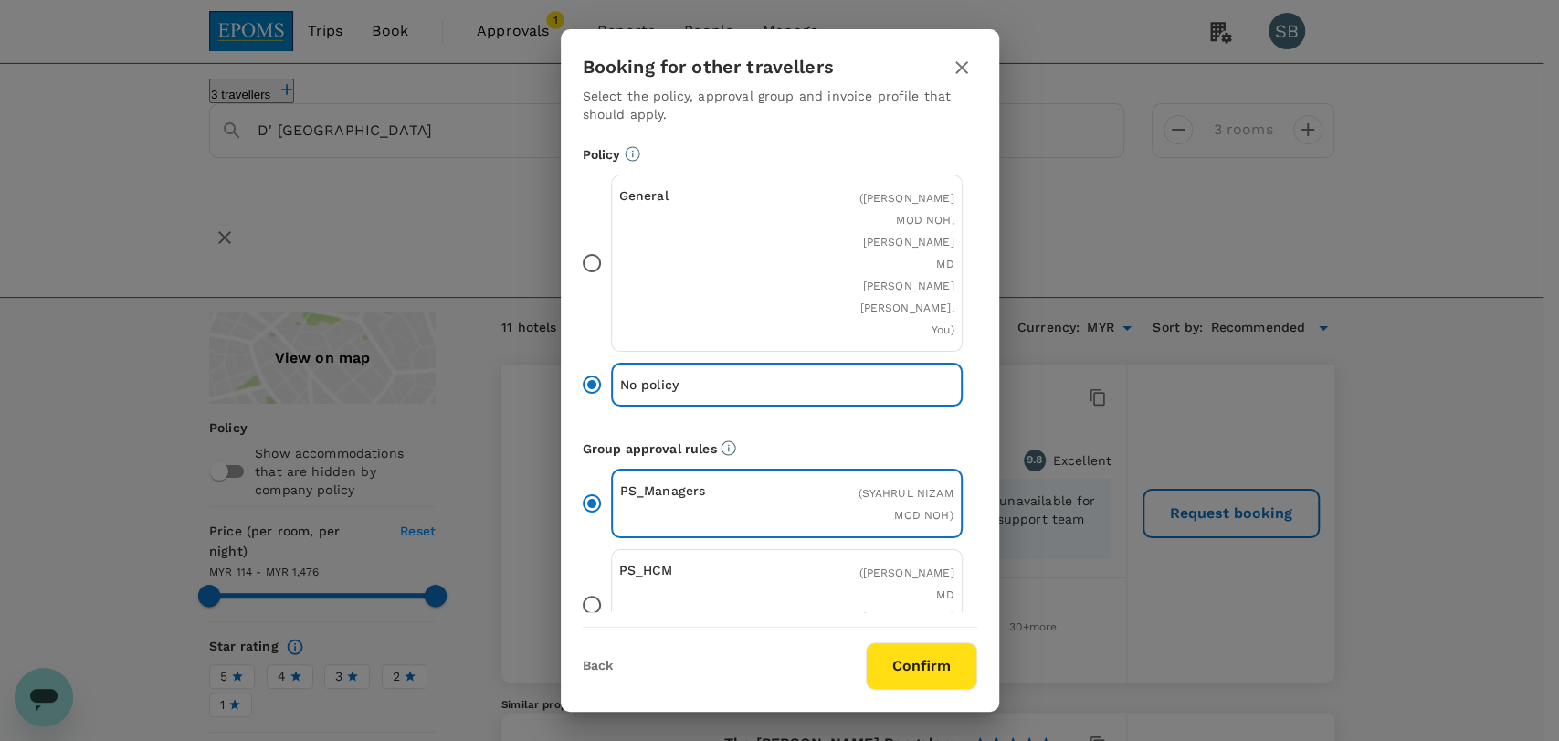
click at [892, 652] on button "Confirm" at bounding box center [921, 666] width 111 height 48
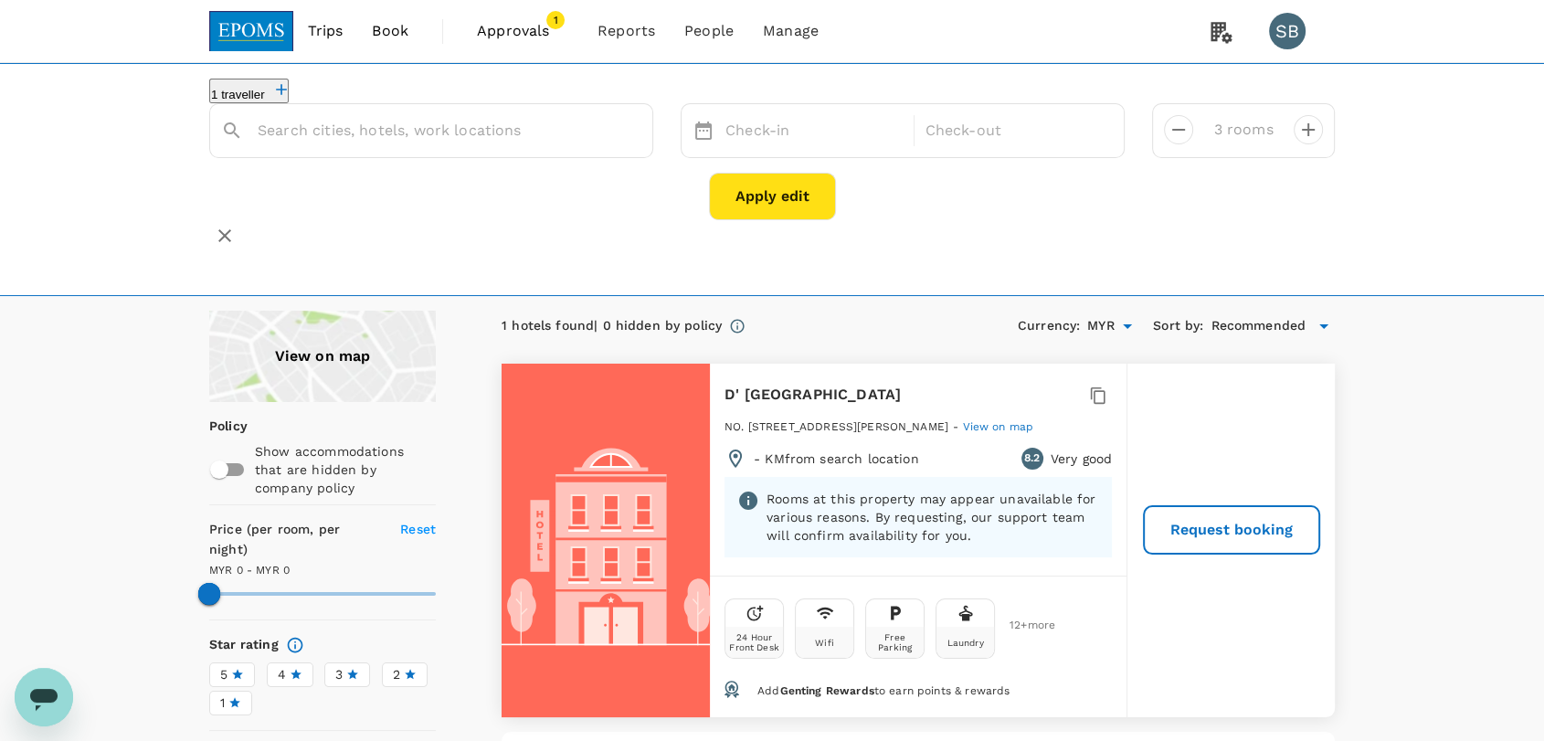
type input "D' [GEOGRAPHIC_DATA]"
drag, startPoint x: 634, startPoint y: 141, endPoint x: 620, endPoint y: 143, distance: 13.8
click at [632, 140] on icon "Clear" at bounding box center [628, 131] width 18 height 18
click at [447, 174] on span "Ampang Ipoh" at bounding box center [443, 167] width 84 height 15
type input "[GEOGRAPHIC_DATA] Ipoh"
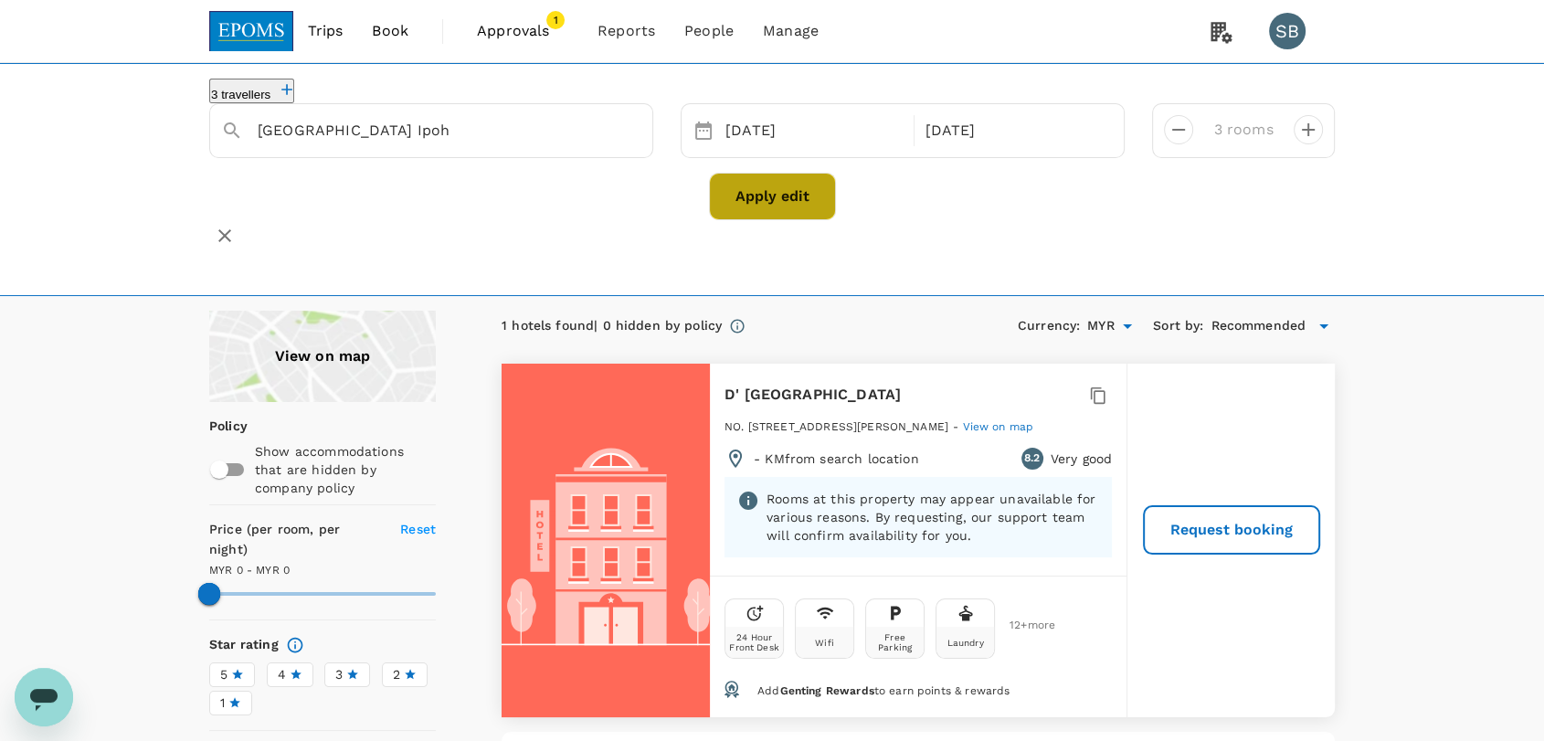
click at [808, 220] on button "Apply edit" at bounding box center [772, 197] width 127 height 48
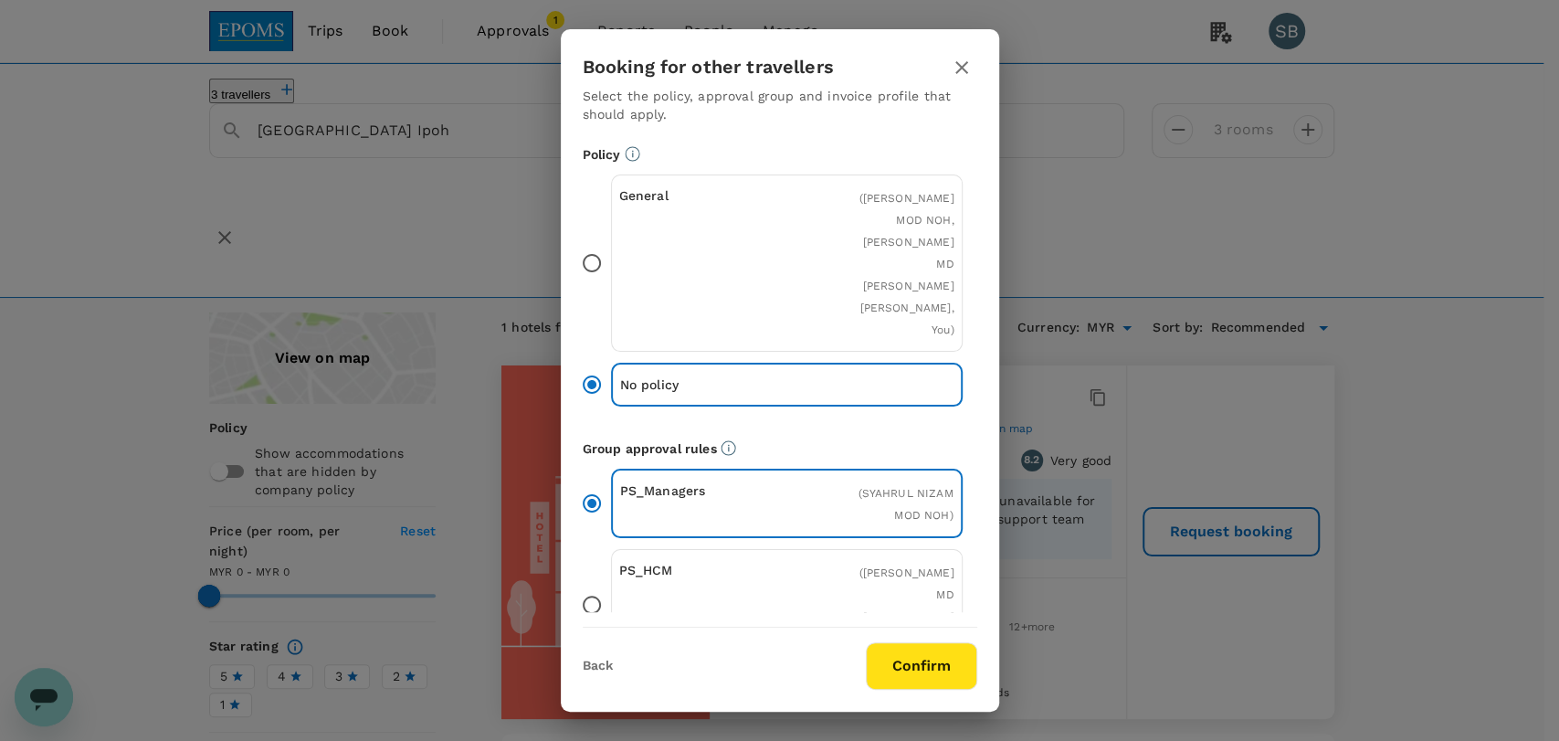
click at [925, 657] on button "Confirm" at bounding box center [921, 666] width 111 height 48
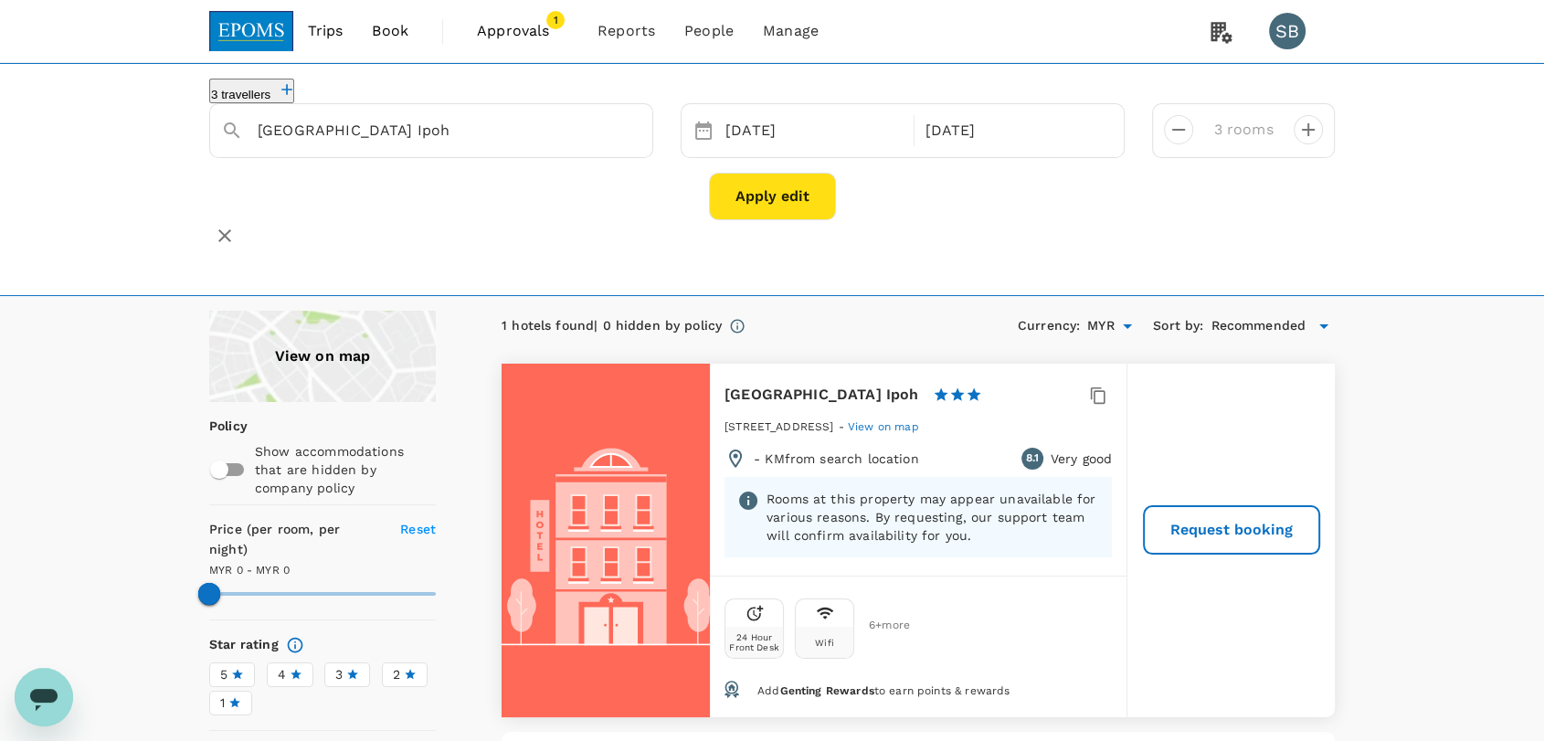
click at [240, 53] on link at bounding box center [251, 31] width 84 height 62
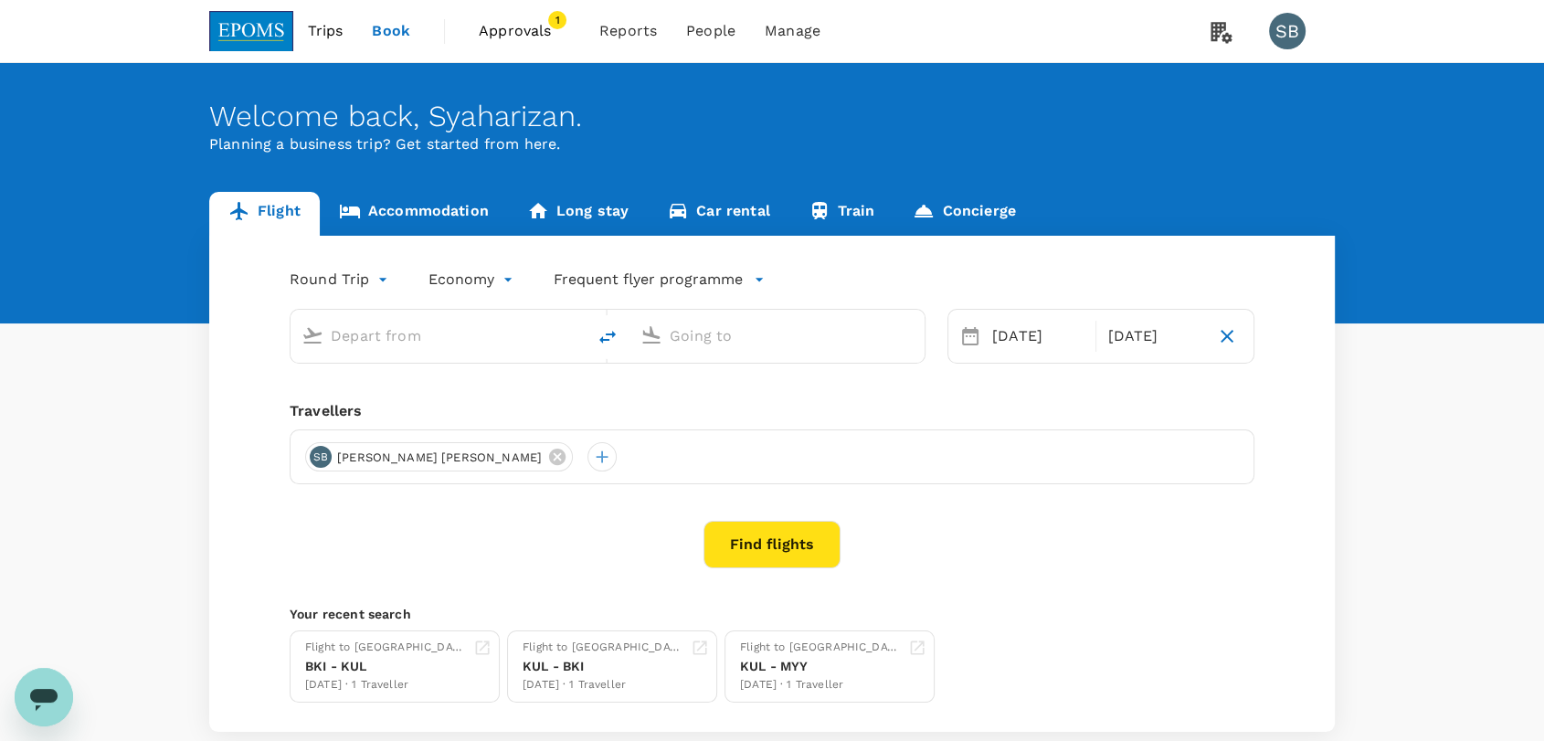
type input "Kuala Lumpur Intl ([GEOGRAPHIC_DATA])"
type input "Kota Kinabalu Intl (BKI)"
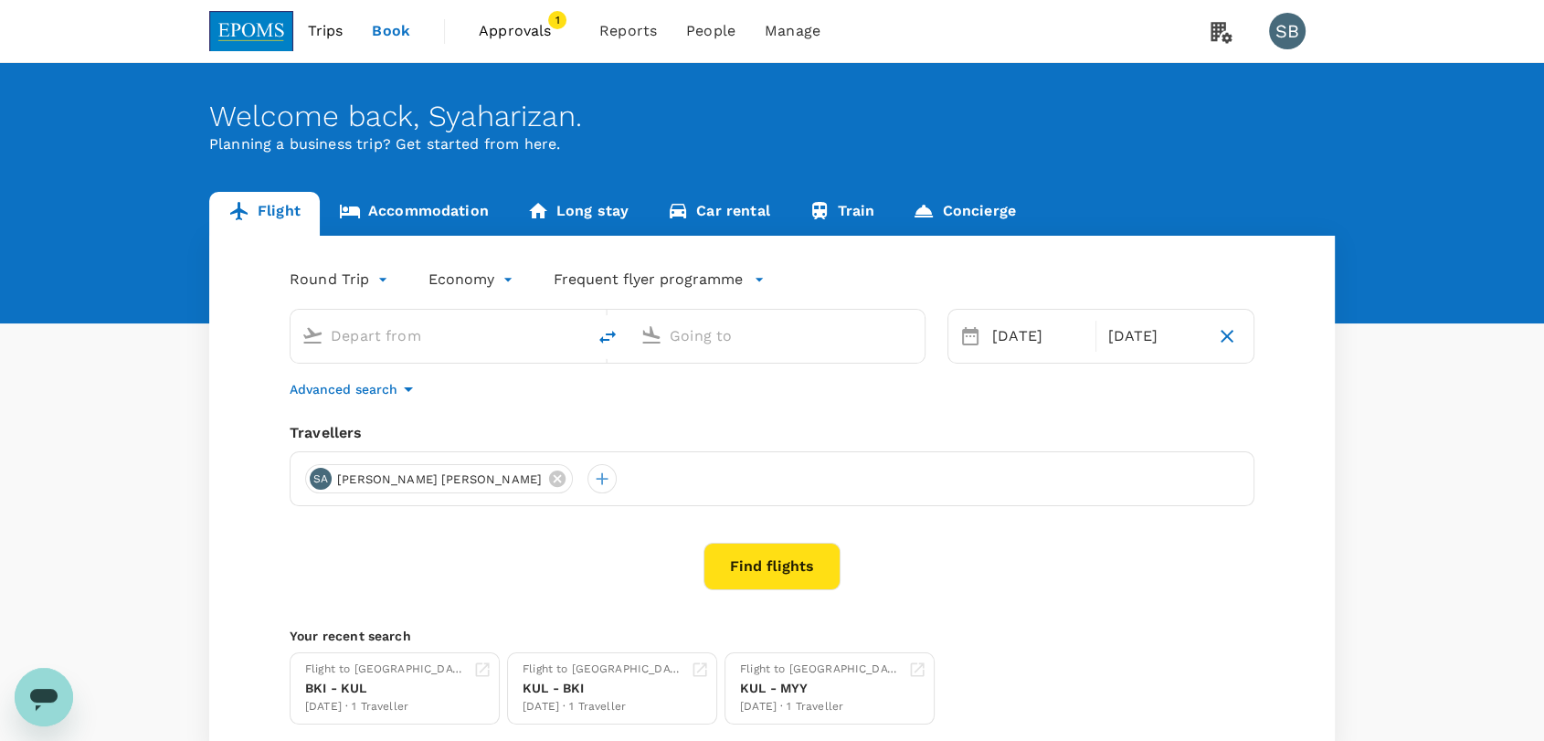
type input "Kuala Lumpur Intl ([GEOGRAPHIC_DATA])"
type input "Kota Kinabalu Intl (BKI)"
